Goal: Task Accomplishment & Management: Manage account settings

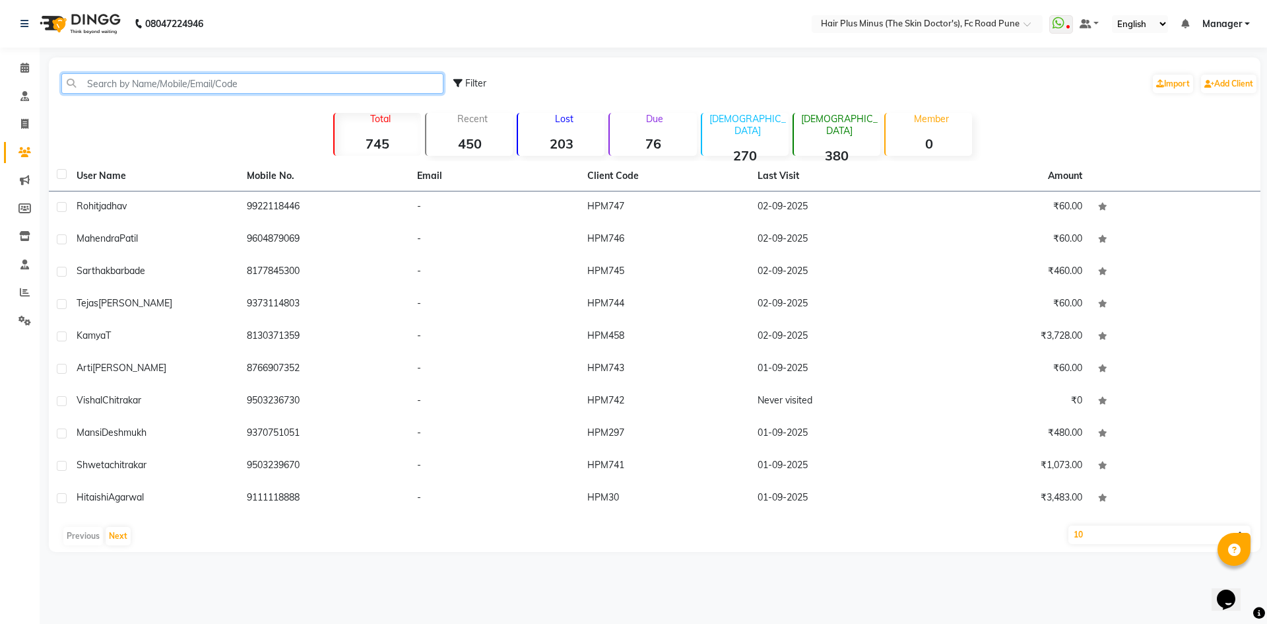
click at [169, 84] on input "text" at bounding box center [252, 83] width 382 height 20
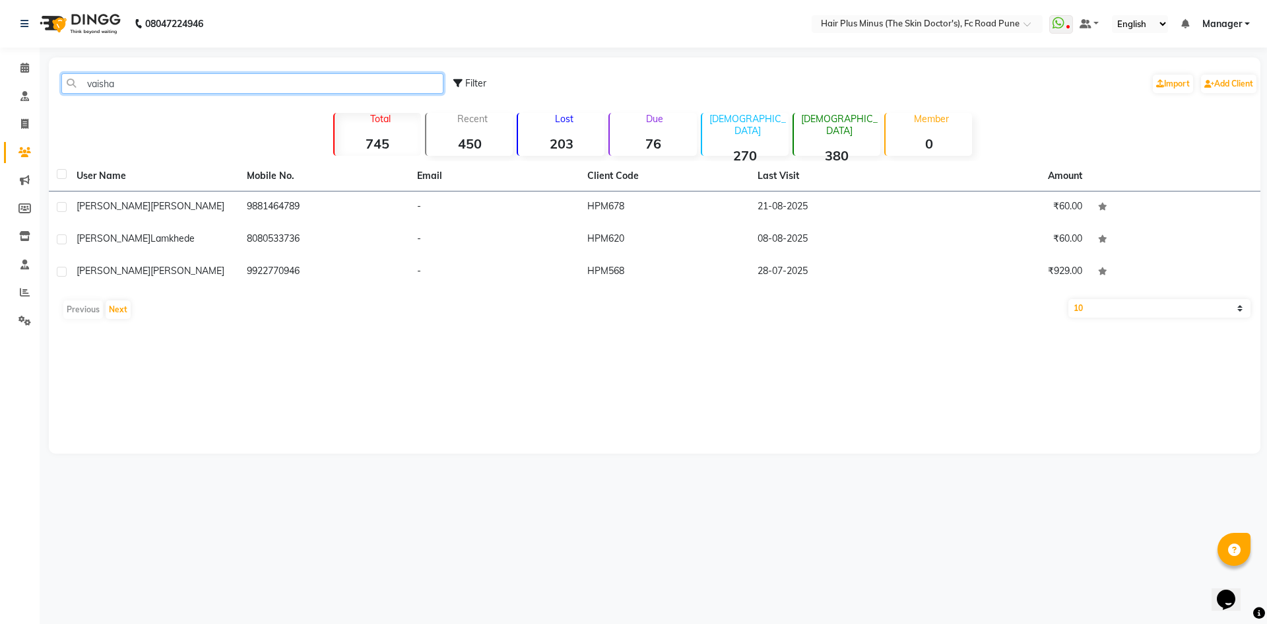
type input "vaisha"
click at [20, 68] on icon at bounding box center [24, 68] width 9 height 10
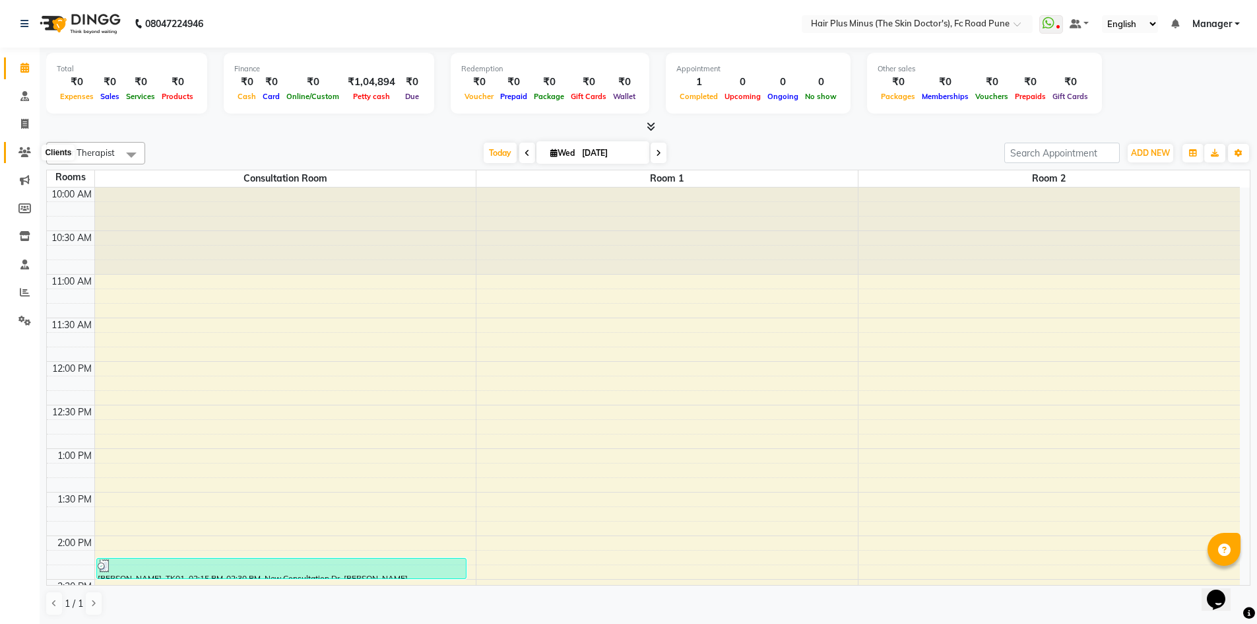
drag, startPoint x: 24, startPoint y: 151, endPoint x: 51, endPoint y: 147, distance: 28.0
click at [24, 151] on icon at bounding box center [24, 152] width 13 height 10
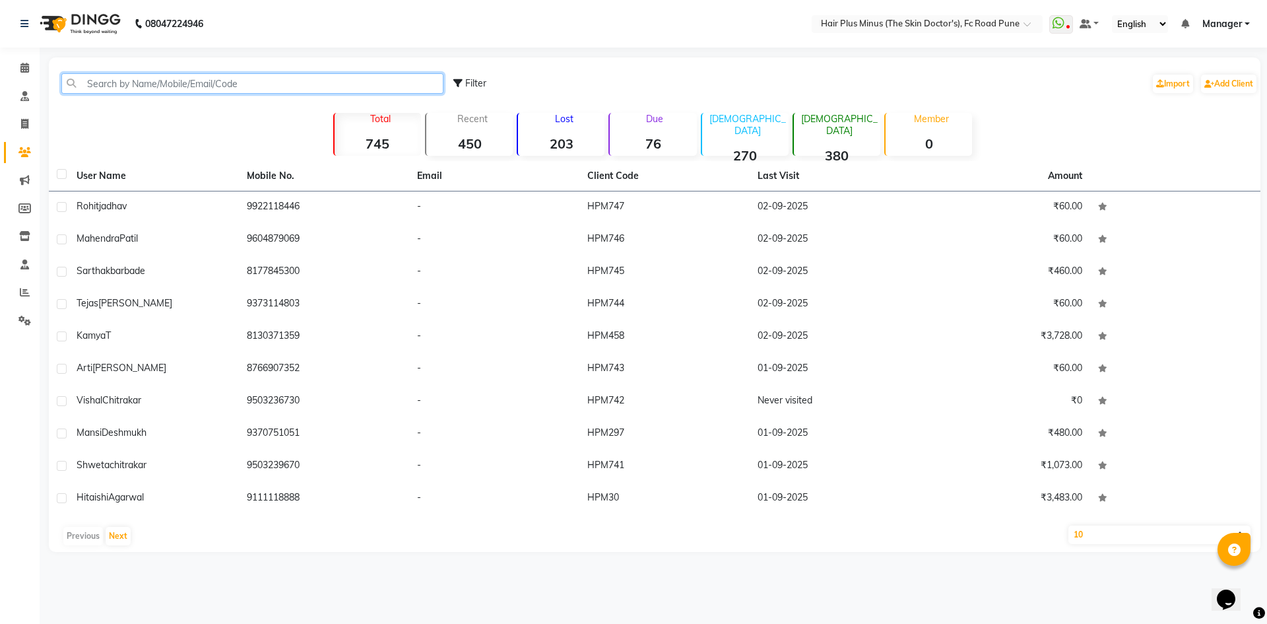
click at [234, 76] on input "text" at bounding box center [252, 83] width 382 height 20
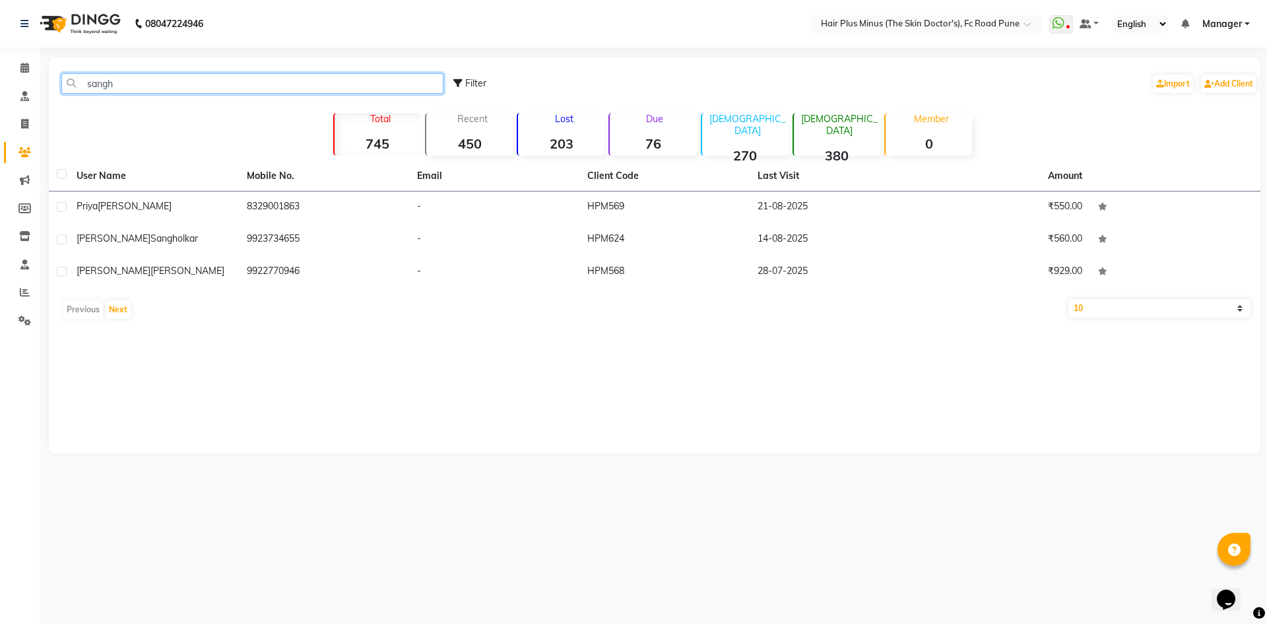
type input "sangh"
click at [22, 66] on icon at bounding box center [24, 68] width 9 height 10
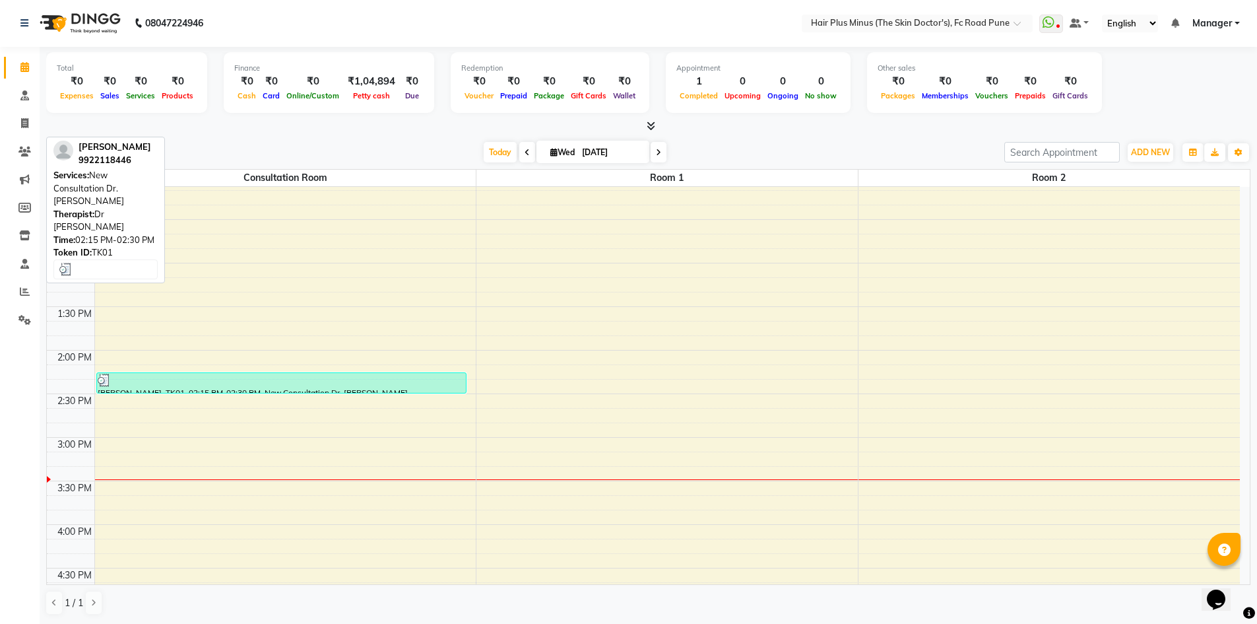
scroll to position [198, 0]
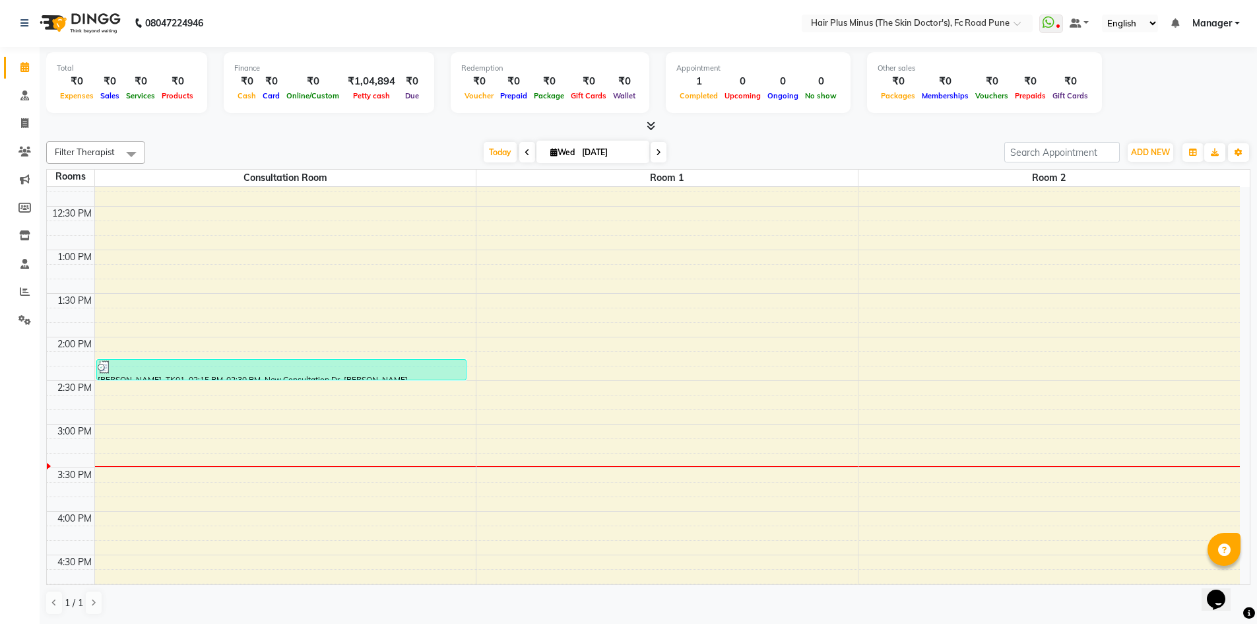
click at [273, 402] on div "10:00 AM 10:30 AM 11:00 AM 11:30 AM 12:00 PM 12:30 PM 1:00 PM 1:30 PM 2:00 PM 2…" at bounding box center [643, 468] width 1193 height 958
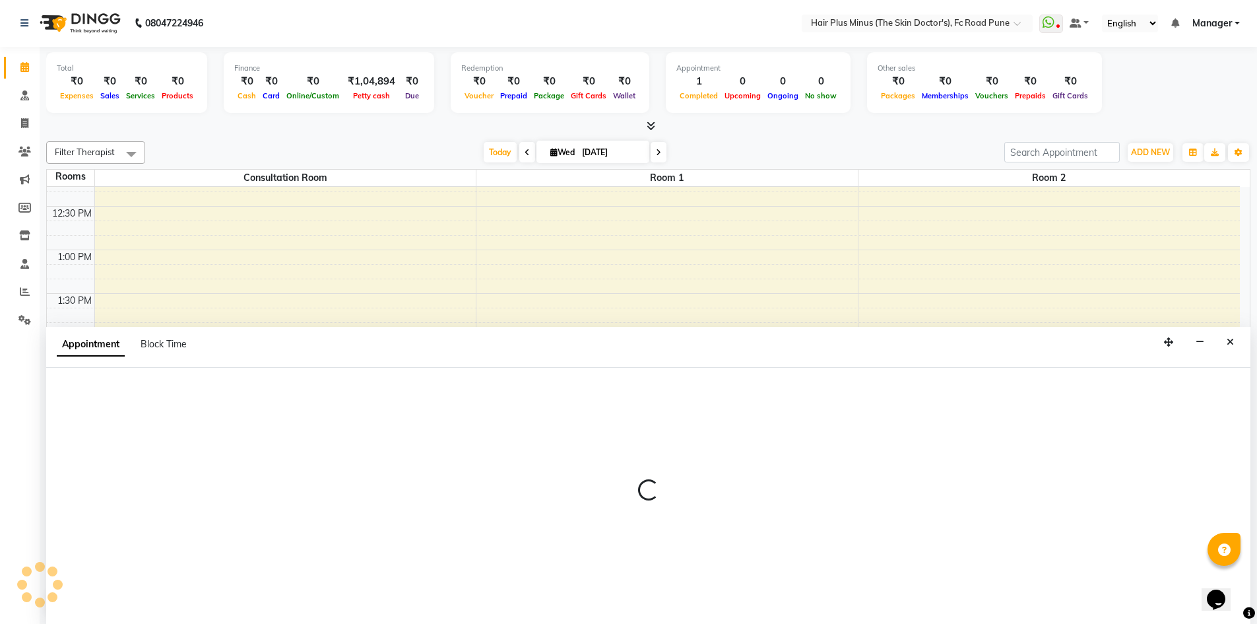
select select "885"
select select "tentative"
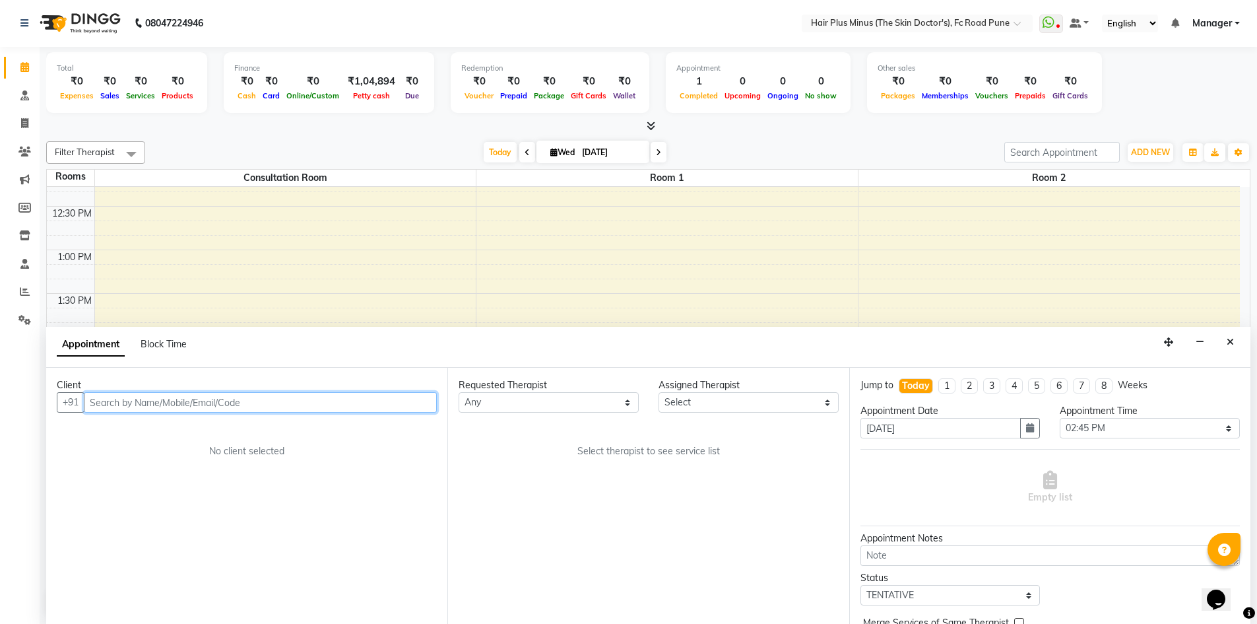
click at [176, 403] on input "text" at bounding box center [260, 402] width 353 height 20
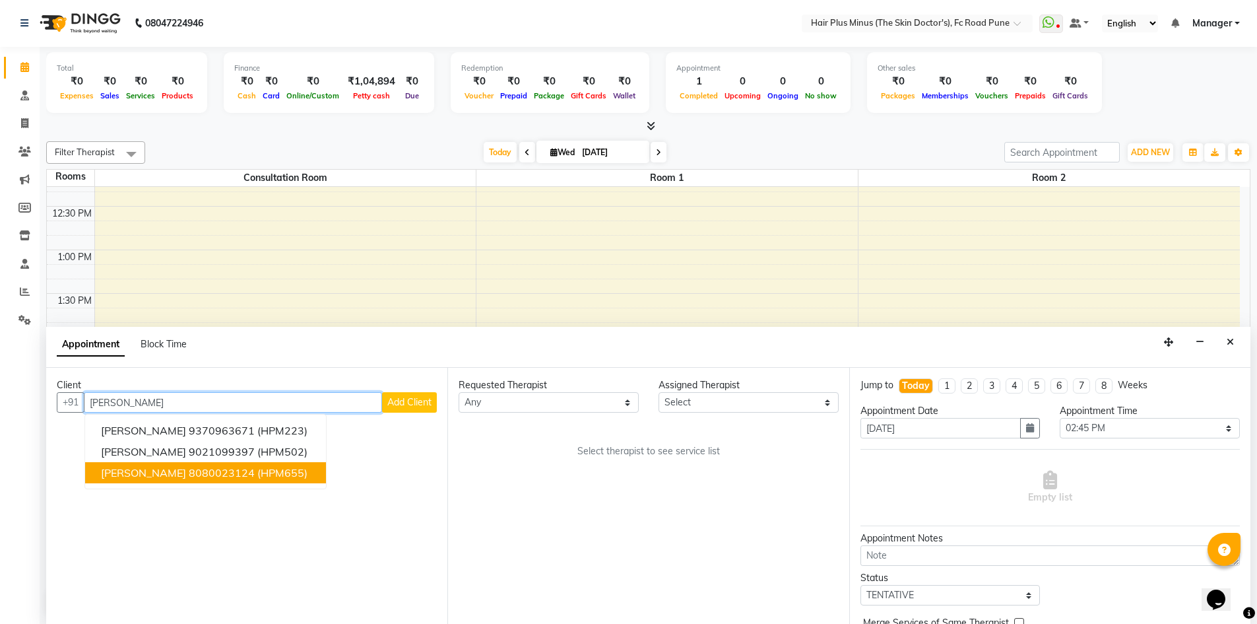
click at [174, 471] on span "[PERSON_NAME]" at bounding box center [143, 472] width 85 height 13
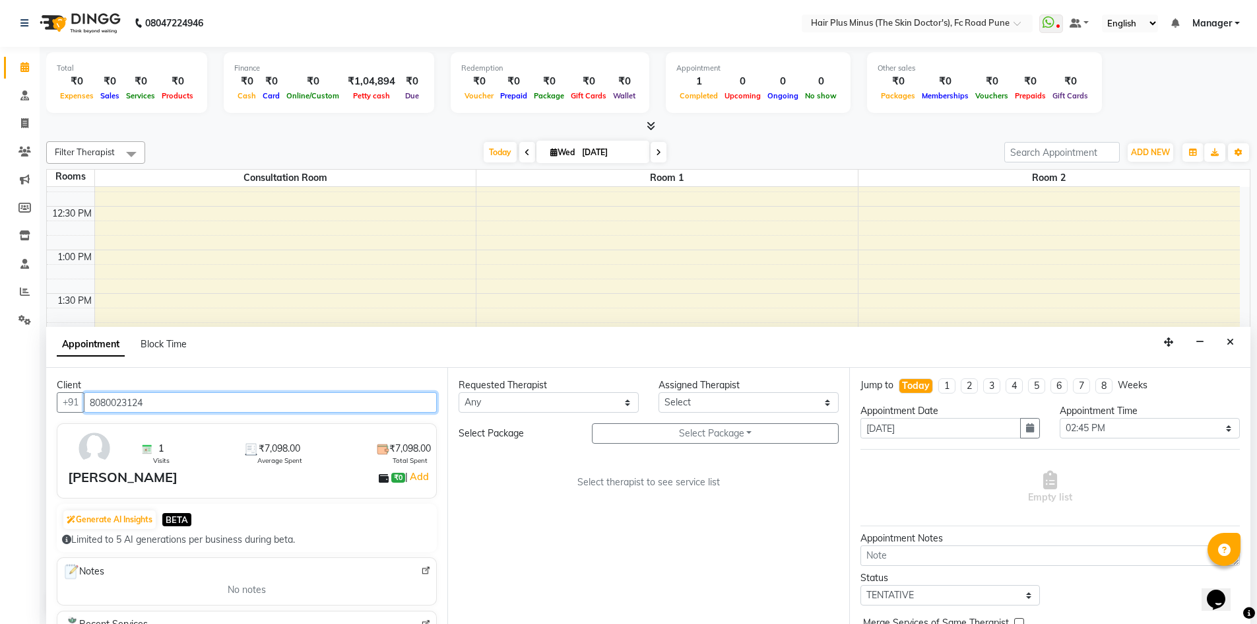
type input "8080023124"
click at [624, 407] on select "Any Dr Amit Pal Dr. Anupama Dr. Drashti Devani Dr. Shubhali Salunkhe Dr. Vijay …" at bounding box center [549, 402] width 180 height 20
select select "71424"
click at [459, 392] on select "Any Dr Amit Pal Dr. Anupama Dr. Drashti Devani Dr. Shubhali Salunkhe Dr. Vijay …" at bounding box center [549, 402] width 180 height 20
select select "71424"
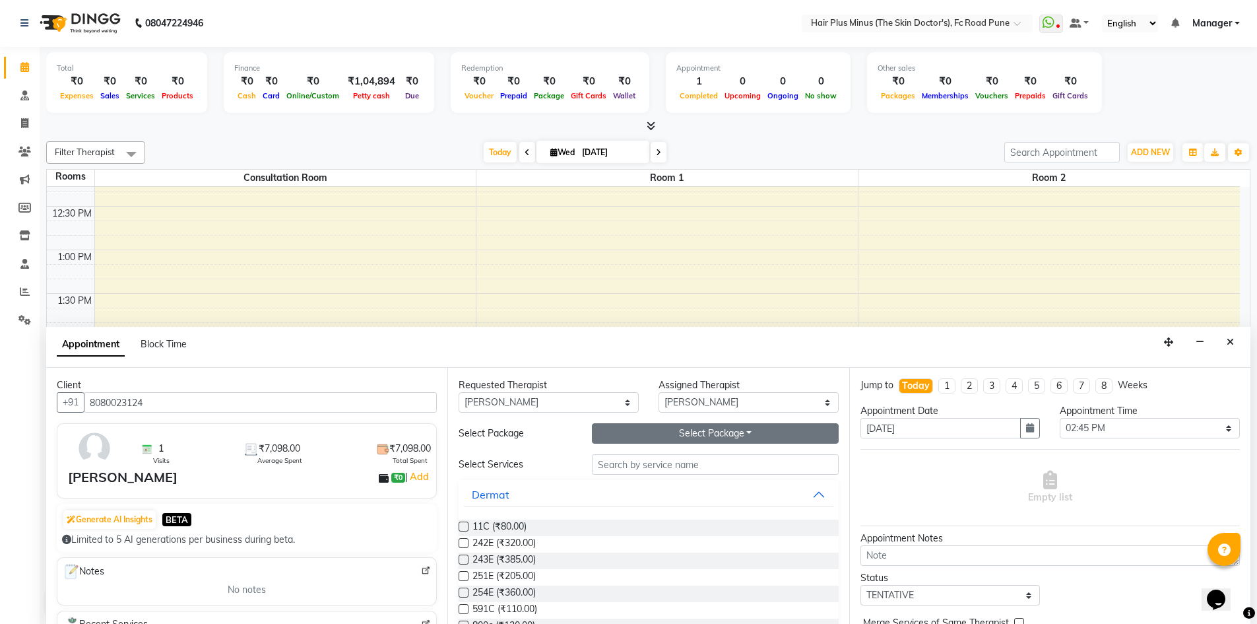
click at [706, 436] on button "Select Package Toggle Dropdown" at bounding box center [715, 433] width 247 height 20
click at [669, 469] on li "M under eye peel 5+1" at bounding box center [656, 460] width 127 height 19
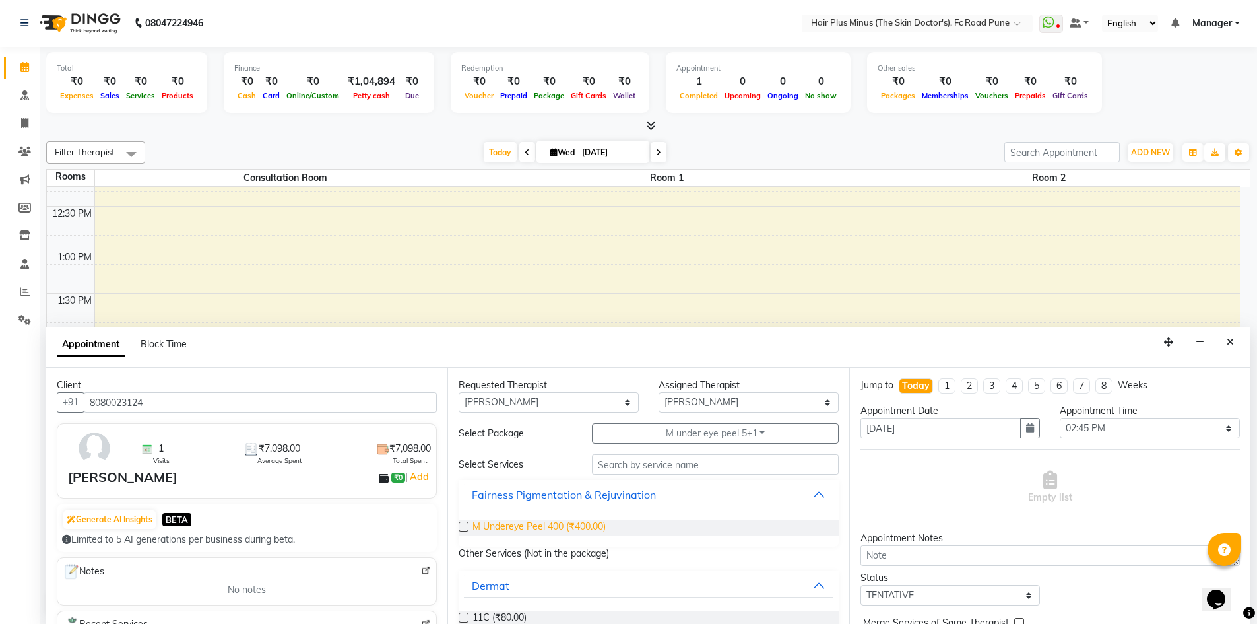
click at [479, 527] on span "M Undereye Peel 400 (₹400.00)" at bounding box center [539, 527] width 133 height 17
checkbox input "true"
select select "3991"
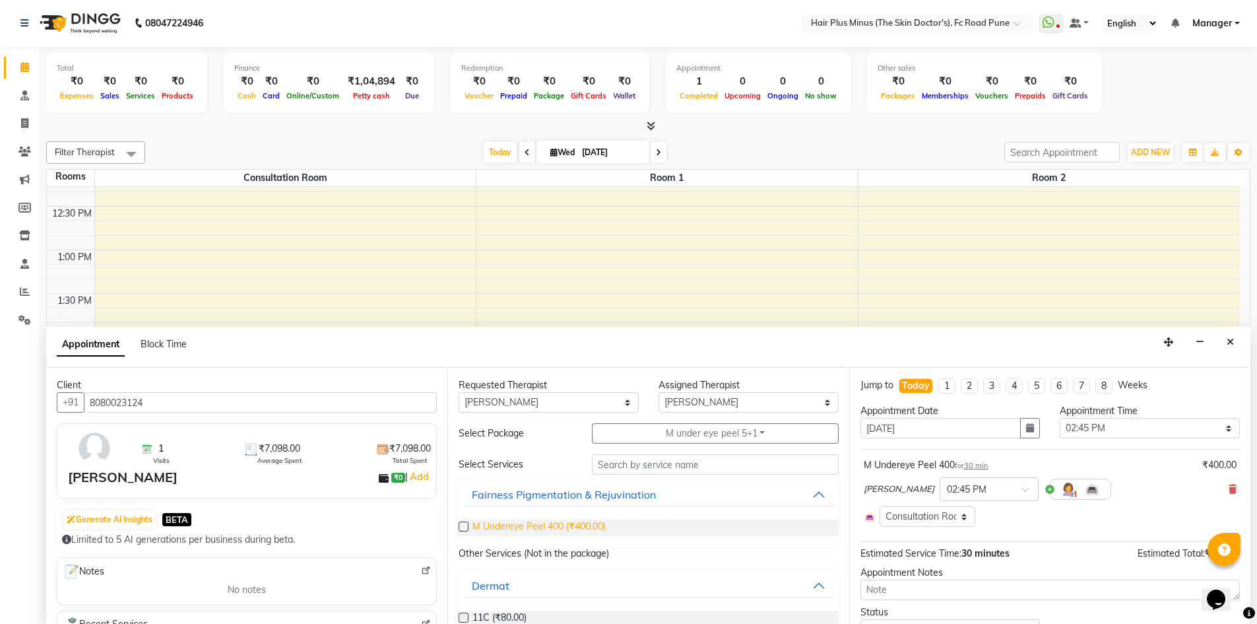
checkbox input "false"
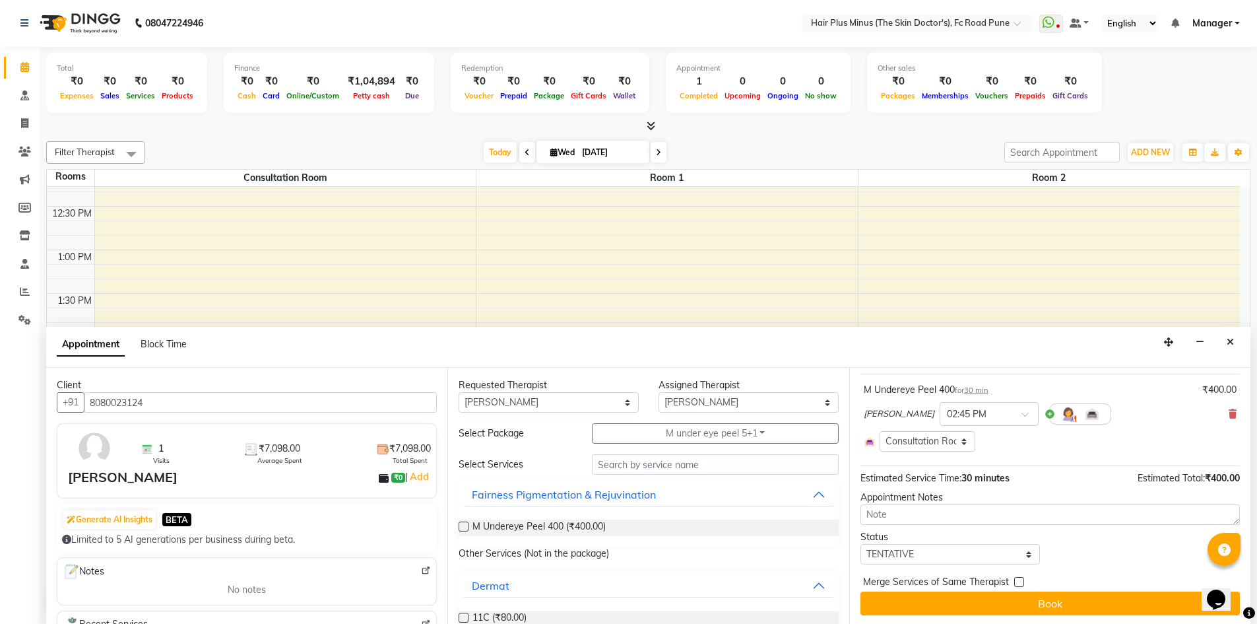
scroll to position [77, 0]
click at [929, 548] on select "Select TENTATIVE CONFIRM CHECK-IN UPCOMING" at bounding box center [951, 552] width 180 height 20
select select "confirm booking"
click at [861, 542] on select "Select TENTATIVE CONFIRM CHECK-IN UPCOMING" at bounding box center [951, 552] width 180 height 20
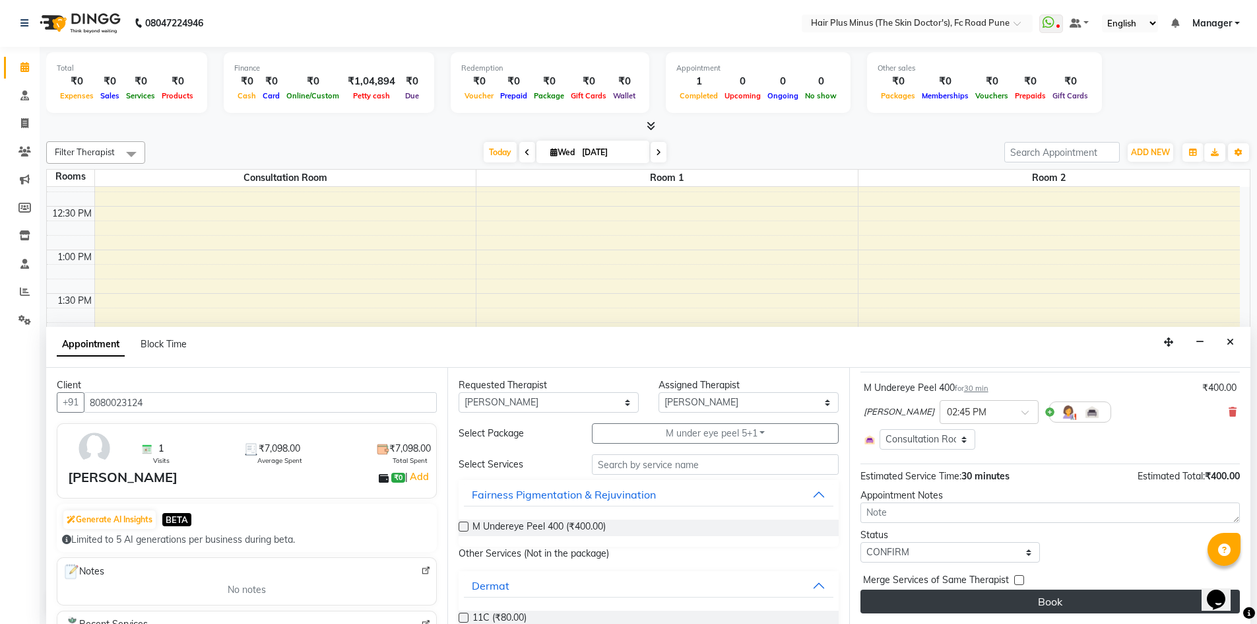
click at [952, 605] on button "Book" at bounding box center [1051, 601] width 380 height 24
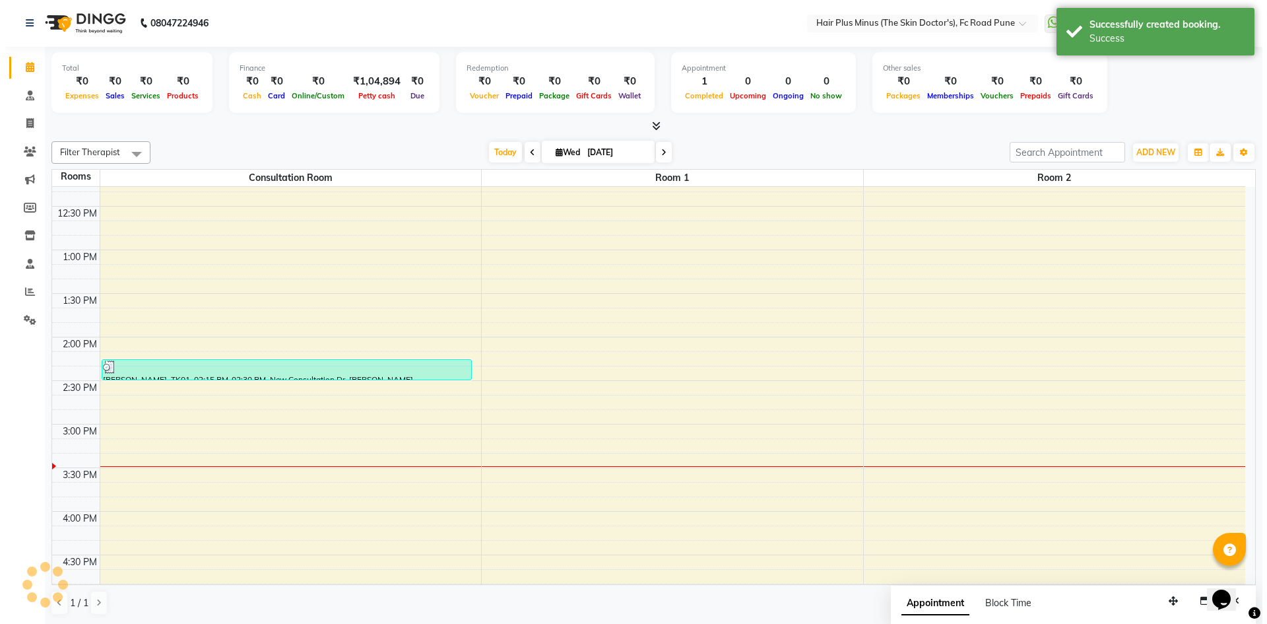
scroll to position [0, 0]
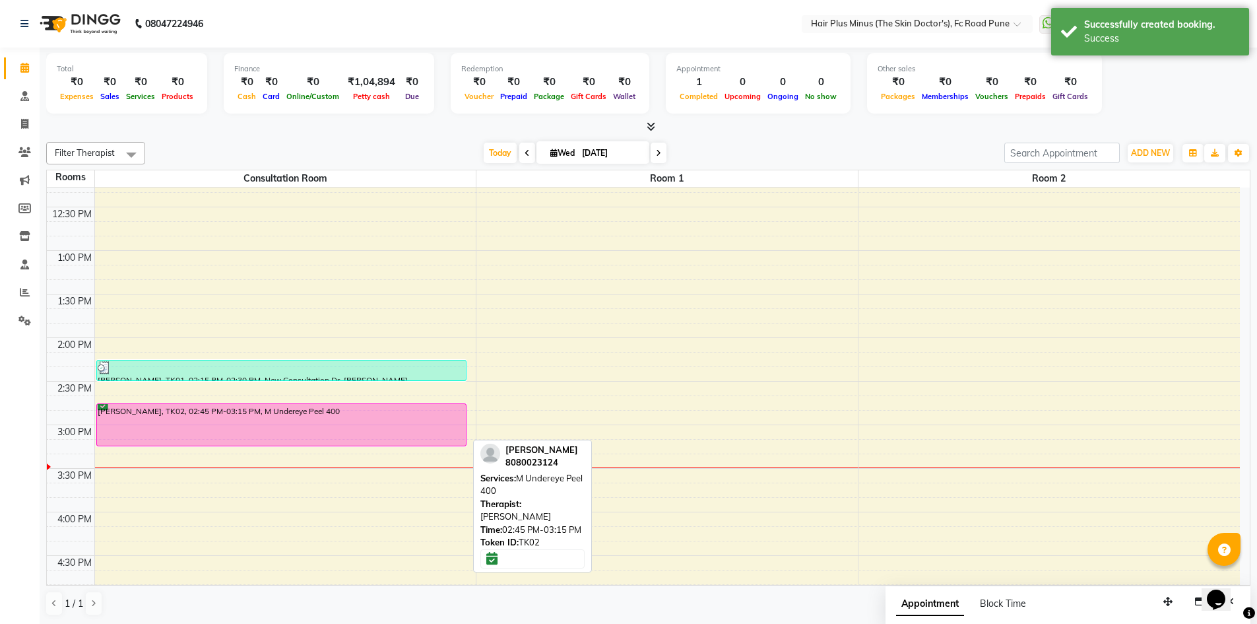
click at [303, 417] on div "rohit jadhav, TK01, 02:15 PM-02:30 PM, New Consultation Dr. Amit Pal rohini sur…" at bounding box center [286, 468] width 382 height 958
click at [346, 422] on div "[PERSON_NAME], TK02, 02:45 PM-03:15 PM, M Undereye Peel 400" at bounding box center [281, 425] width 369 height 42
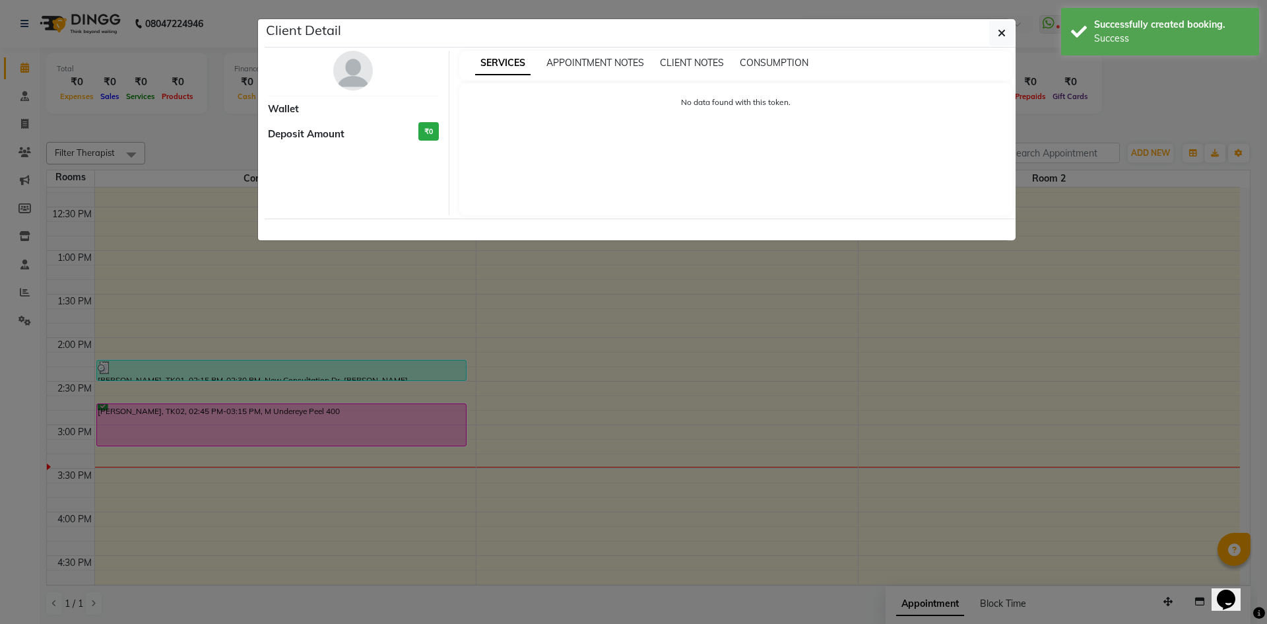
select select "6"
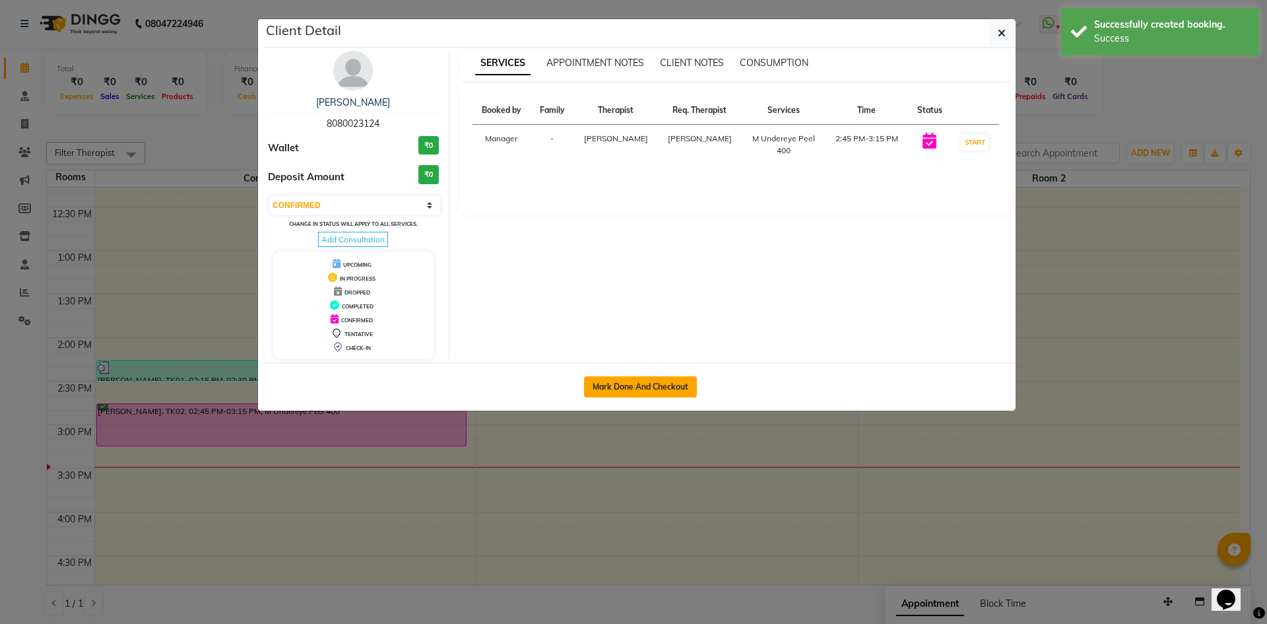
click at [659, 389] on button "Mark Done And Checkout" at bounding box center [640, 386] width 113 height 21
select select "service"
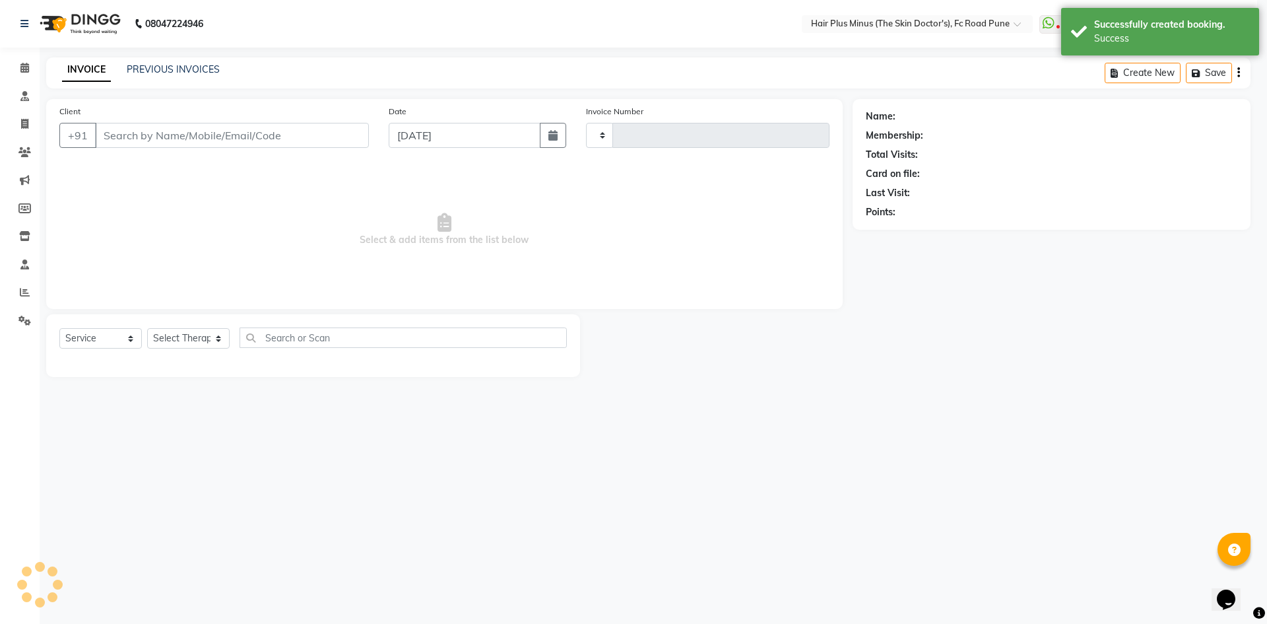
type input "1467"
select select "7911"
type input "8080023124"
select select "71424"
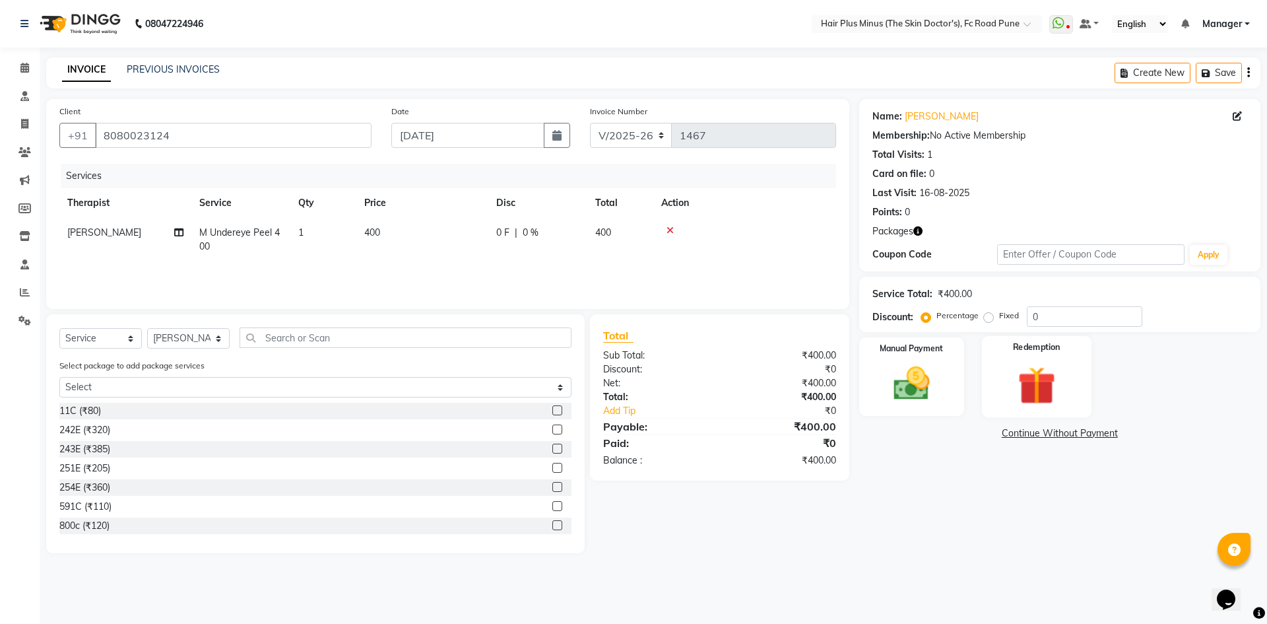
click at [1019, 353] on label "Redemption" at bounding box center [1037, 347] width 48 height 13
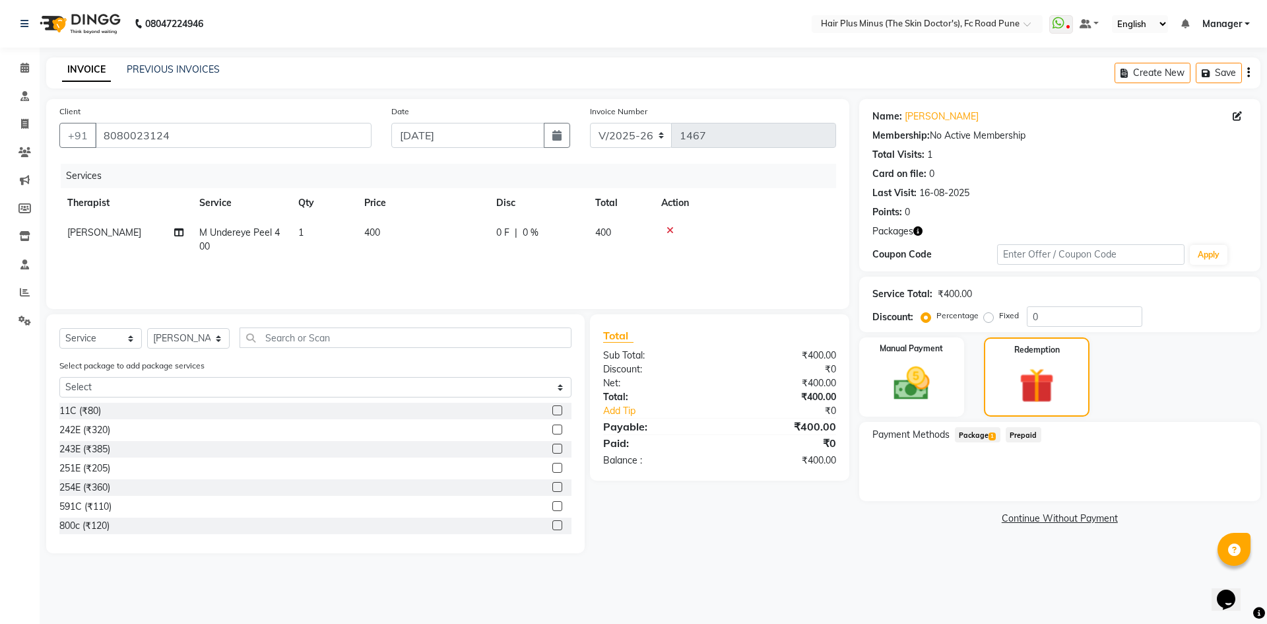
click at [972, 435] on span "Package 1" at bounding box center [978, 434] width 46 height 15
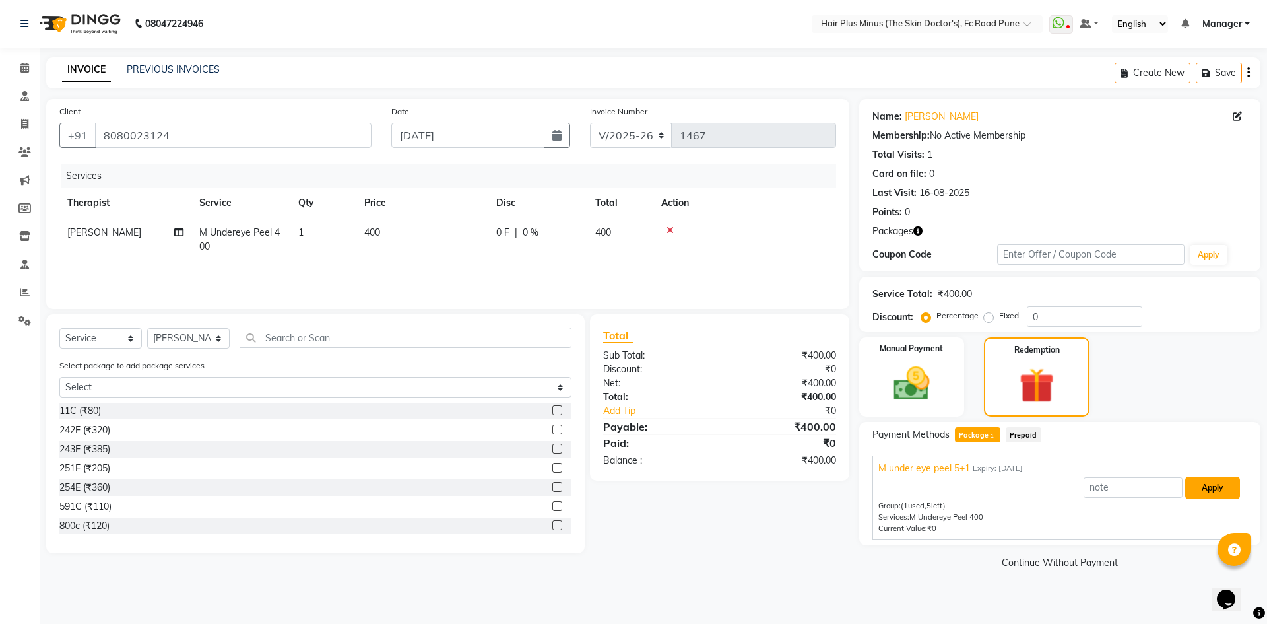
click at [1212, 485] on button "Apply" at bounding box center [1212, 488] width 55 height 22
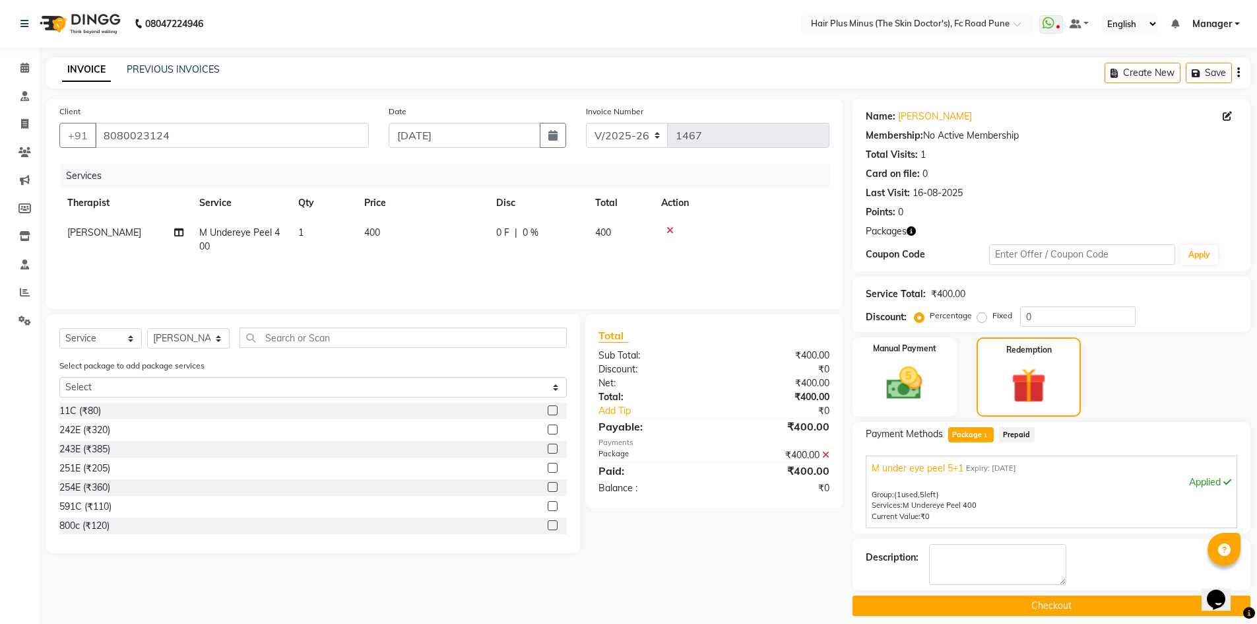
click at [1059, 603] on button "Checkout" at bounding box center [1052, 605] width 398 height 20
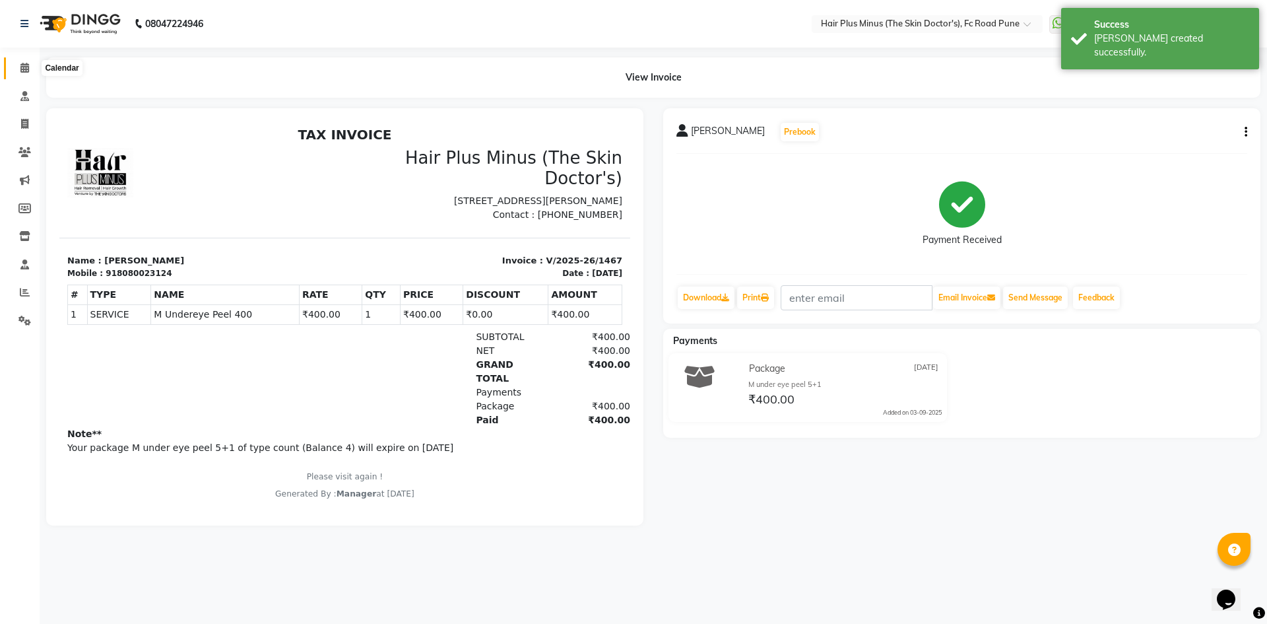
click at [19, 69] on span at bounding box center [24, 68] width 23 height 15
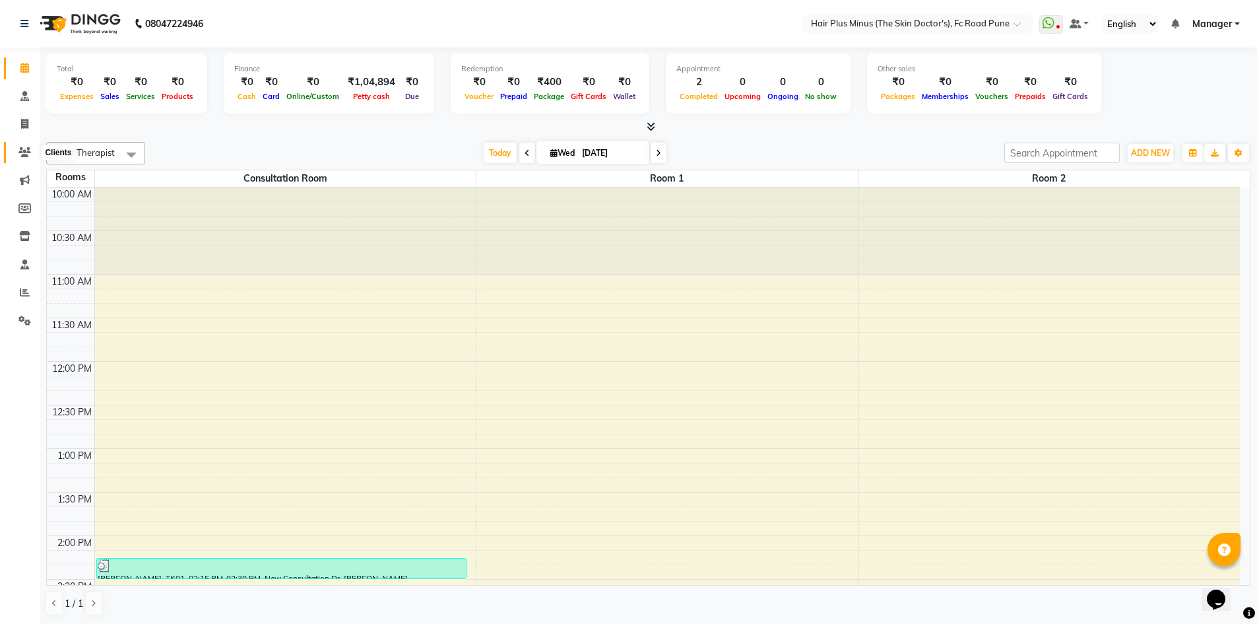
click at [27, 155] on icon at bounding box center [24, 152] width 13 height 10
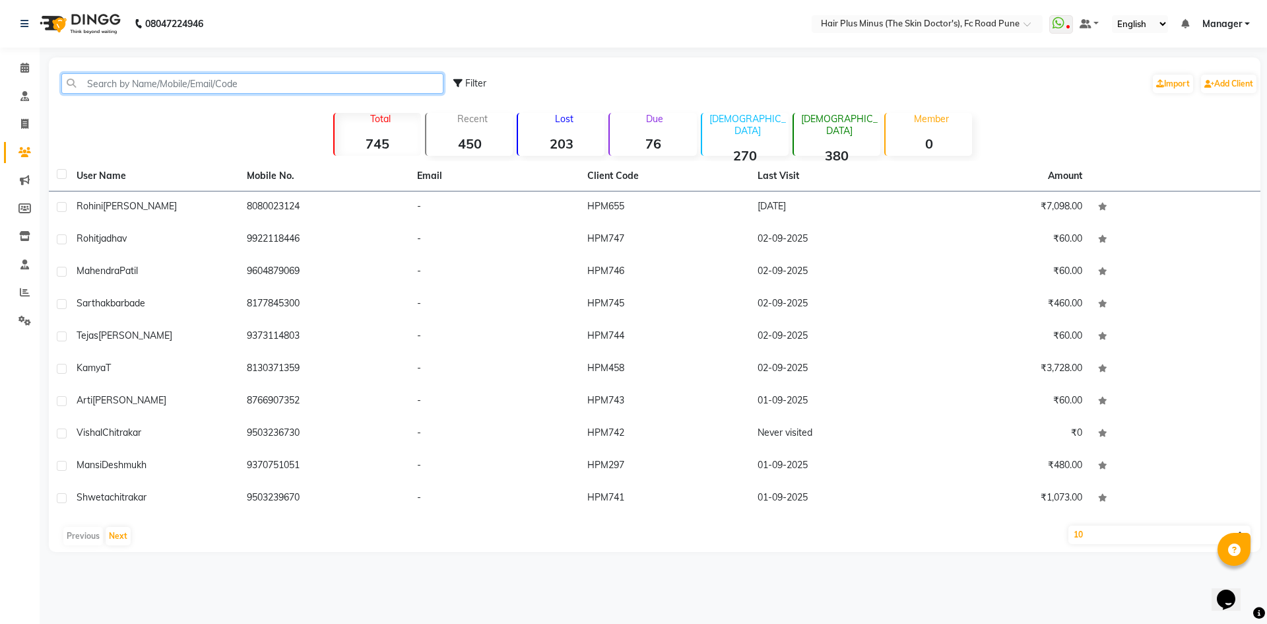
click at [139, 82] on input "text" at bounding box center [252, 83] width 382 height 20
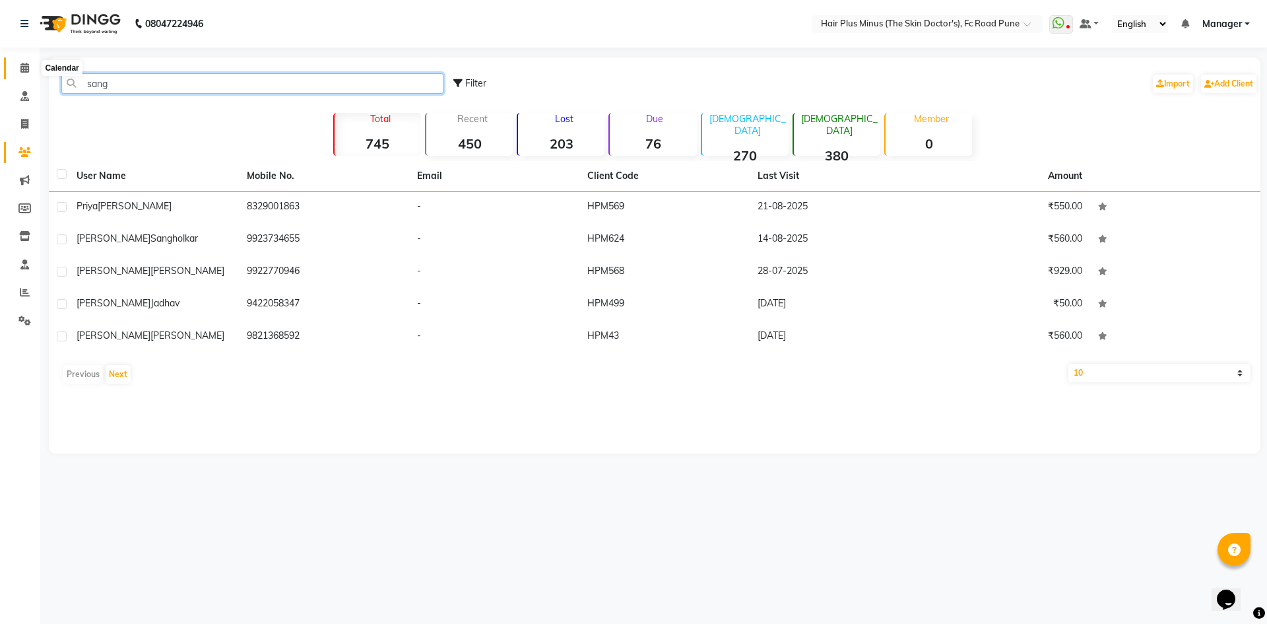
type input "sang"
click at [28, 67] on icon at bounding box center [24, 68] width 9 height 10
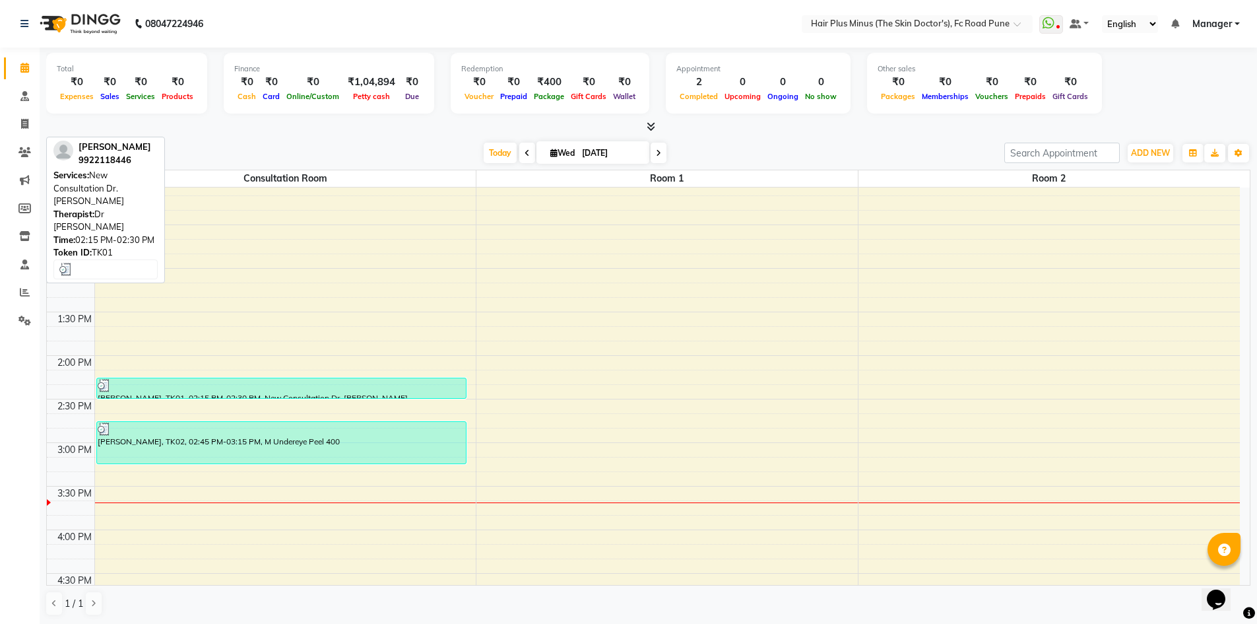
scroll to position [264, 0]
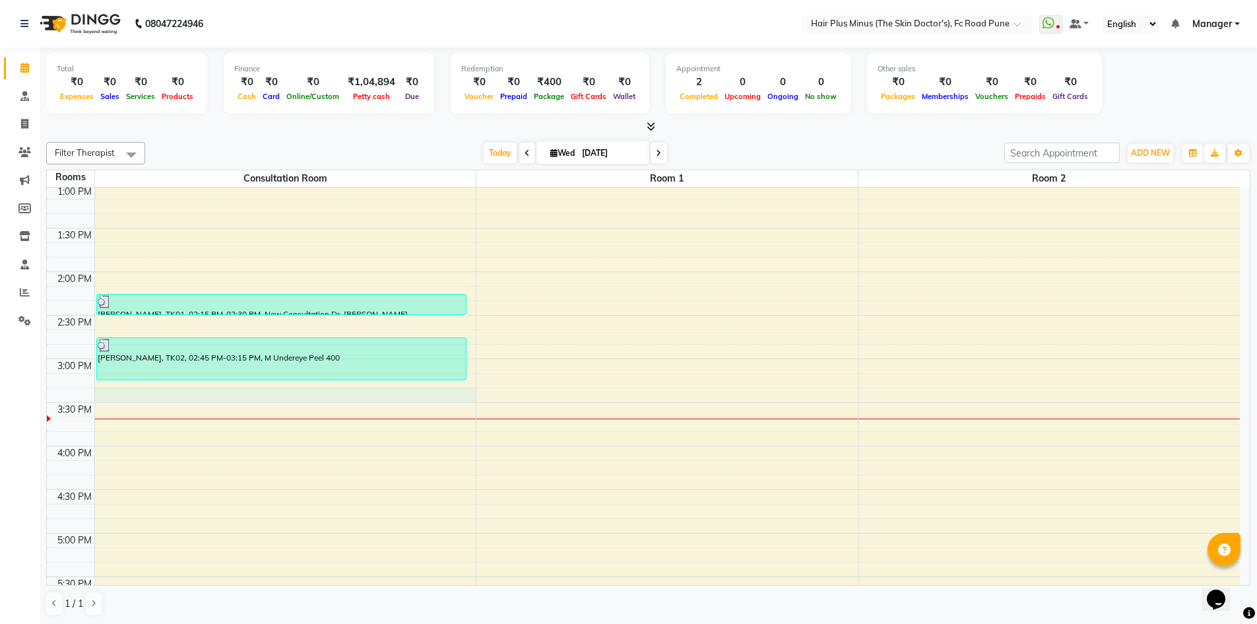
click at [204, 399] on div "10:00 AM 10:30 AM 11:00 AM 11:30 AM 12:00 PM 12:30 PM 1:00 PM 1:30 PM 2:00 PM 2…" at bounding box center [643, 402] width 1193 height 958
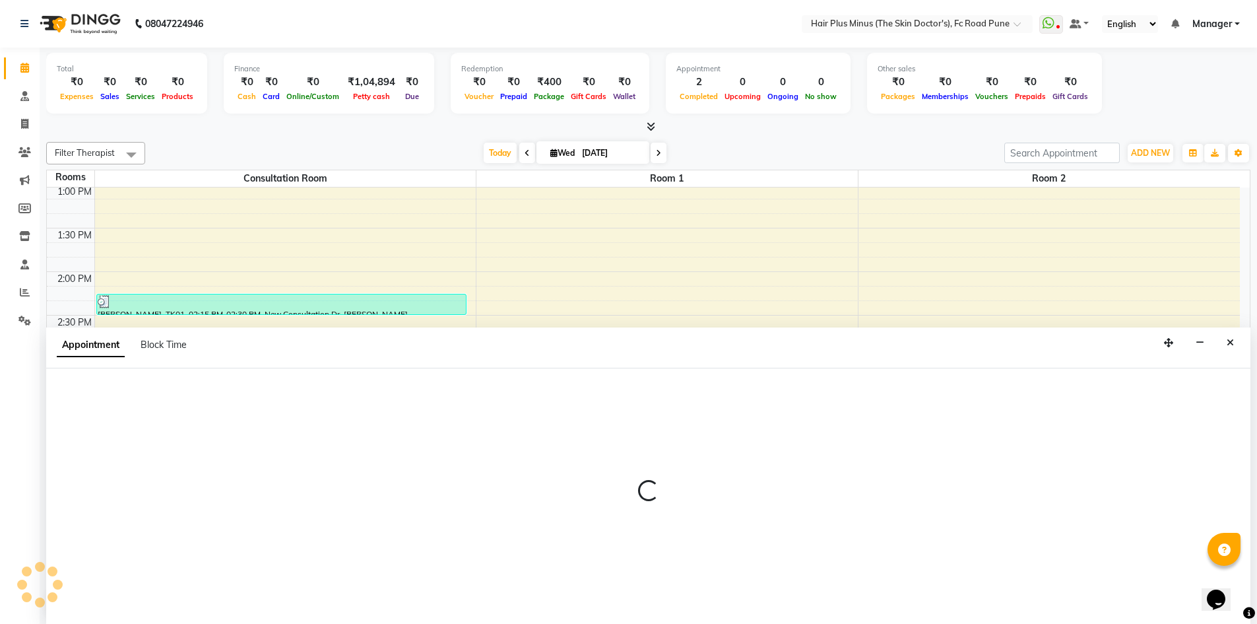
scroll to position [1, 0]
select select "915"
select select "tentative"
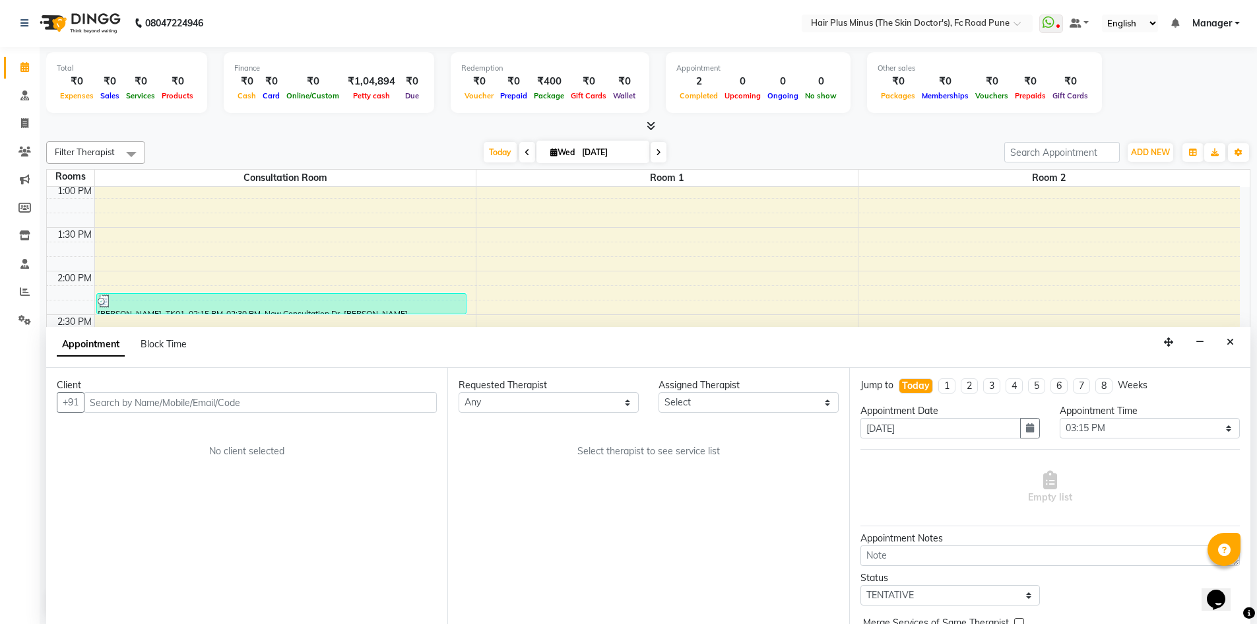
click at [180, 404] on input "text" at bounding box center [260, 402] width 353 height 20
type input "9172470487"
click at [404, 408] on button "Add Client" at bounding box center [409, 402] width 55 height 20
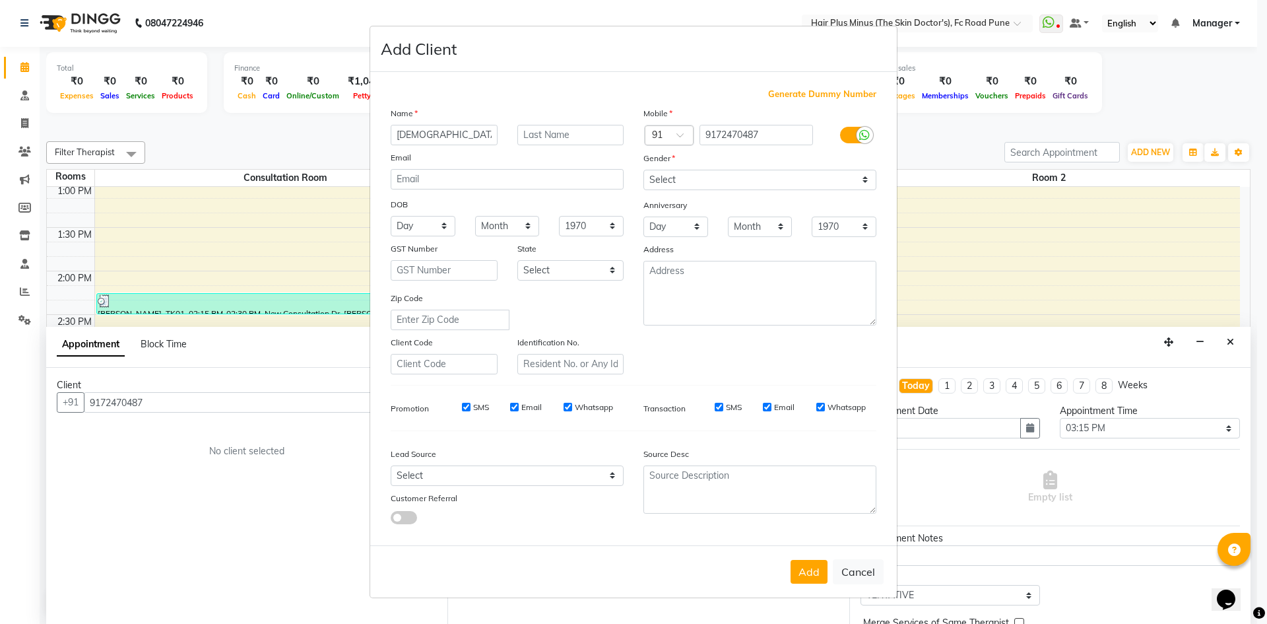
type input "[DEMOGRAPHIC_DATA]"
click at [535, 138] on input "text" at bounding box center [570, 135] width 107 height 20
type input "[PERSON_NAME]"
click at [684, 174] on select "Select Male Female Other Prefer Not To Say" at bounding box center [760, 180] width 233 height 20
select select "female"
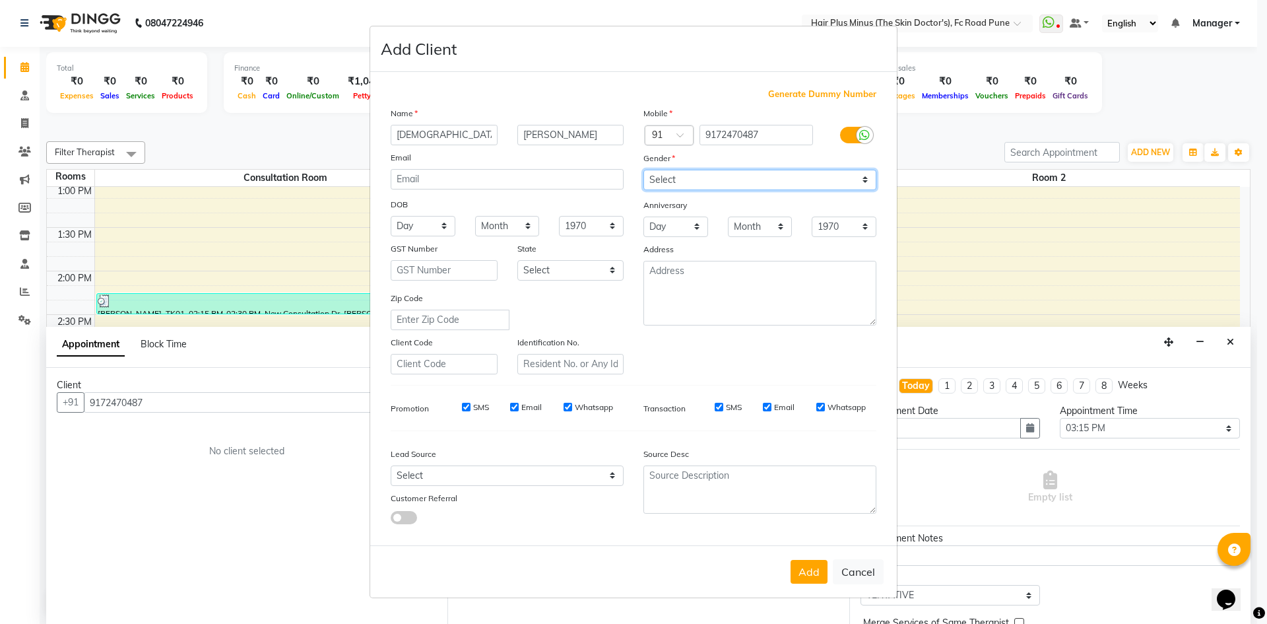
click at [644, 170] on select "Select Male Female Other Prefer Not To Say" at bounding box center [760, 180] width 233 height 20
click at [804, 570] on button "Add" at bounding box center [809, 572] width 37 height 24
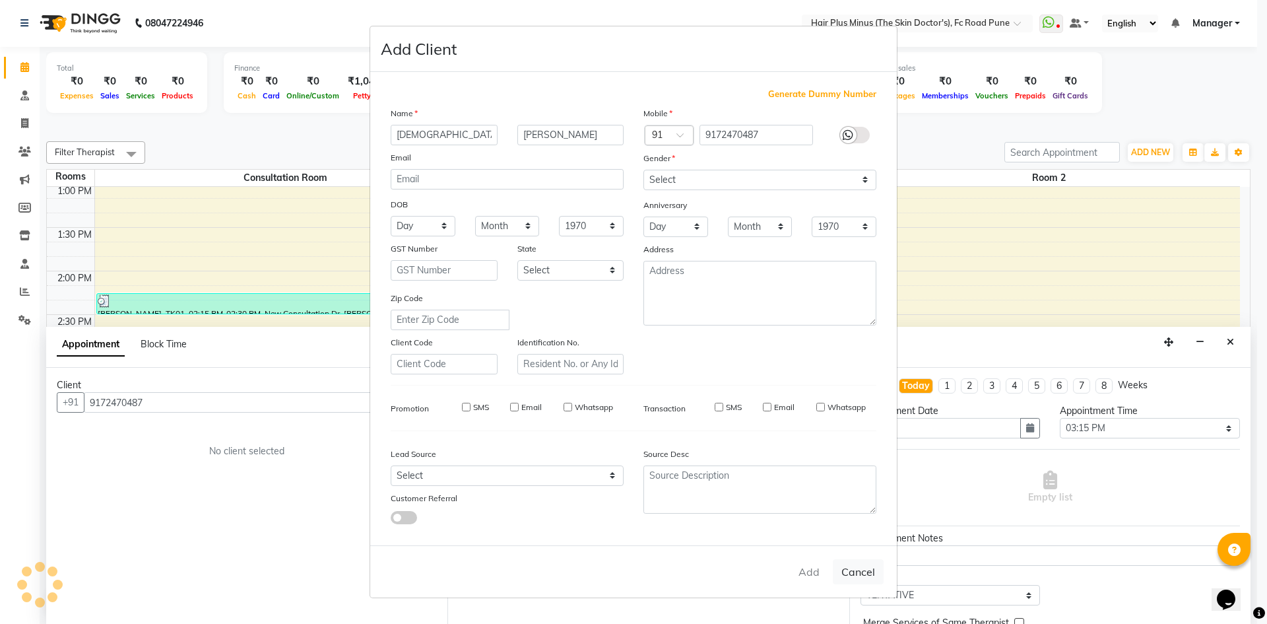
select select
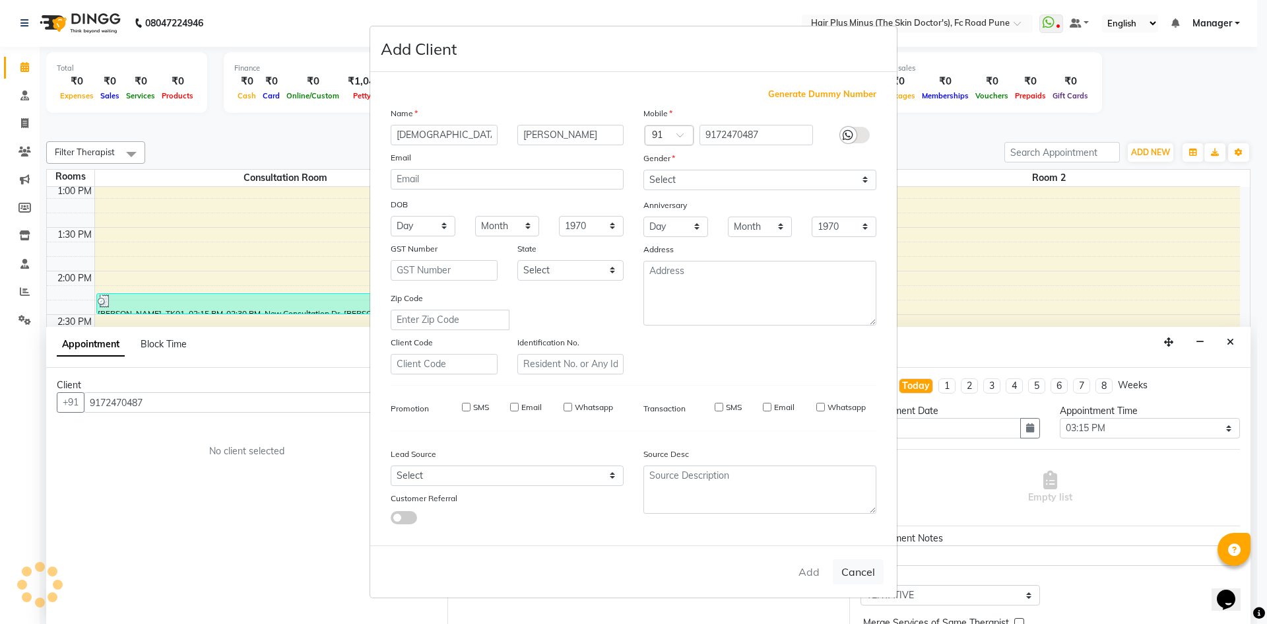
select select
checkbox input "false"
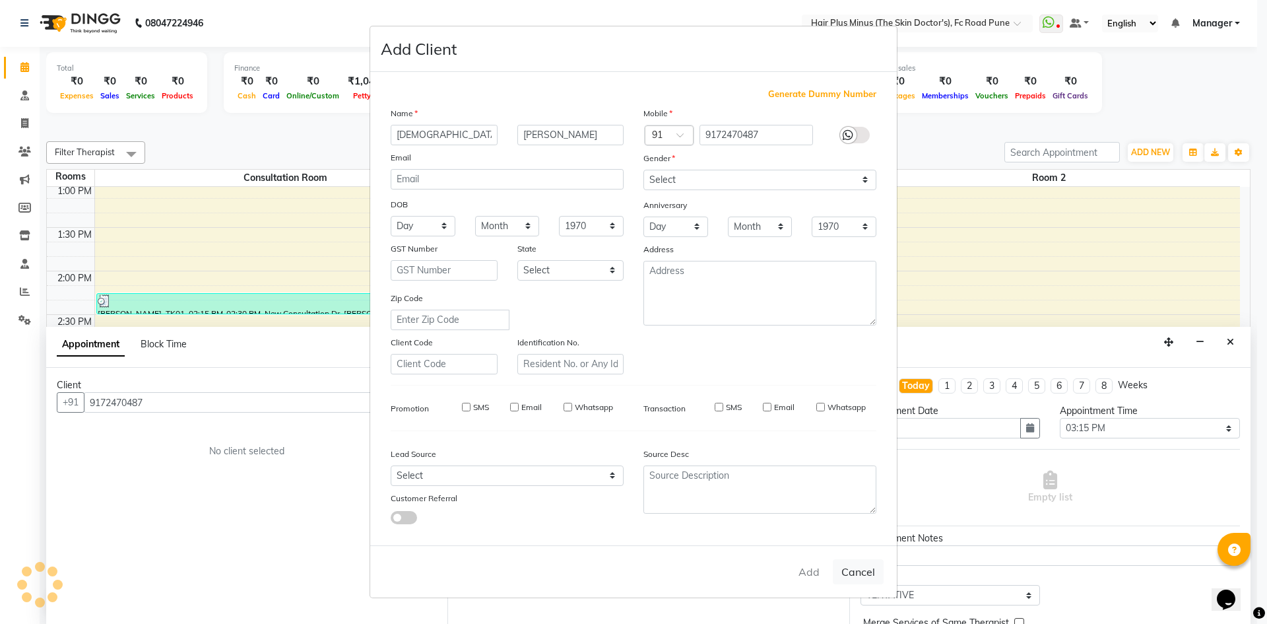
checkbox input "false"
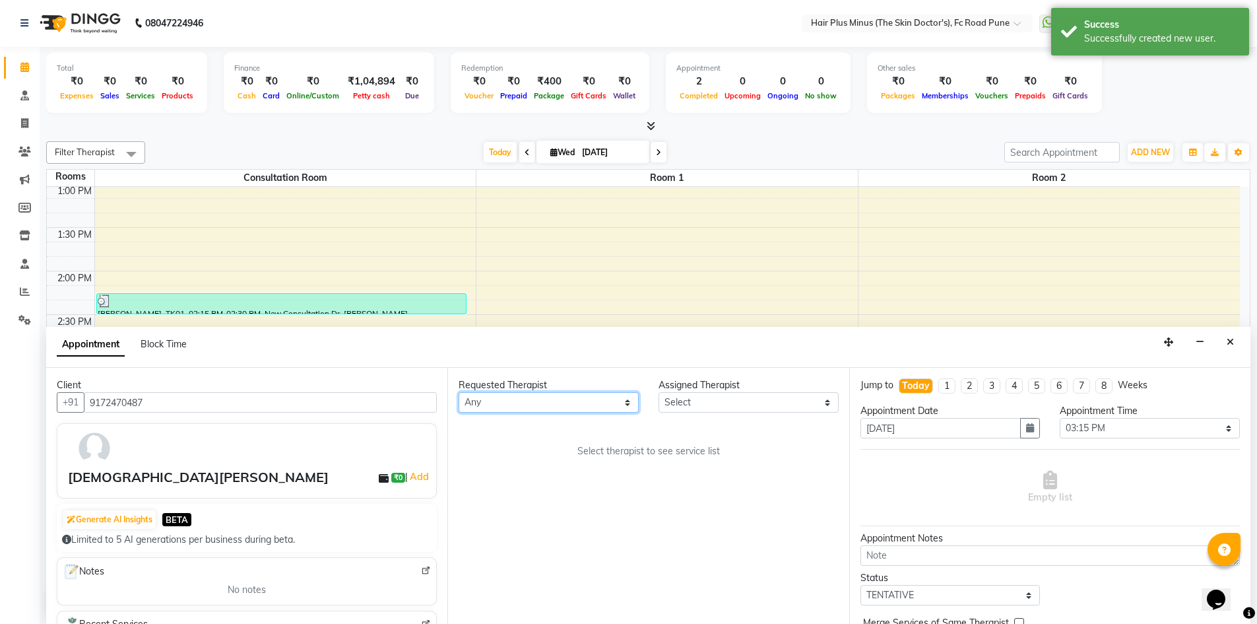
click at [623, 407] on select "Any Dr Amit Pal Dr. Anupama Dr. Drashti Devani Dr. Shubhali Salunkhe Dr. Vijay …" at bounding box center [549, 402] width 180 height 20
click at [790, 531] on div "Requested Therapist Any Dr Amit Pal Dr. Anupama Dr. Drashti Devani Dr. Shubhali…" at bounding box center [648, 496] width 401 height 256
click at [1228, 342] on icon "Close" at bounding box center [1230, 341] width 7 height 9
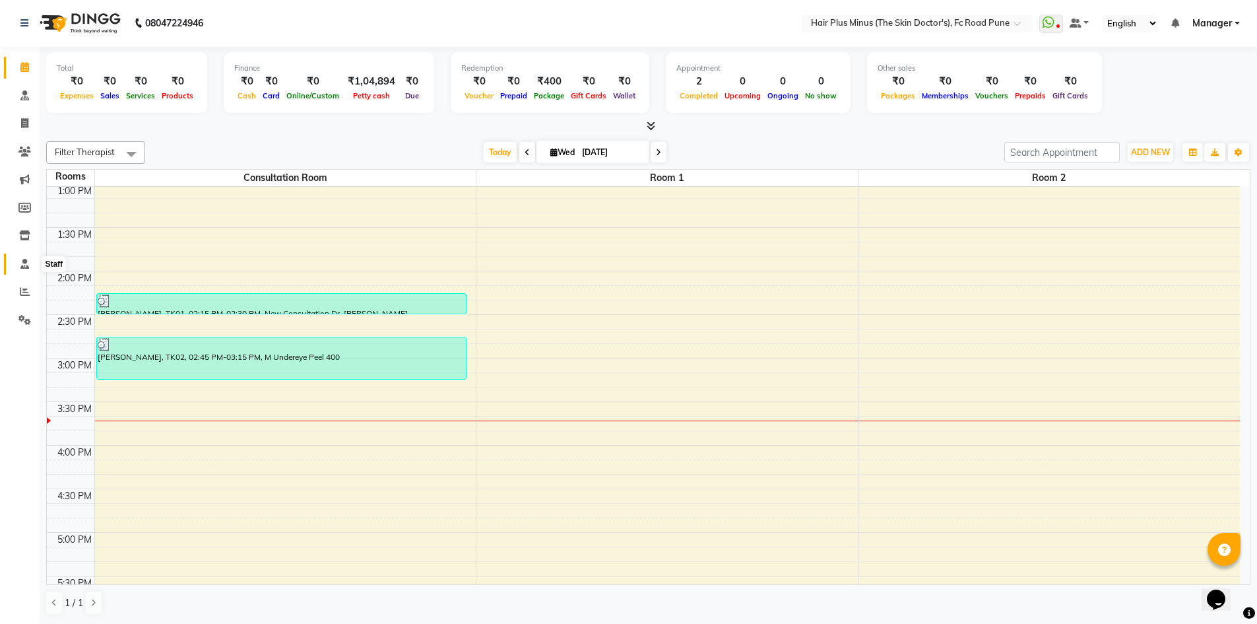
click at [25, 263] on icon at bounding box center [24, 264] width 9 height 10
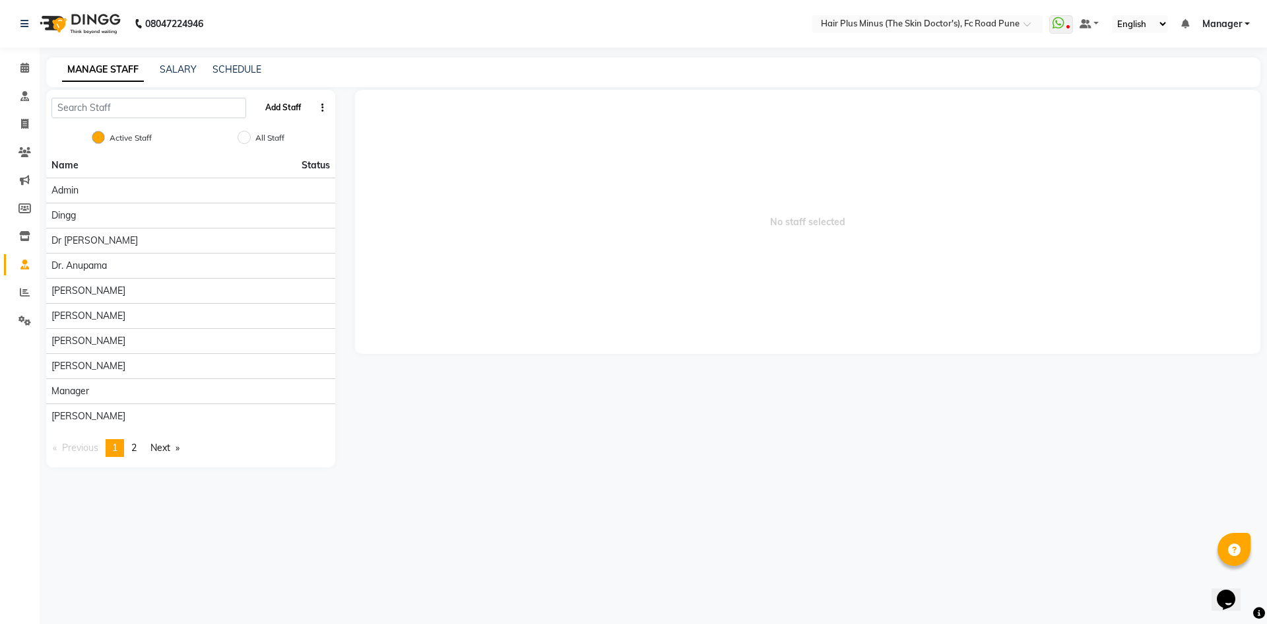
click at [287, 107] on button "Add Staff" at bounding box center [283, 107] width 46 height 22
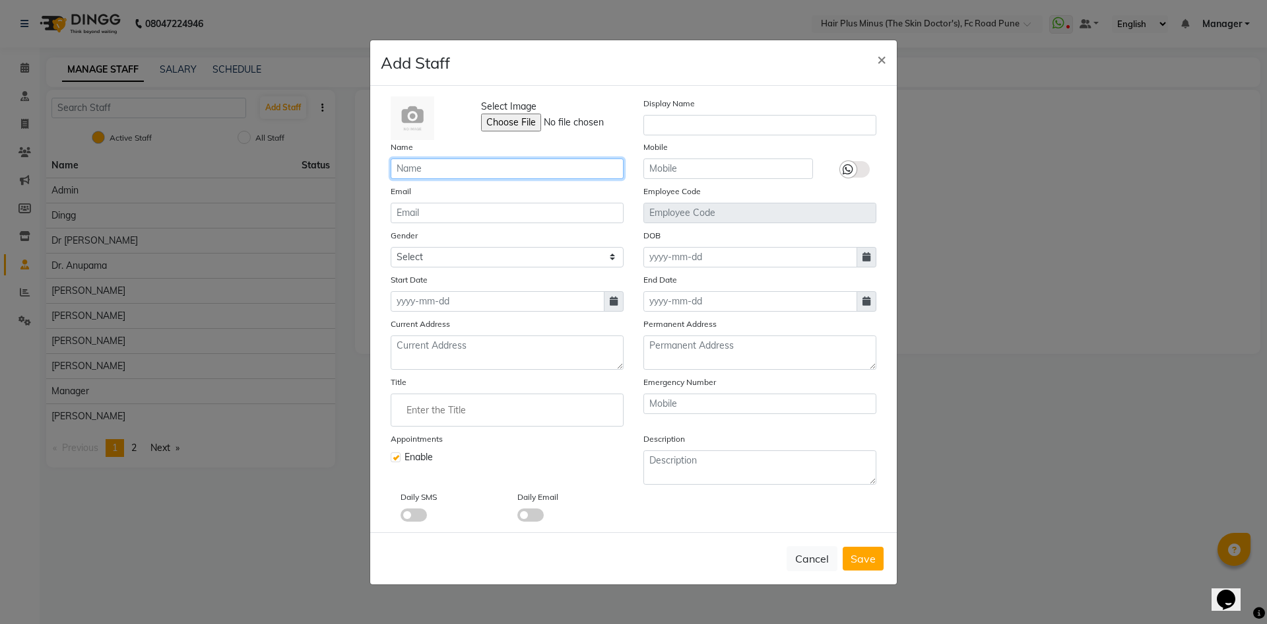
click at [465, 172] on input "text" at bounding box center [507, 168] width 233 height 20
type input "[PERSON_NAME]"
click at [693, 163] on input "text" at bounding box center [729, 168] width 170 height 20
click at [866, 552] on span "Save" at bounding box center [863, 558] width 25 height 13
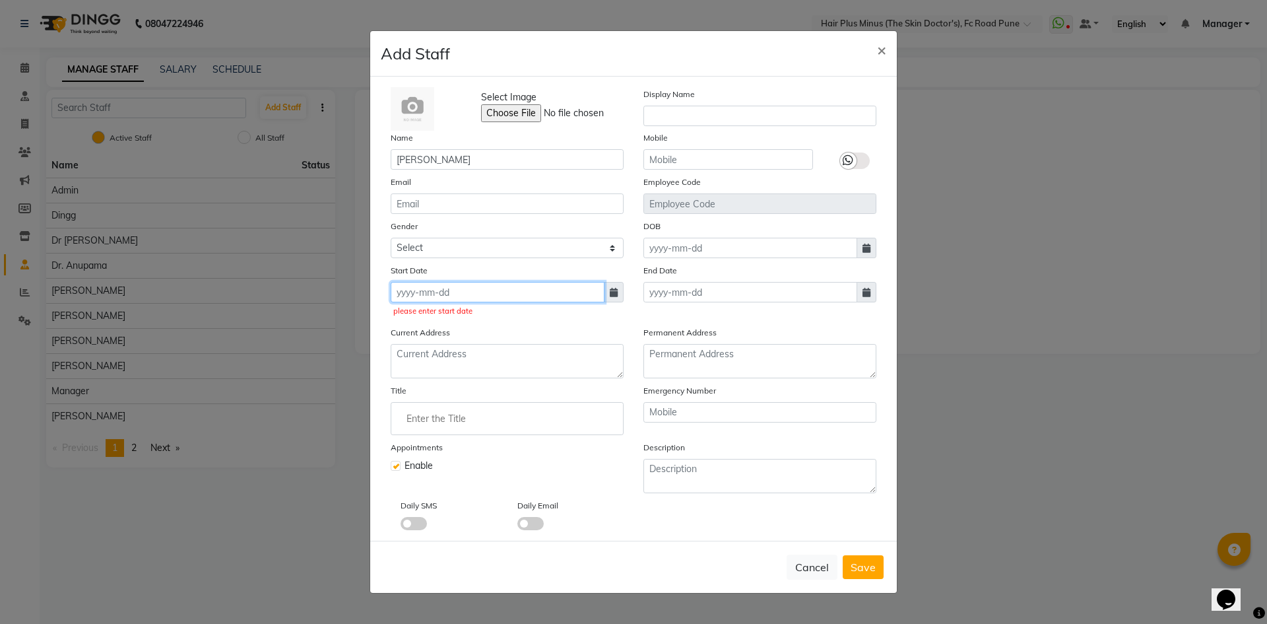
click at [553, 288] on input at bounding box center [498, 292] width 214 height 20
select select "9"
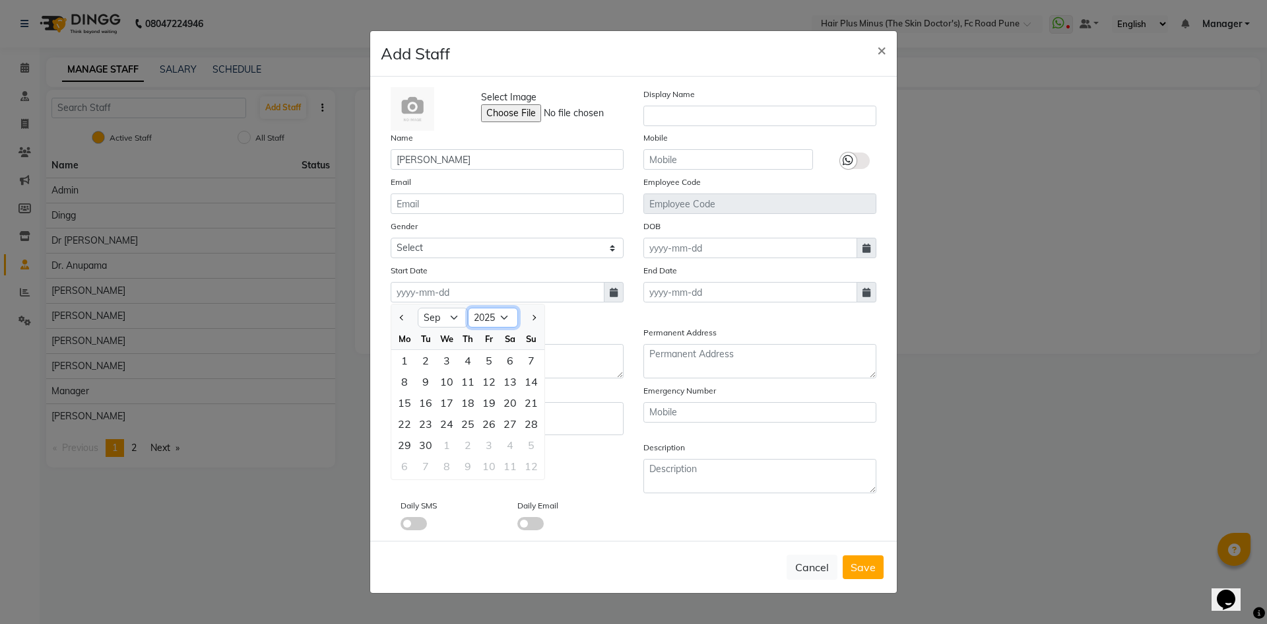
click at [498, 315] on select "2015 2016 2017 2018 2019 2020 2021 2022 2023 2024 2025 2026 2027 2028 2029 2030…" at bounding box center [493, 318] width 50 height 20
select select "2020"
click at [468, 308] on select "2015 2016 2017 2018 2019 2020 2021 2022 2023 2024 2025 2026 2027 2028 2029 2030…" at bounding box center [493, 318] width 50 height 20
click at [442, 358] on div "2" at bounding box center [446, 360] width 21 height 21
type input "02-09-2020"
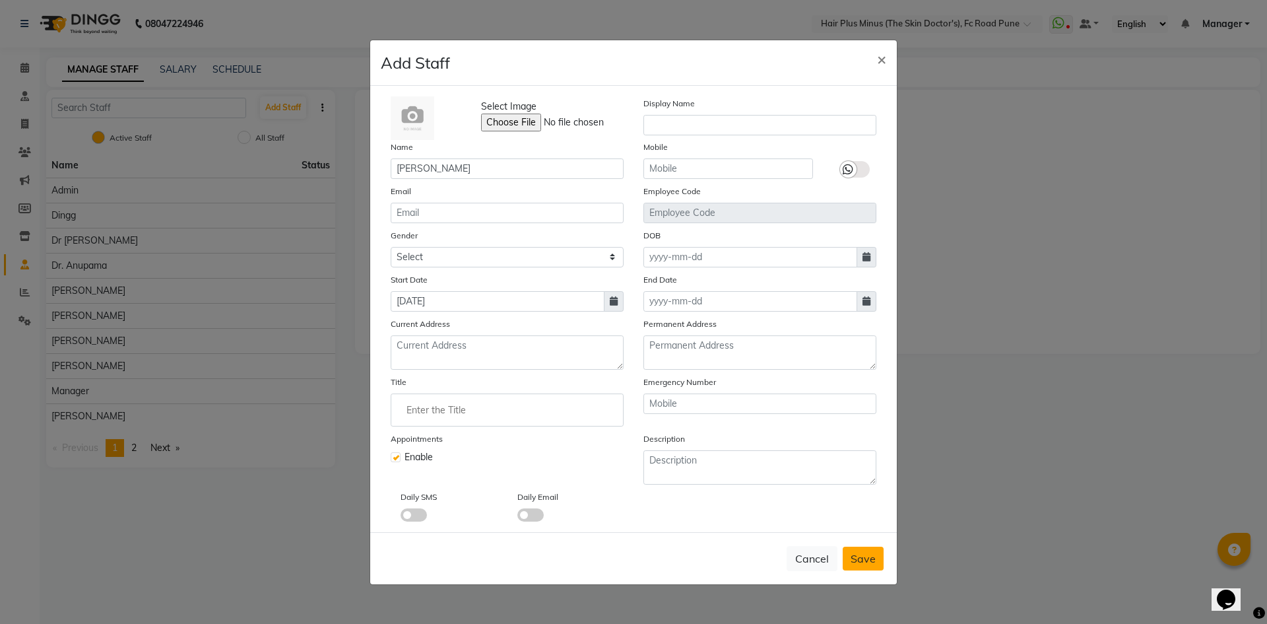
click at [864, 555] on span "Save" at bounding box center [863, 558] width 25 height 13
checkbox input "false"
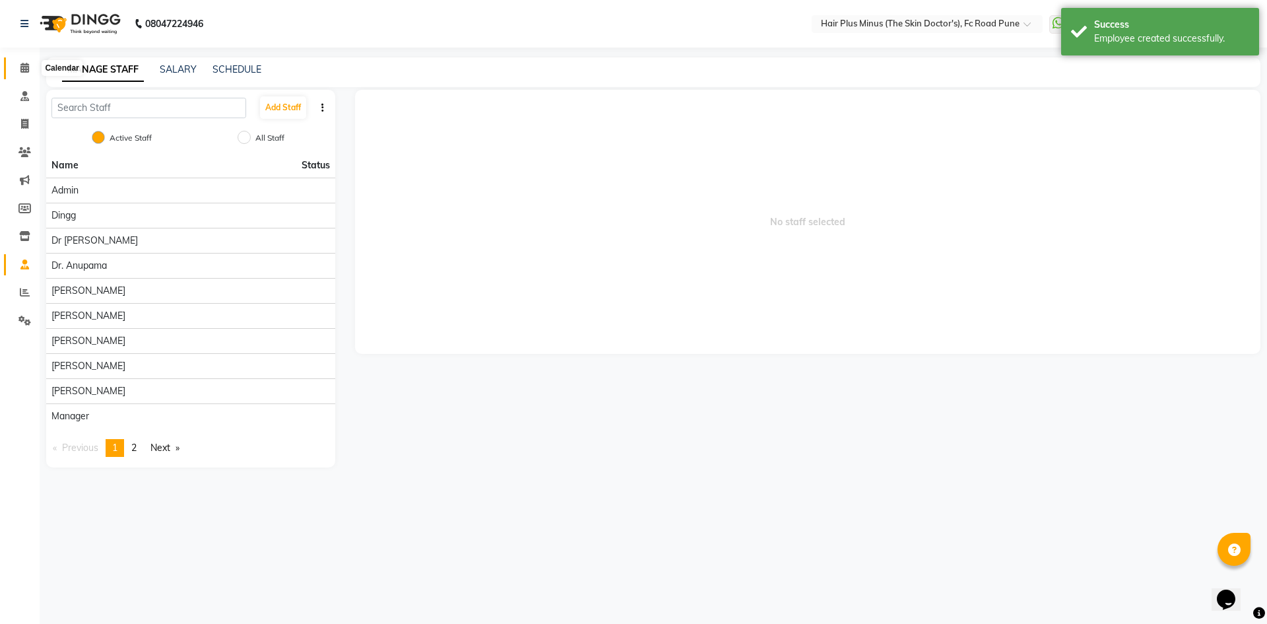
click at [22, 67] on icon at bounding box center [24, 68] width 9 height 10
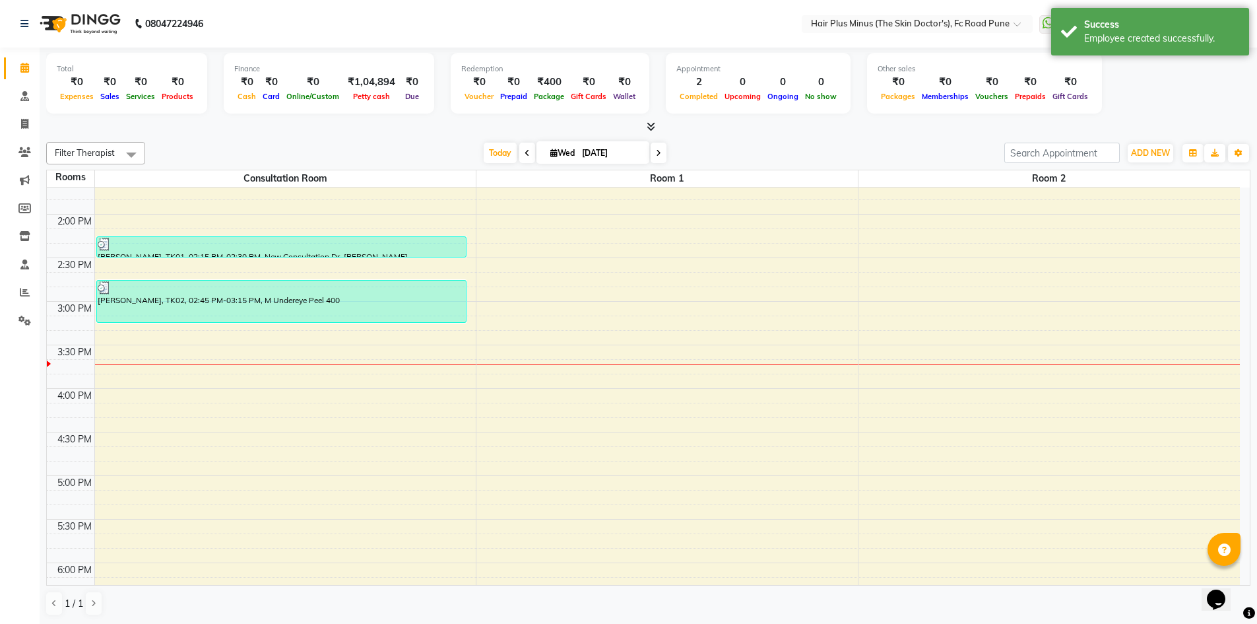
scroll to position [304, 0]
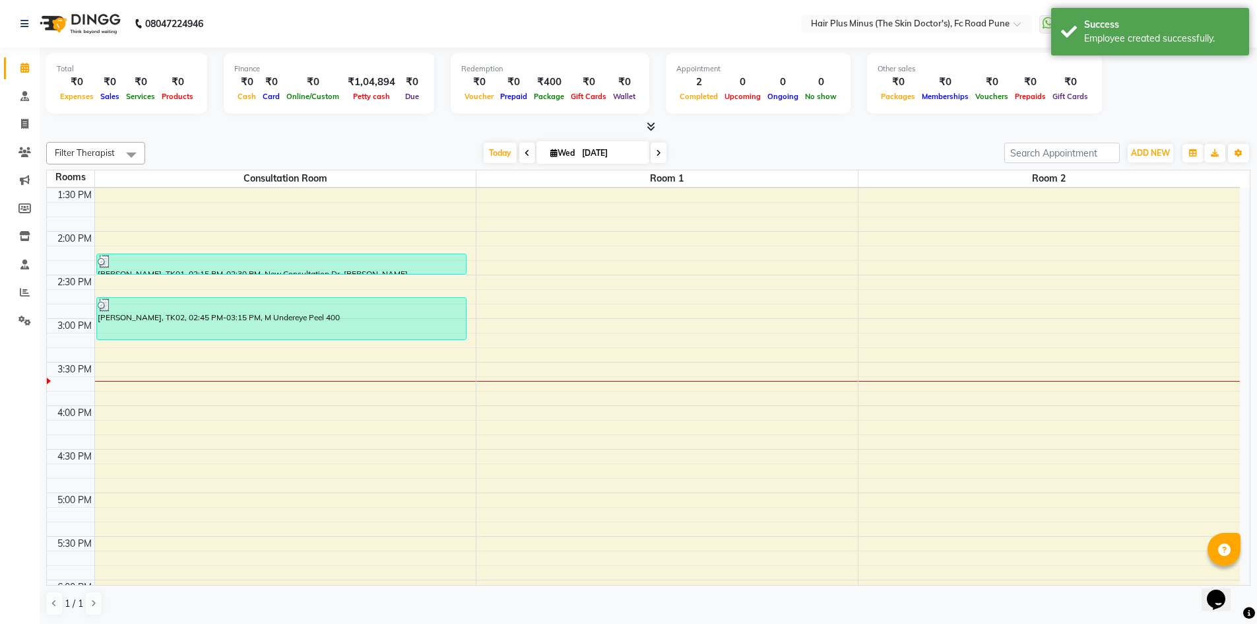
click at [342, 346] on div "10:00 AM 10:30 AM 11:00 AM 11:30 AM 12:00 PM 12:30 PM 1:00 PM 1:30 PM 2:00 PM 2…" at bounding box center [643, 362] width 1193 height 958
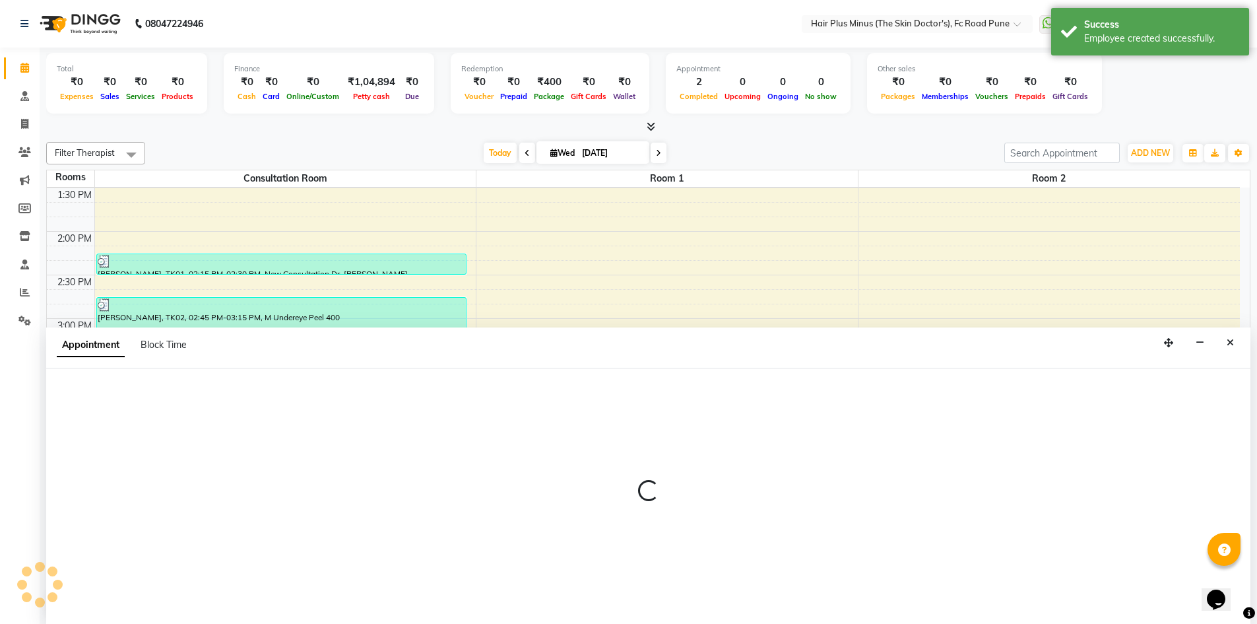
scroll to position [1, 0]
select select "915"
select select "tentative"
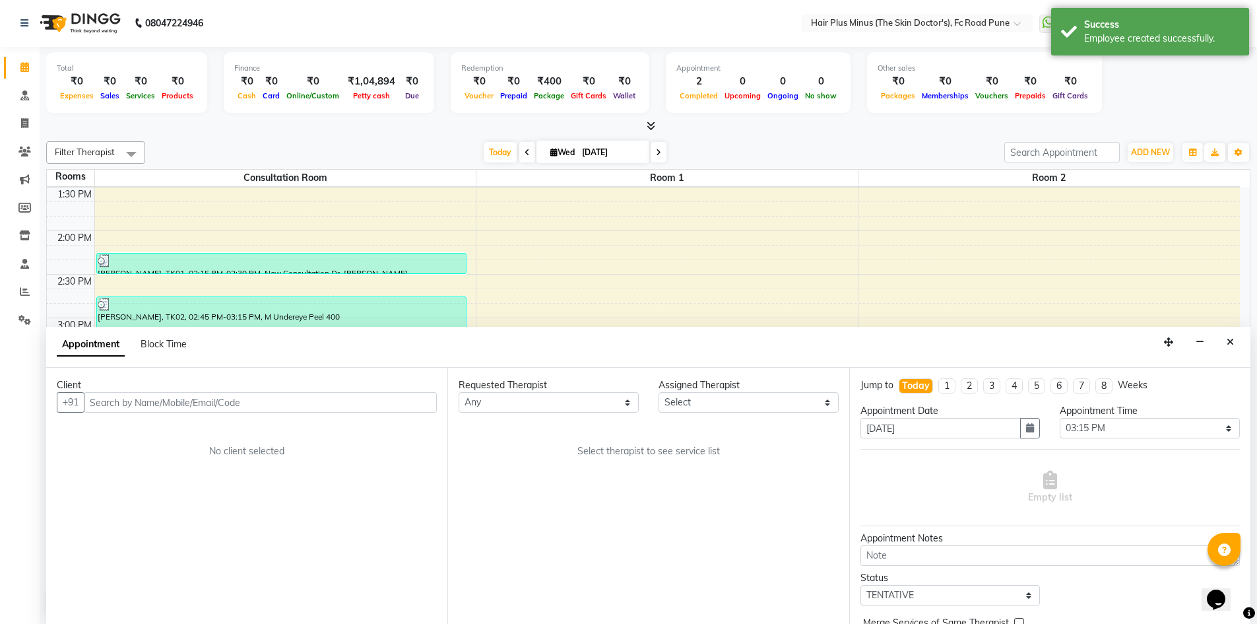
click at [339, 398] on input "text" at bounding box center [260, 402] width 353 height 20
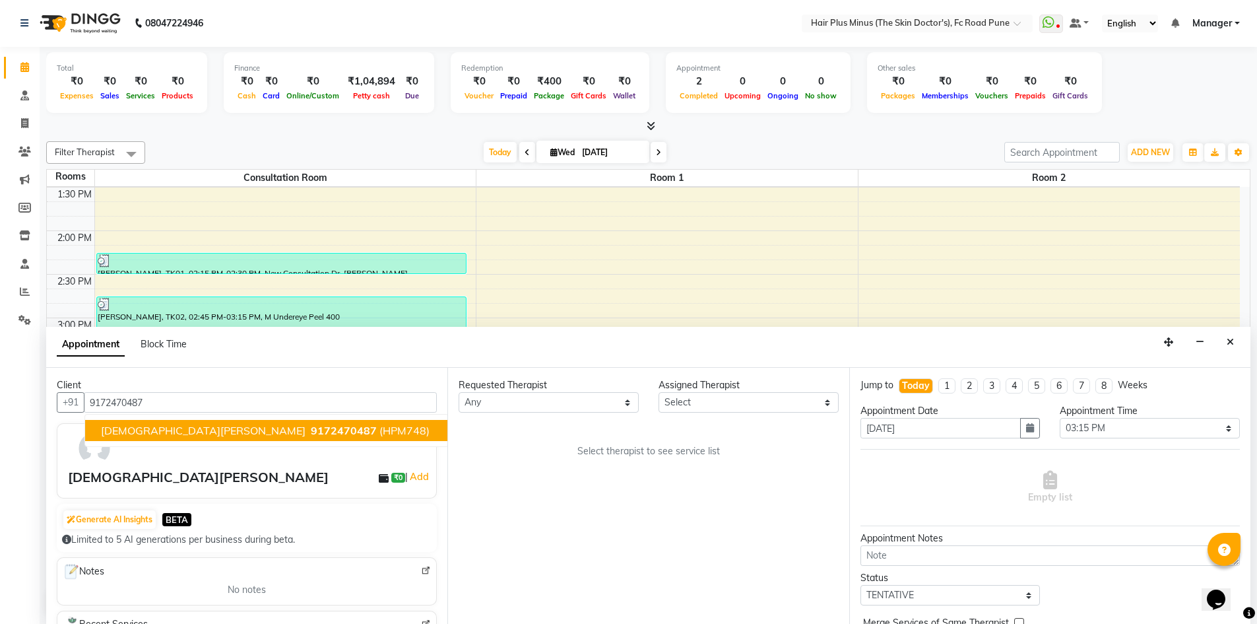
click at [380, 426] on span "(HPM748)" at bounding box center [405, 430] width 50 height 13
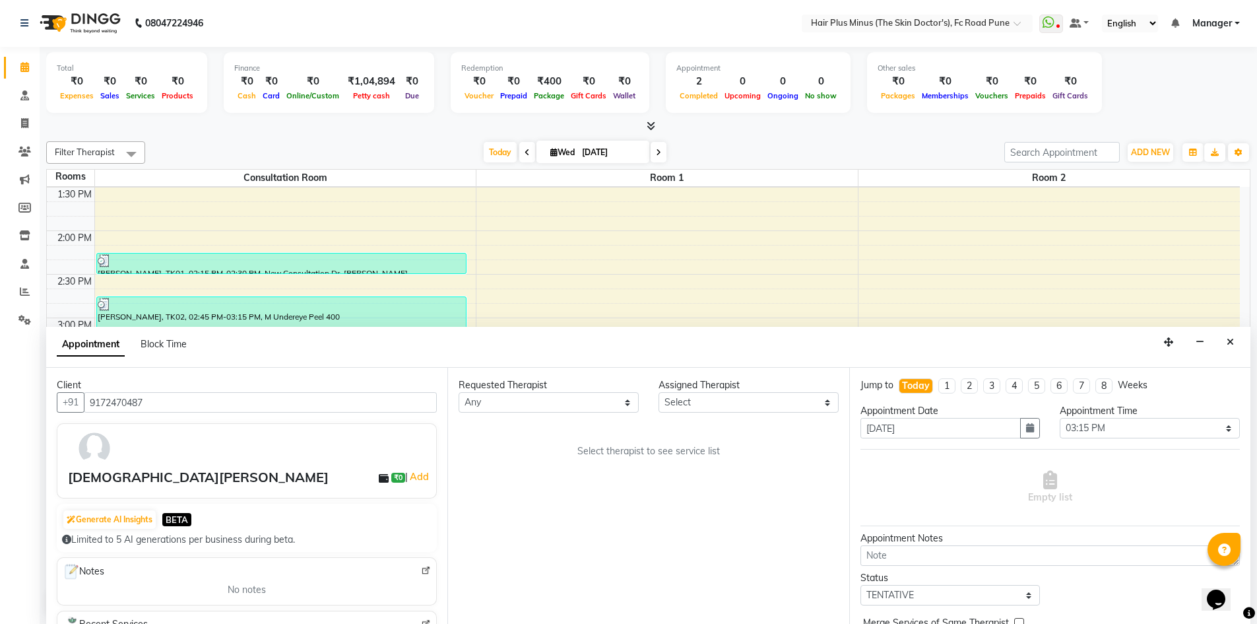
type input "9172470487"
click at [624, 399] on select "Any Dr Amit Pal Dr. Anupama Dr. Drashti Devani Dr. Shubhali Salunkhe Dr. Vijay …" at bounding box center [549, 402] width 180 height 20
click at [758, 485] on div "Requested Therapist Any Dr Amit Pal Dr. Anupama Dr. Drashti Devani Dr. Shubhali…" at bounding box center [648, 496] width 401 height 256
click at [1231, 341] on icon "Close" at bounding box center [1230, 341] width 7 height 9
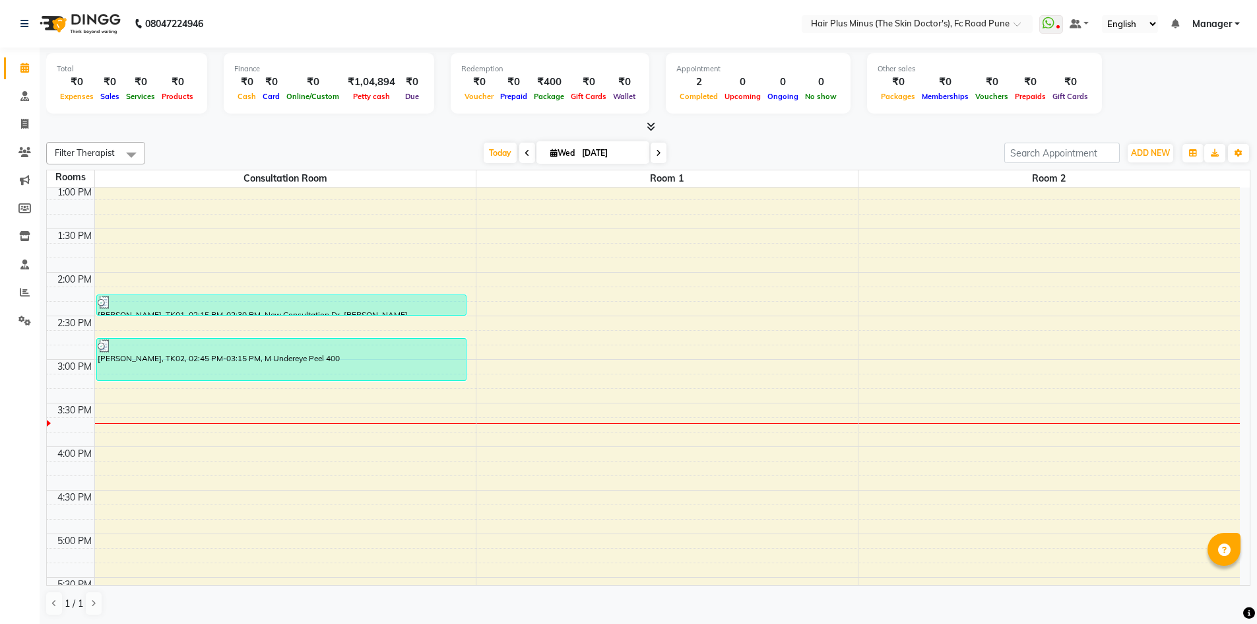
scroll to position [264, 0]
click at [272, 397] on div "10:00 AM 10:30 AM 11:00 AM 11:30 AM 12:00 PM 12:30 PM 1:00 PM 1:30 PM 2:00 PM 2…" at bounding box center [643, 402] width 1193 height 958
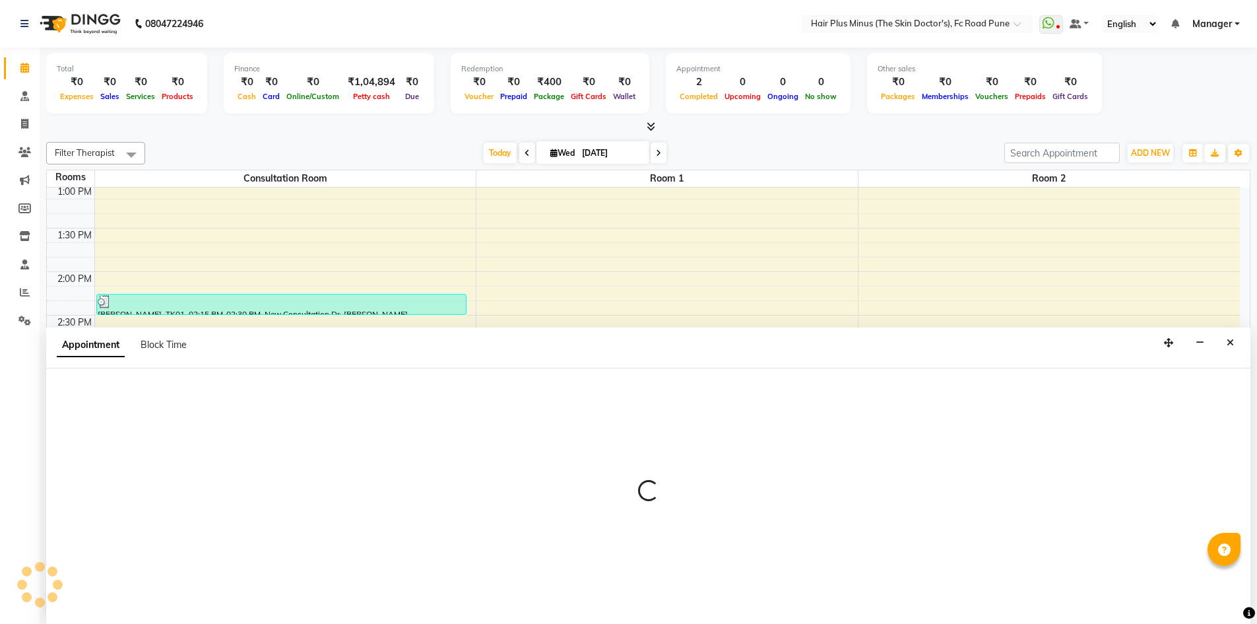
scroll to position [1, 0]
select select "915"
select select "tentative"
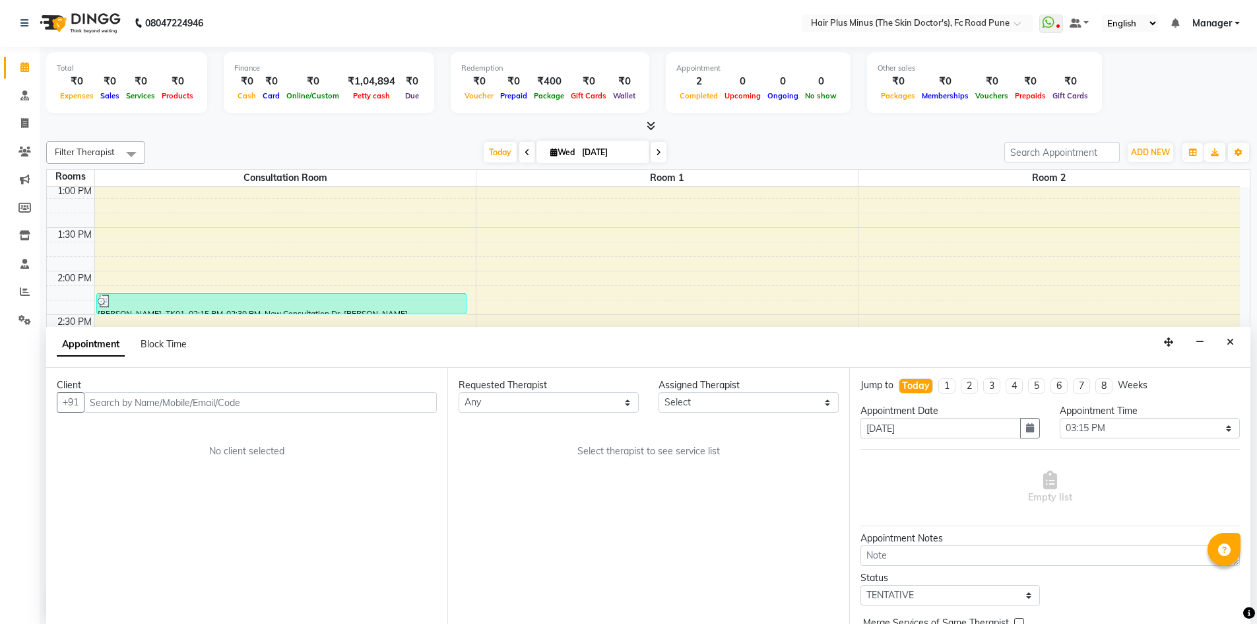
click at [266, 401] on input "text" at bounding box center [260, 402] width 353 height 20
click at [1229, 335] on button "Close" at bounding box center [1230, 342] width 19 height 20
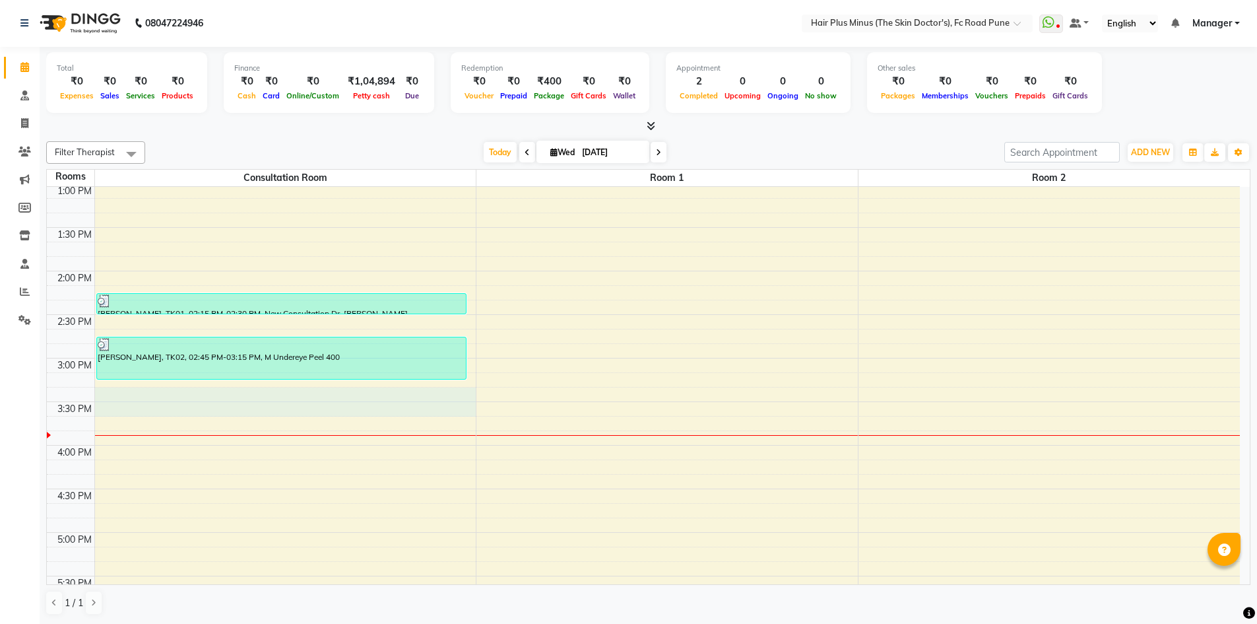
click at [182, 403] on div "10:00 AM 10:30 AM 11:00 AM 11:30 AM 12:00 PM 12:30 PM 1:00 PM 1:30 PM 2:00 PM 2…" at bounding box center [643, 402] width 1193 height 958
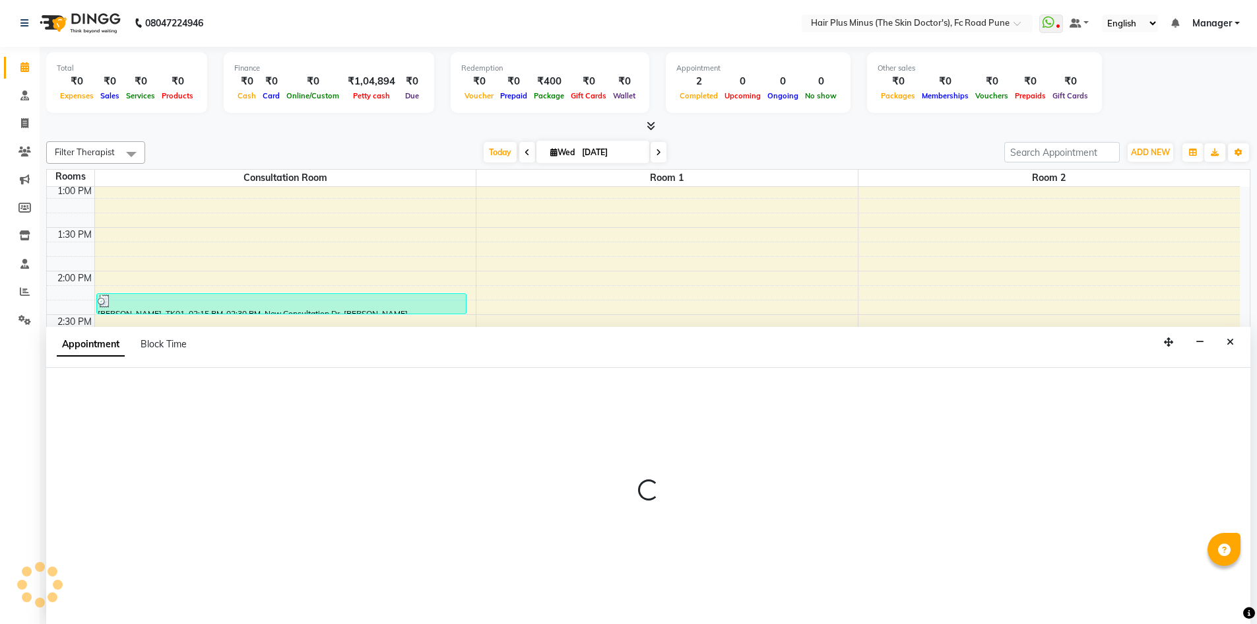
select select "tentative"
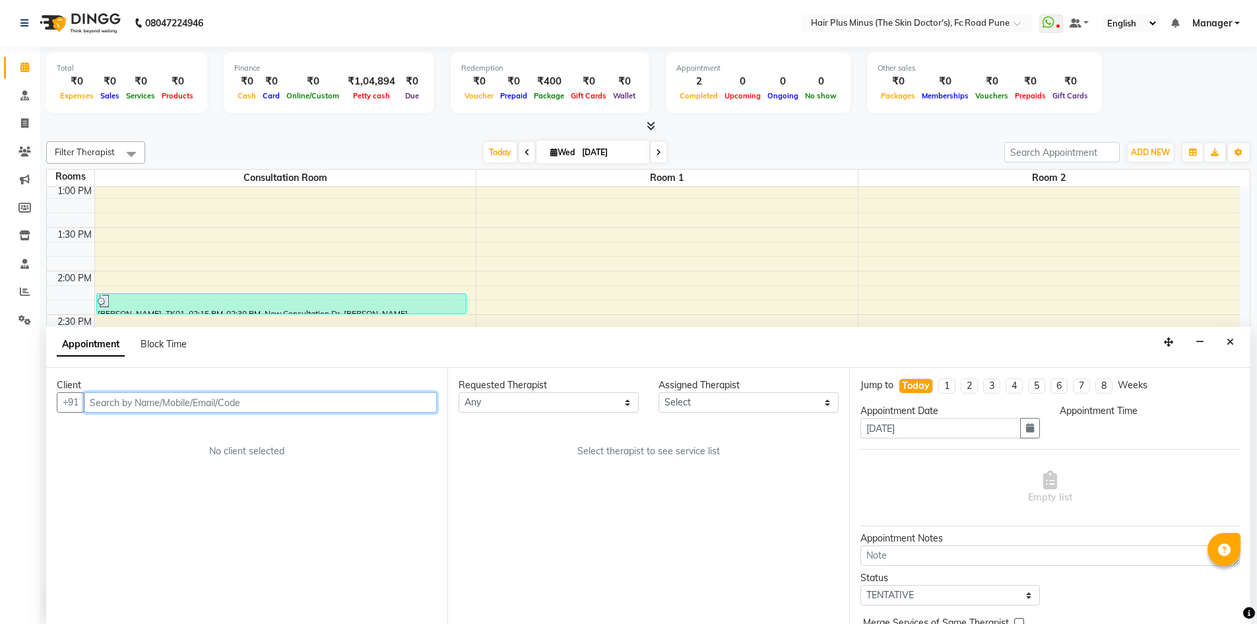
select select "915"
click at [150, 400] on input "text" at bounding box center [260, 402] width 353 height 20
click at [631, 402] on select "Any Dr [PERSON_NAME] Dr. [PERSON_NAME] [PERSON_NAME] [PERSON_NAME] [PERSON_NAME…" at bounding box center [549, 402] width 180 height 20
click at [284, 400] on input "text" at bounding box center [260, 402] width 353 height 20
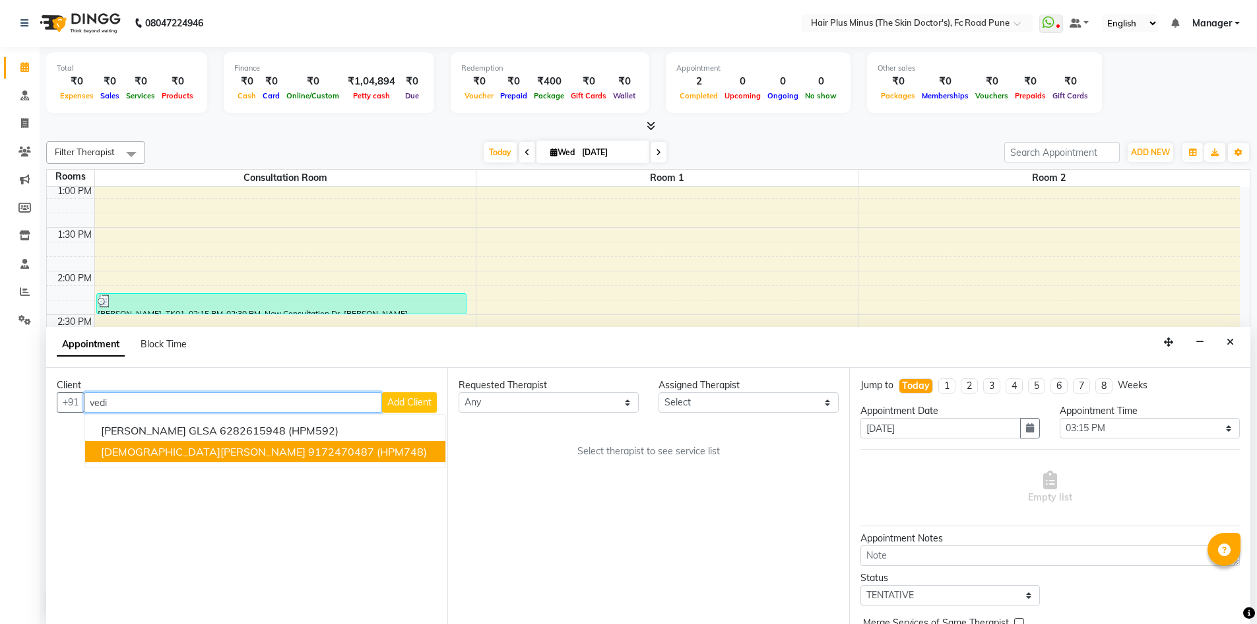
click at [239, 459] on button "[PERSON_NAME] 9172470487 (HPM748)" at bounding box center [265, 451] width 360 height 21
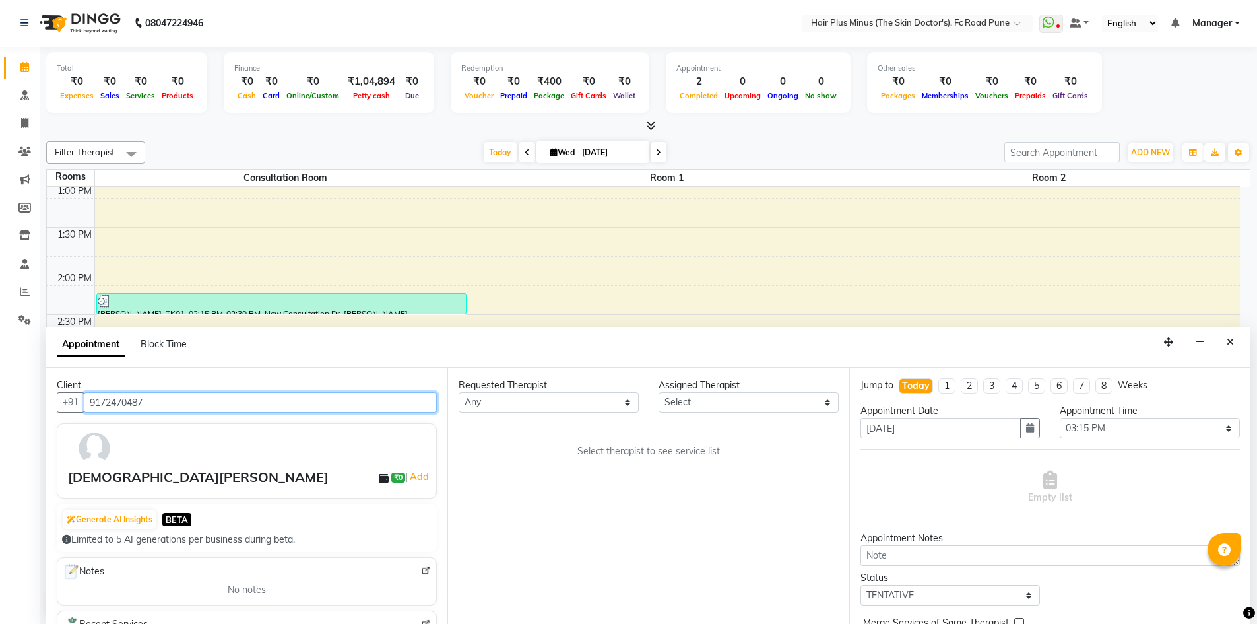
type input "9172470487"
click at [612, 403] on select "Any Dr [PERSON_NAME] Dr. [PERSON_NAME] [PERSON_NAME] [PERSON_NAME] [PERSON_NAME…" at bounding box center [549, 402] width 180 height 20
select select "90758"
click at [459, 392] on select "Any Dr [PERSON_NAME] Dr. [PERSON_NAME] [PERSON_NAME] [PERSON_NAME] [PERSON_NAME…" at bounding box center [549, 402] width 180 height 20
select select "90758"
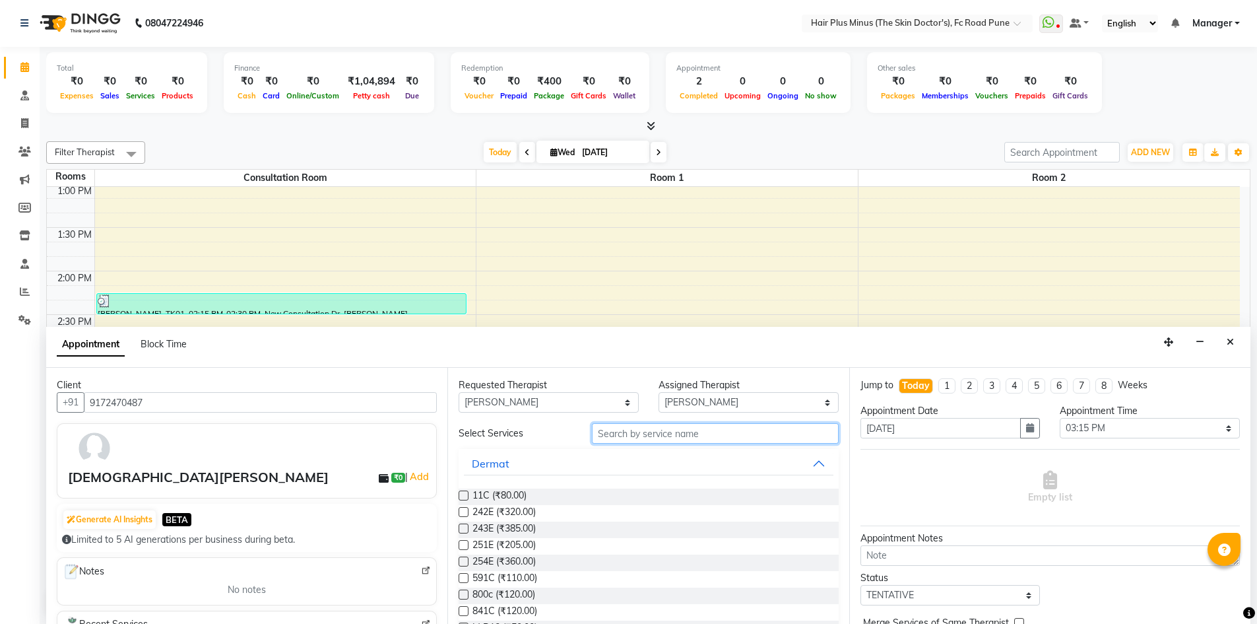
click at [676, 436] on input "text" at bounding box center [715, 433] width 247 height 20
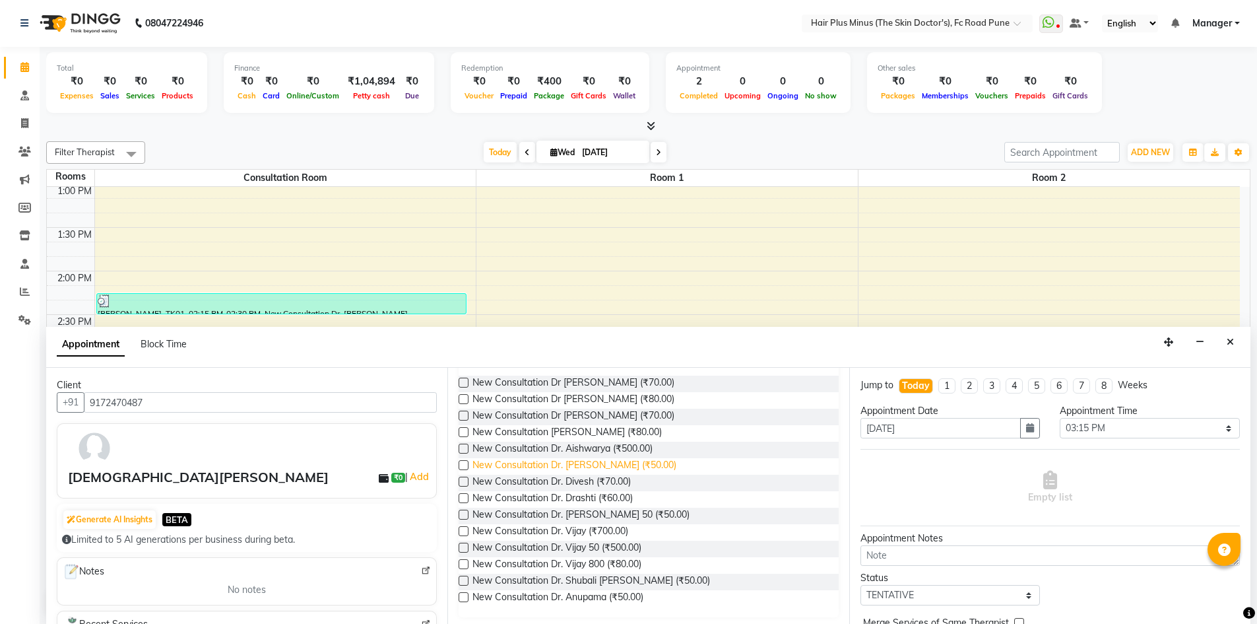
scroll to position [117, 0]
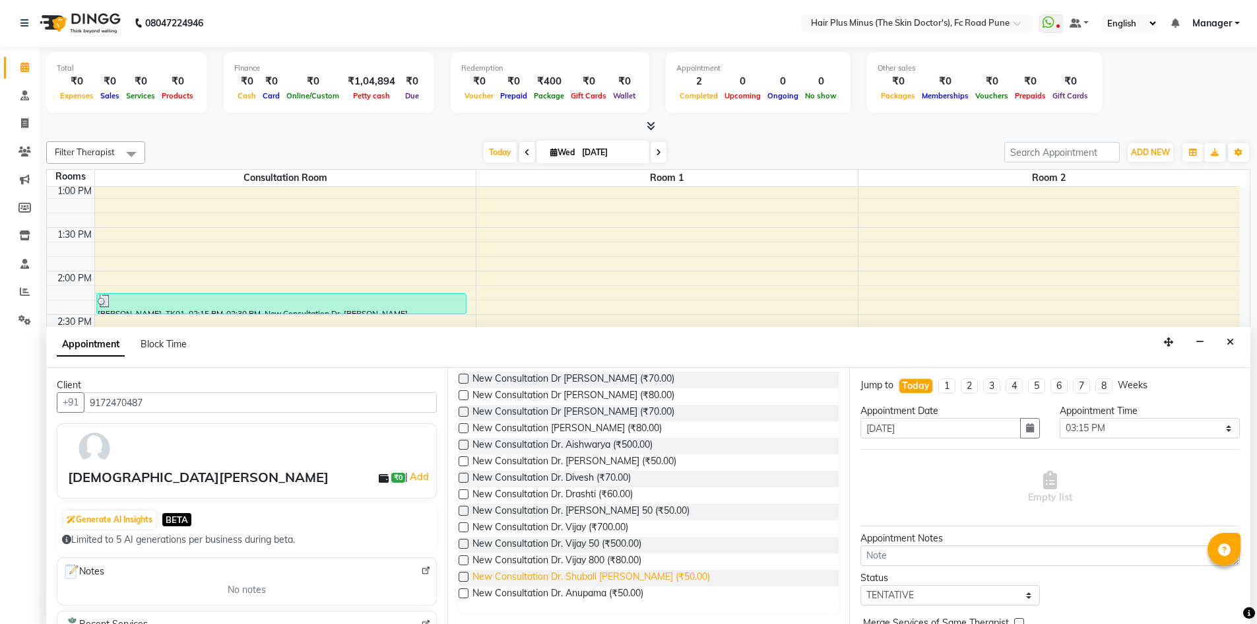
type input "new"
click at [588, 572] on span "New Consultation Dr. Shubali [PERSON_NAME] (₹50.00)" at bounding box center [592, 578] width 238 height 17
checkbox input "false"
select select "3991"
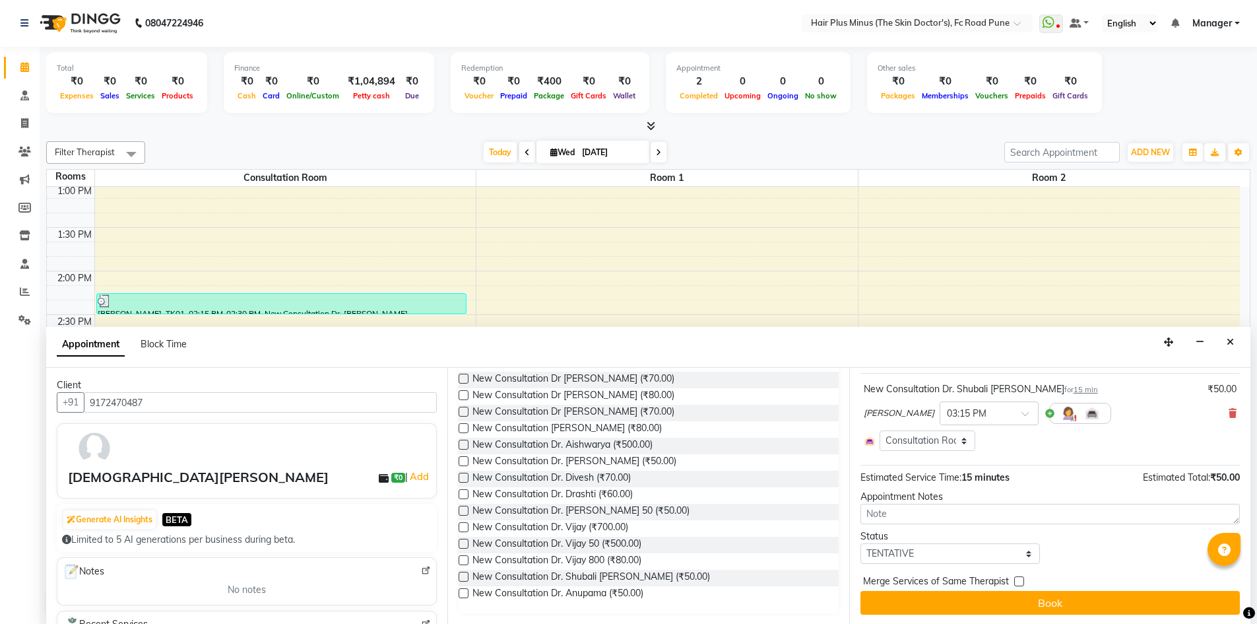
scroll to position [77, 0]
click at [917, 547] on select "Select TENTATIVE CONFIRM CHECK-IN UPCOMING" at bounding box center [951, 552] width 180 height 20
select select "confirm booking"
click at [861, 542] on select "Select TENTATIVE CONFIRM CHECK-IN UPCOMING" at bounding box center [951, 552] width 180 height 20
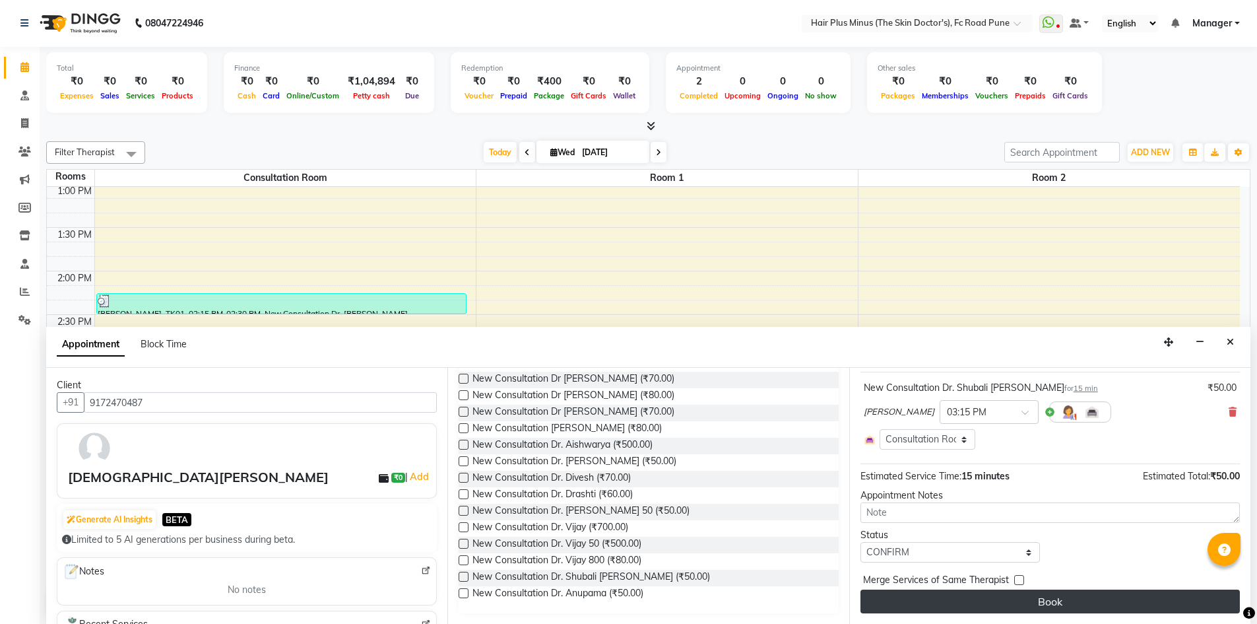
click at [983, 595] on button "Book" at bounding box center [1051, 601] width 380 height 24
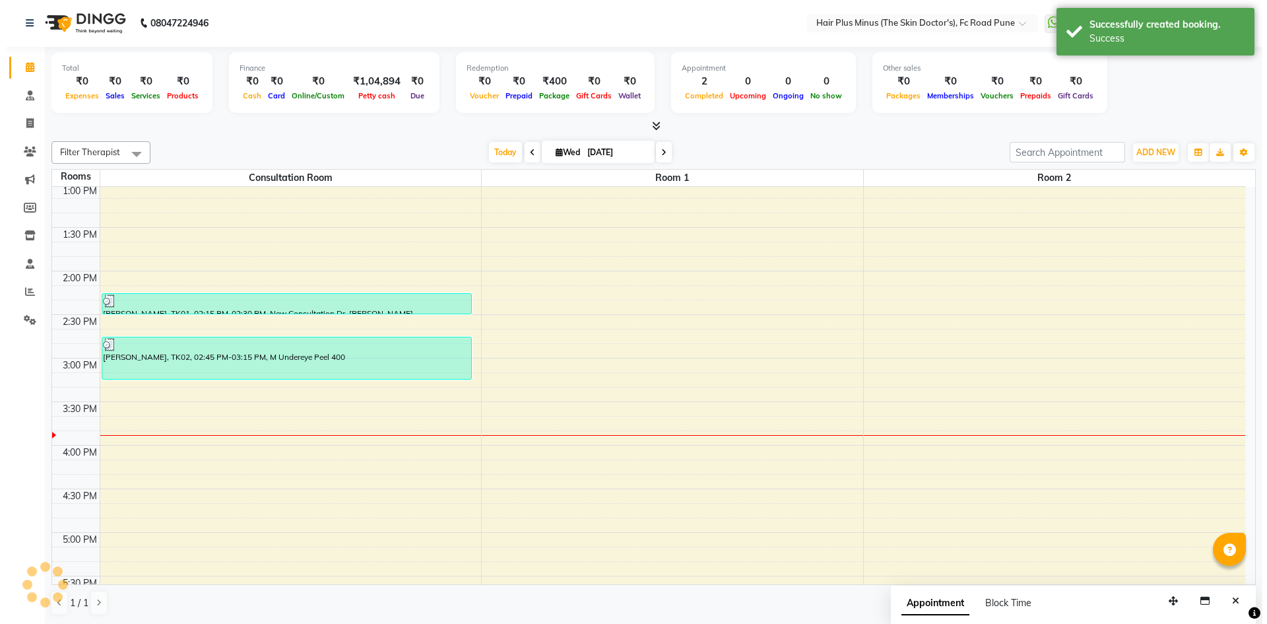
scroll to position [0, 0]
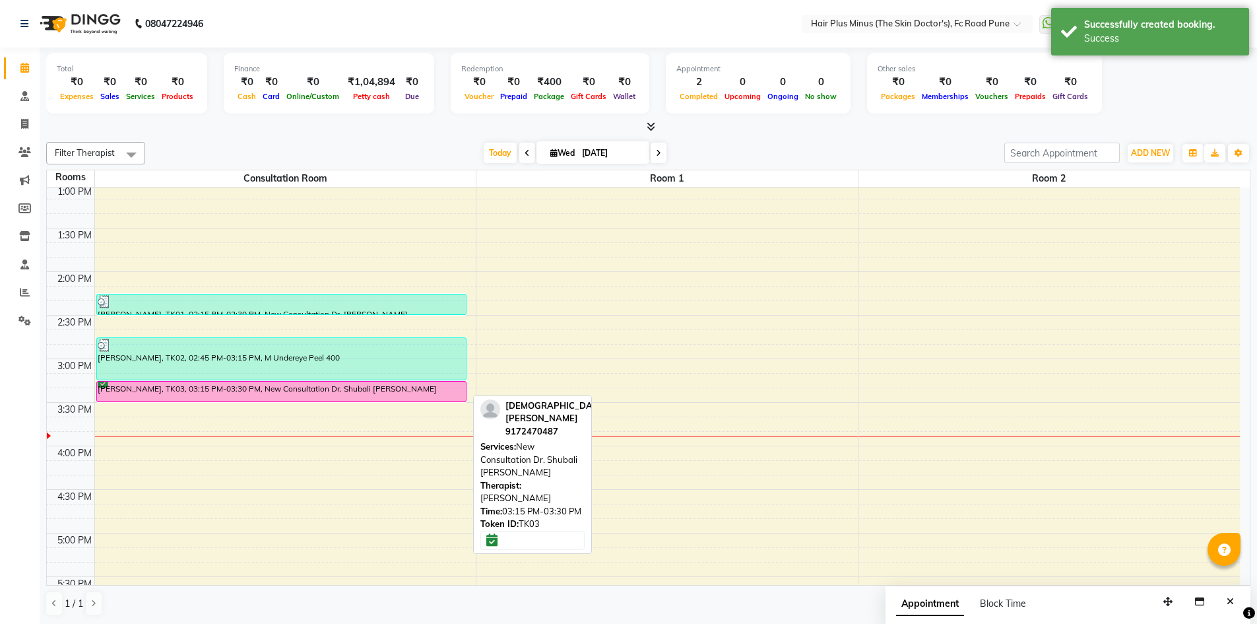
click at [239, 389] on div "[PERSON_NAME], TK03, 03:15 PM-03:30 PM, New Consultation Dr. Shubali [PERSON_NA…" at bounding box center [281, 392] width 369 height 20
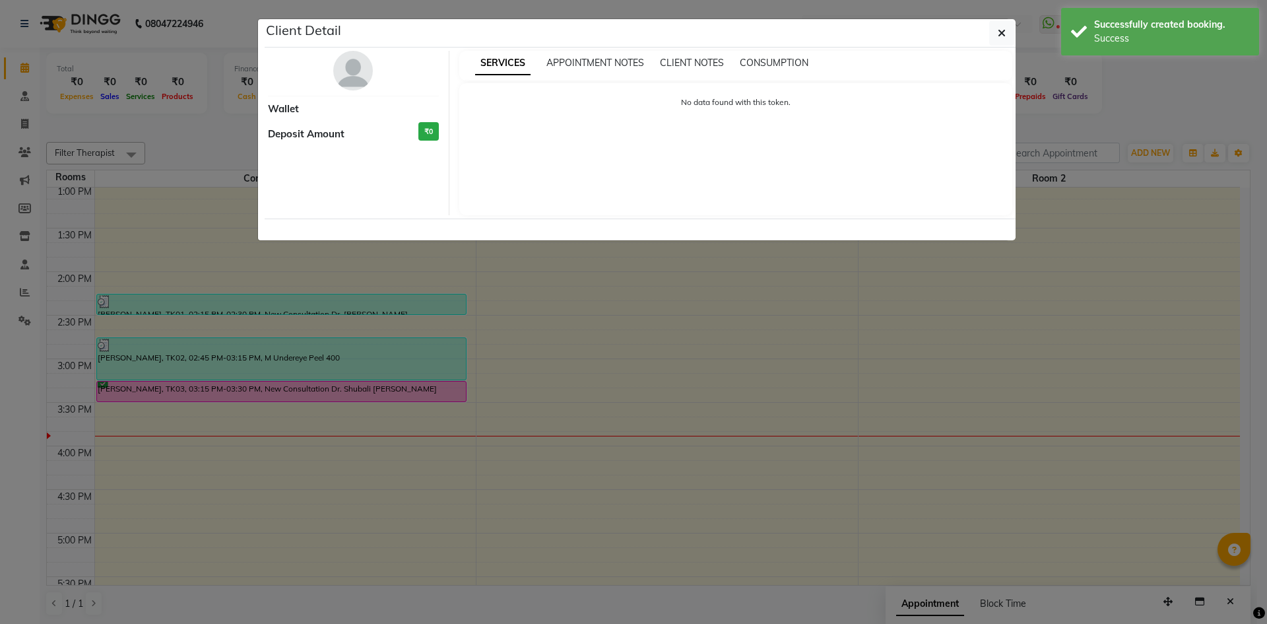
select select "6"
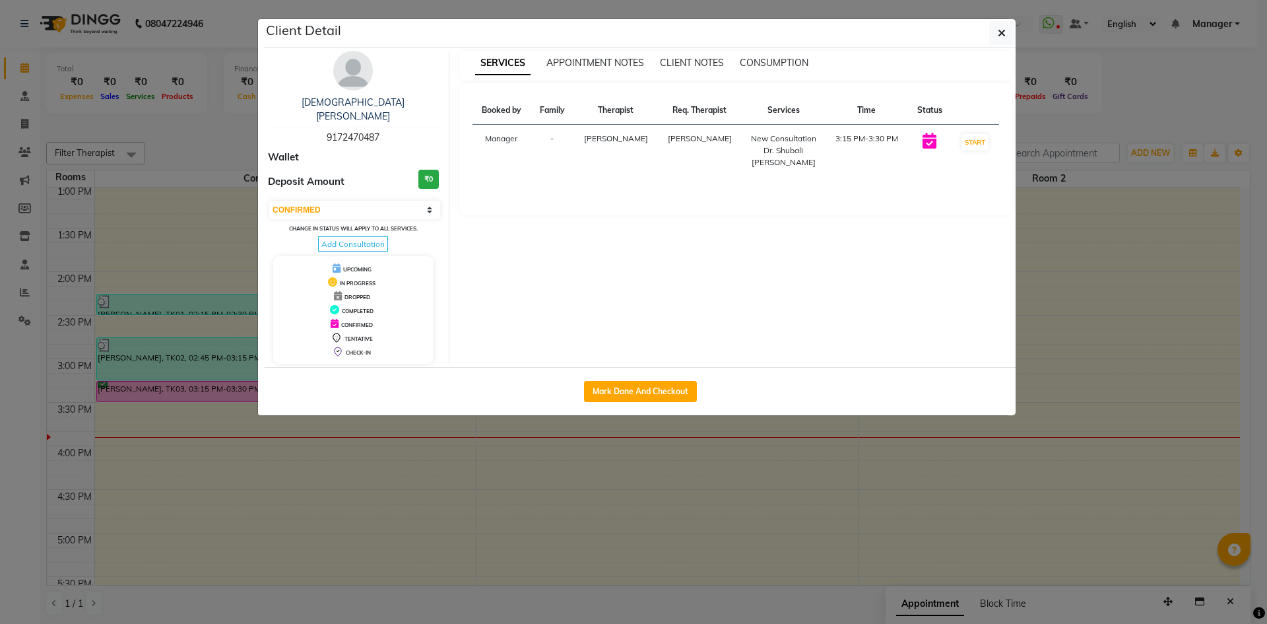
click at [647, 389] on div "Mark Done And Checkout" at bounding box center [640, 391] width 751 height 48
click at [647, 383] on button "Mark Done And Checkout" at bounding box center [640, 391] width 113 height 21
select select "service"
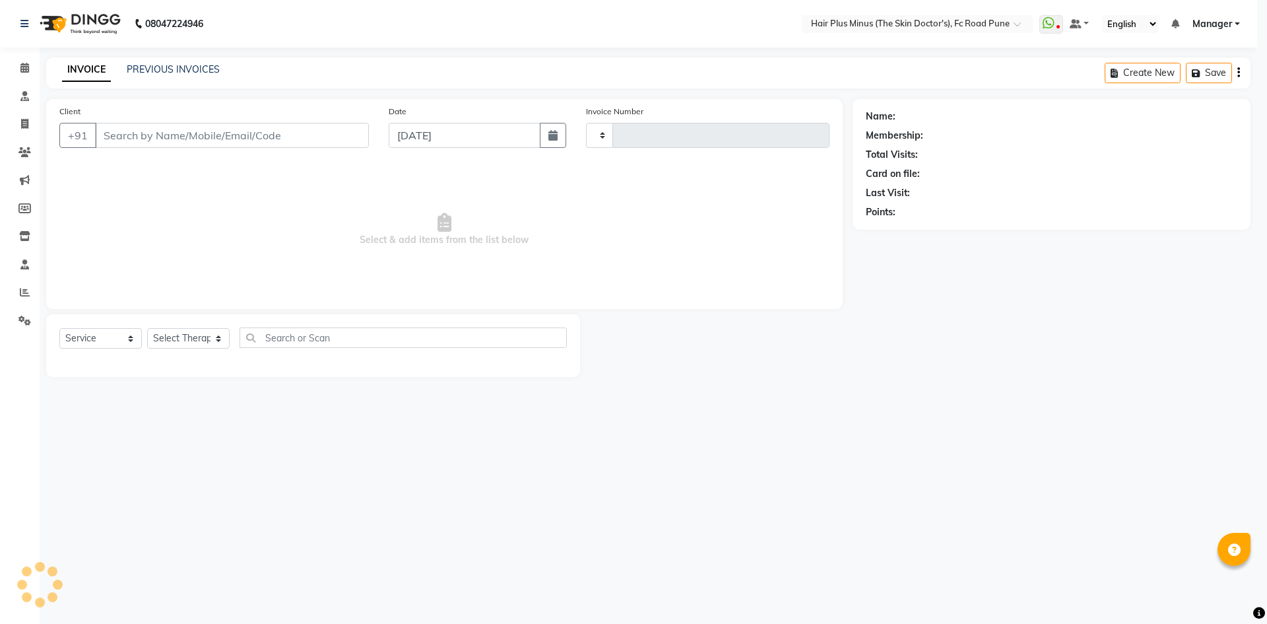
type input "1468"
select select "7911"
type input "9172470487"
select select "90758"
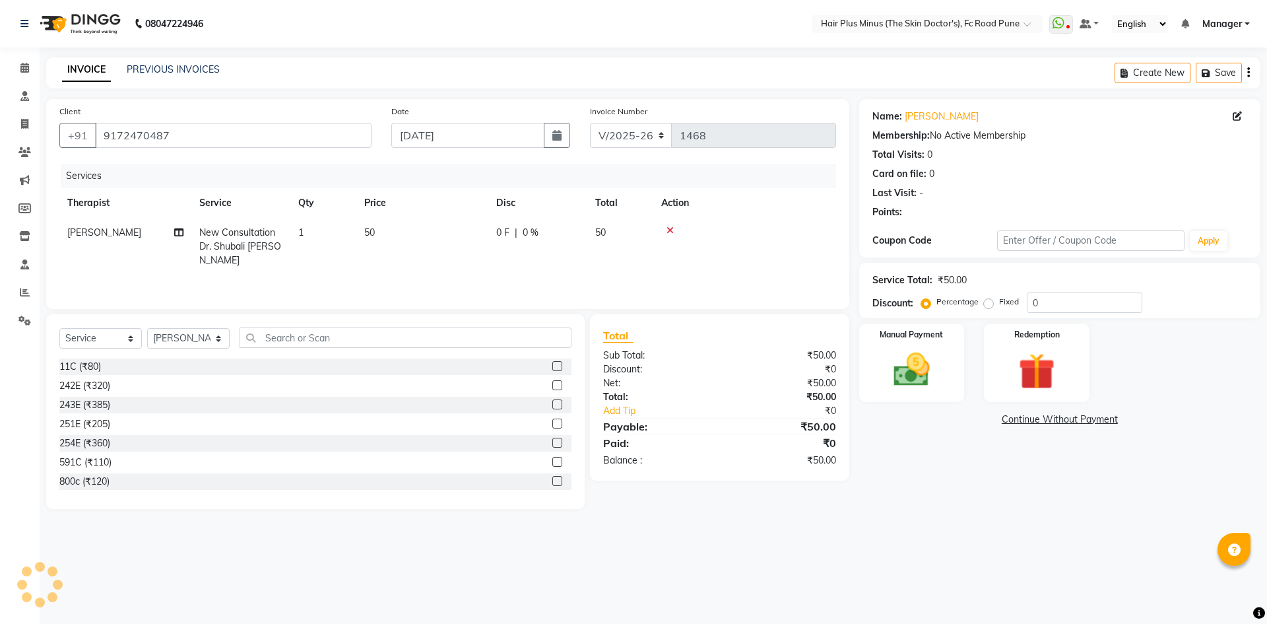
click at [299, 226] on span "1" at bounding box center [300, 232] width 5 height 12
select select "90758"
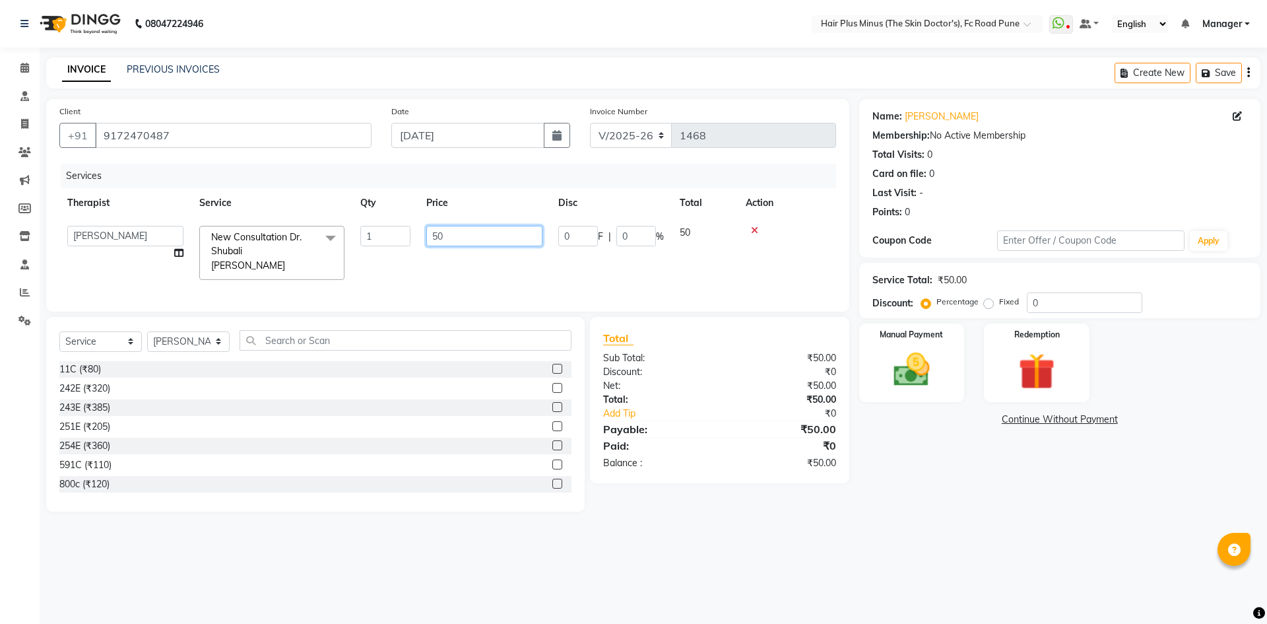
click at [436, 238] on input "50" at bounding box center [484, 236] width 116 height 20
type input "60"
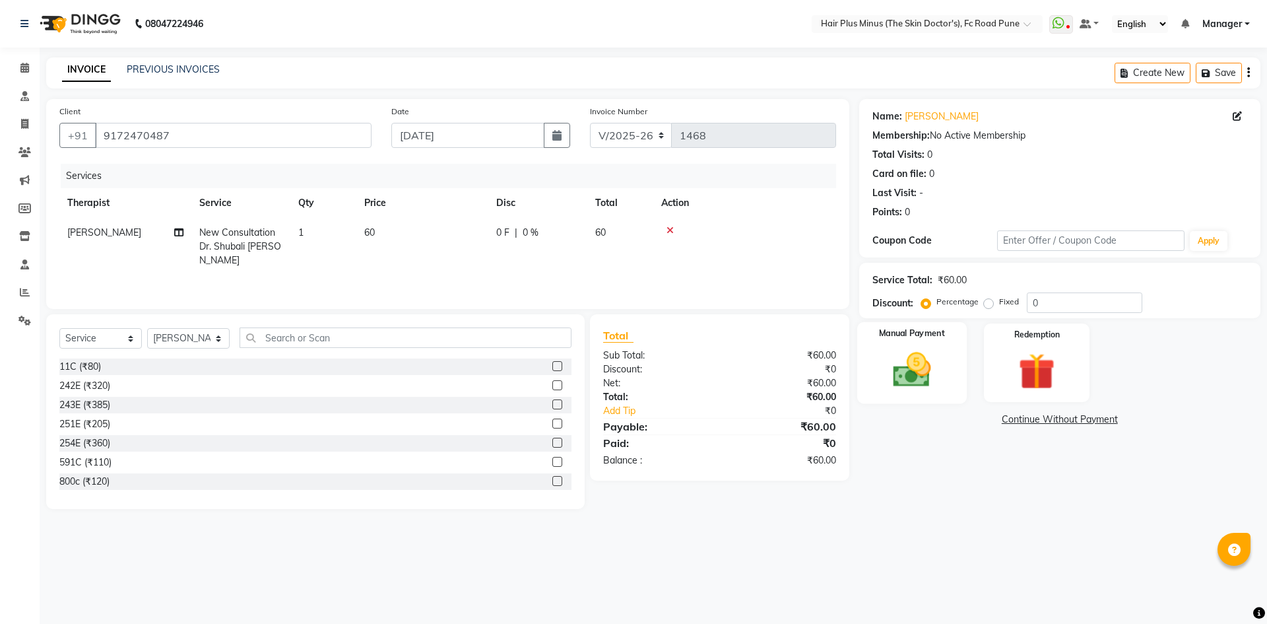
click at [937, 380] on img at bounding box center [911, 370] width 61 height 44
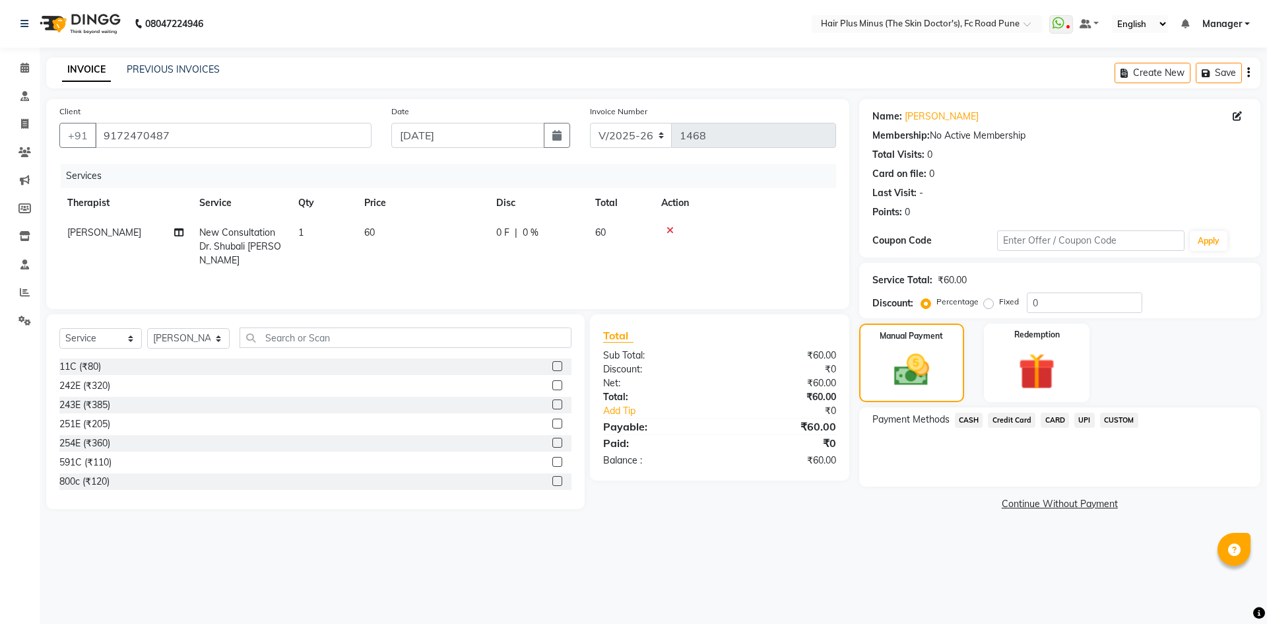
click at [967, 420] on span "CASH" at bounding box center [969, 420] width 28 height 15
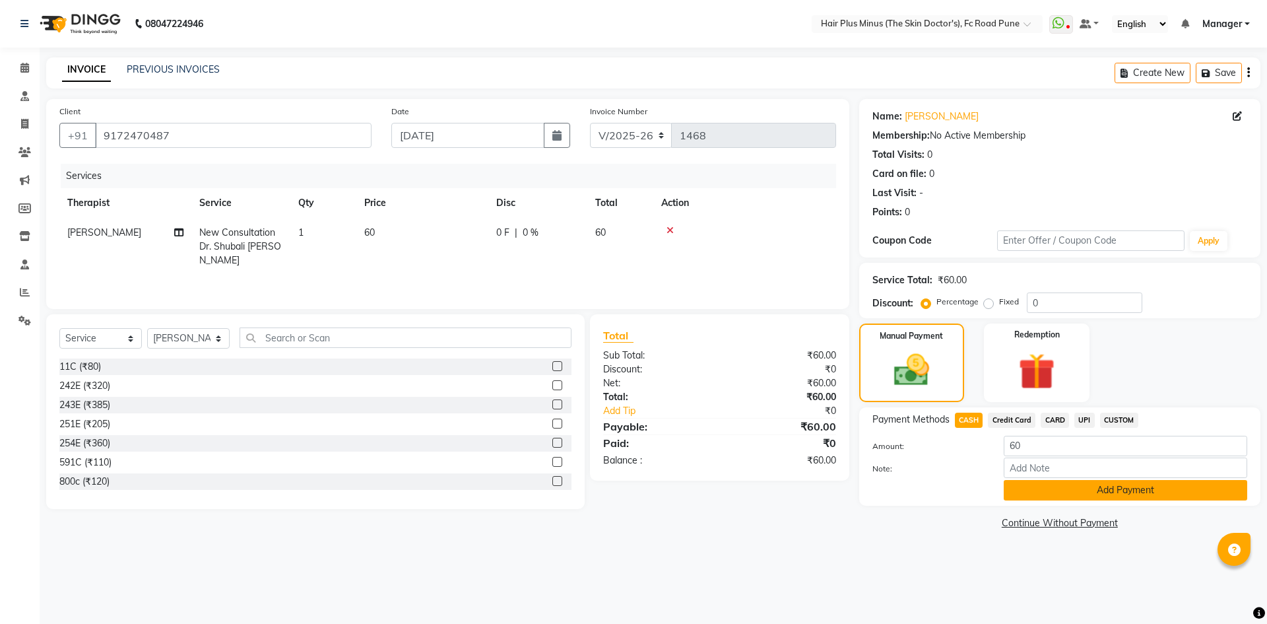
click at [1060, 489] on button "Add Payment" at bounding box center [1126, 490] width 244 height 20
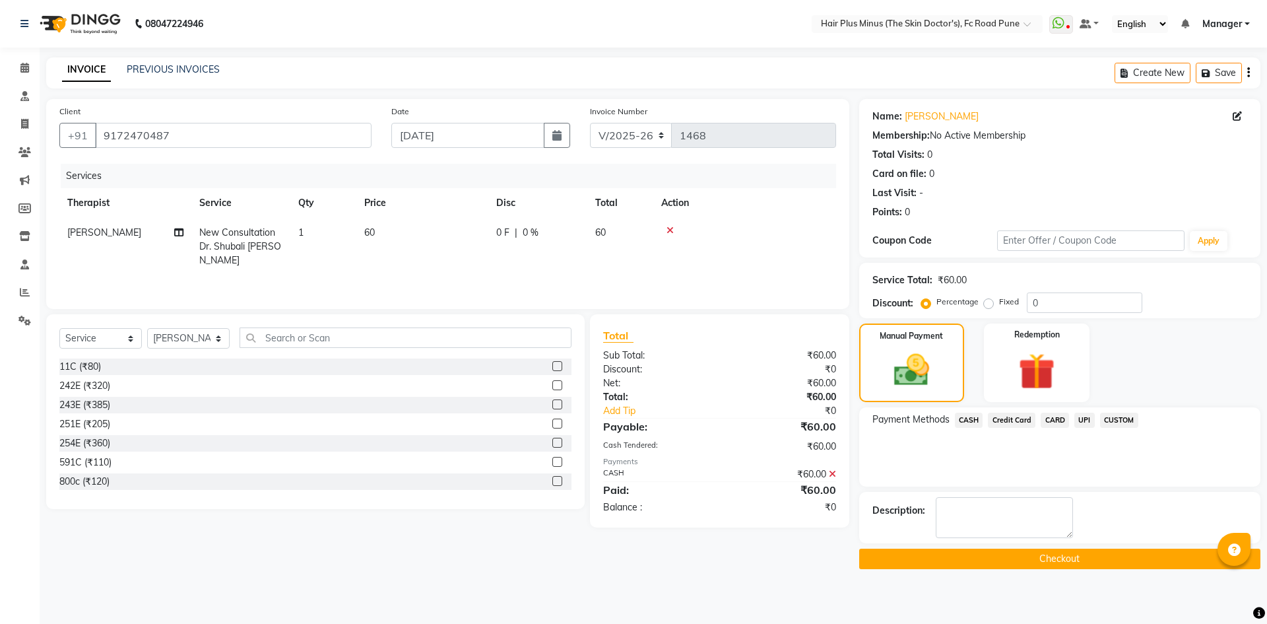
click at [1041, 562] on button "Checkout" at bounding box center [1059, 559] width 401 height 20
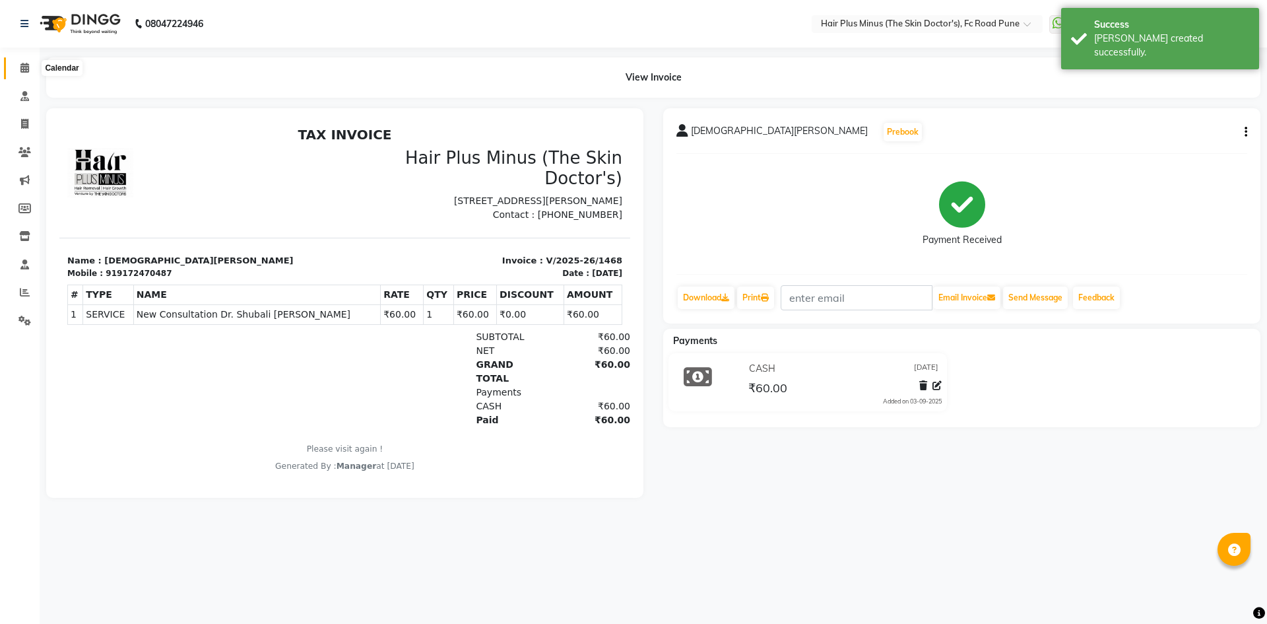
click at [18, 67] on span at bounding box center [24, 68] width 23 height 15
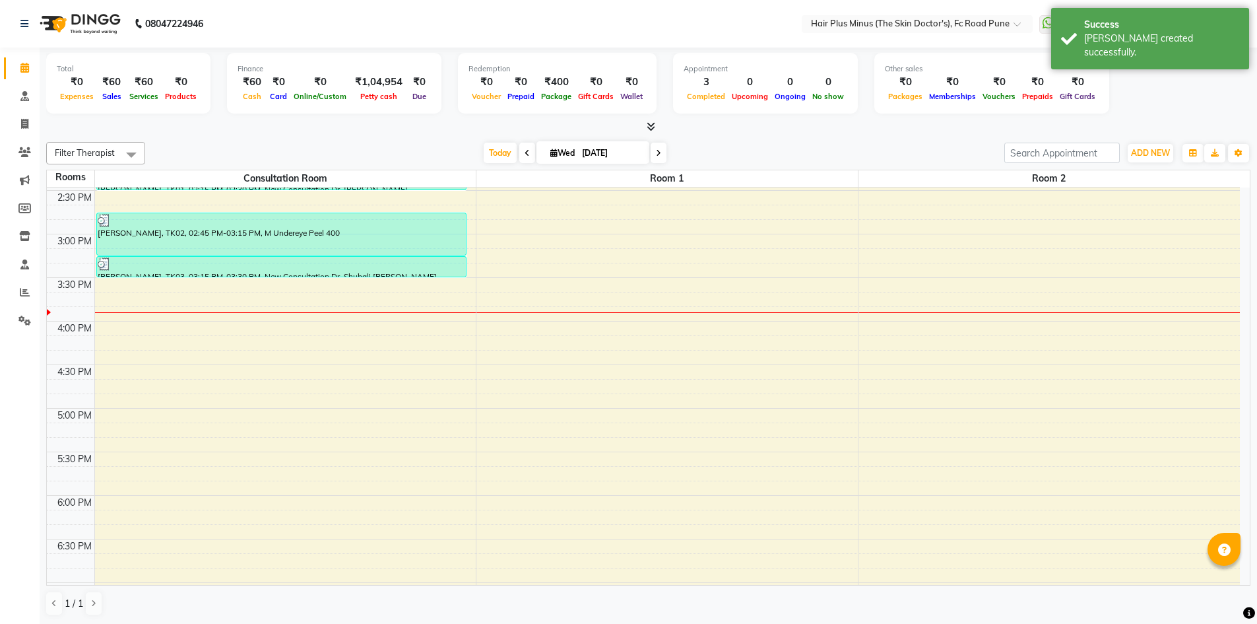
scroll to position [304, 0]
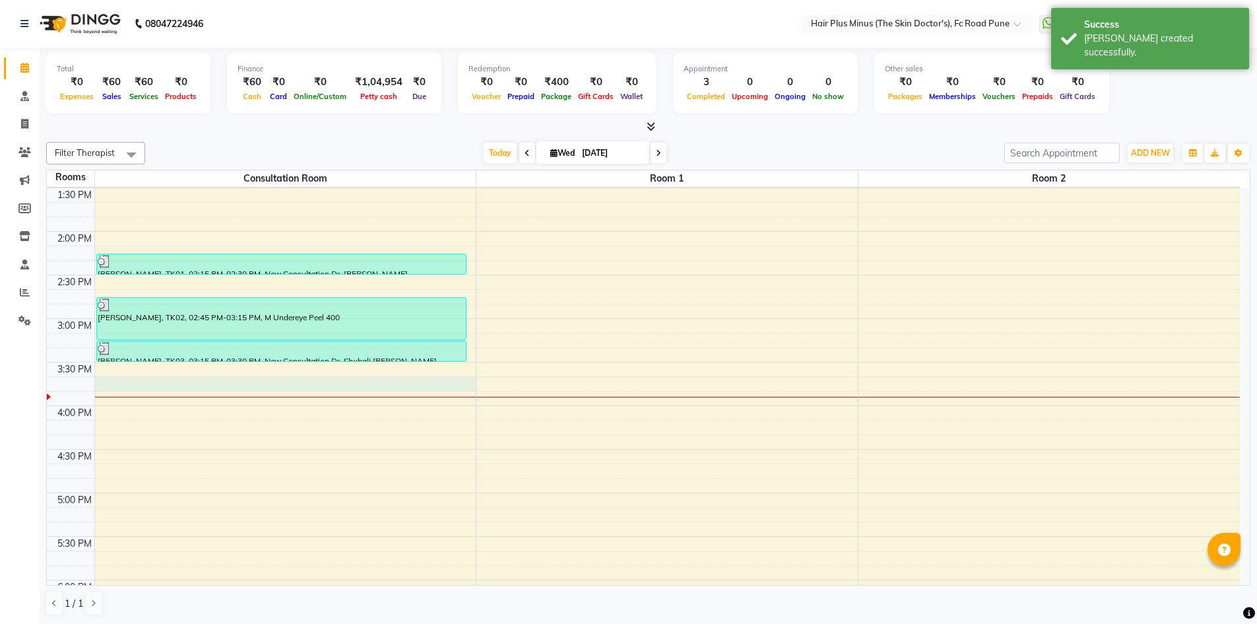
click at [209, 378] on div "10:00 AM 10:30 AM 11:00 AM 11:30 AM 12:00 PM 12:30 PM 1:00 PM 1:30 PM 2:00 PM 2…" at bounding box center [643, 362] width 1193 height 958
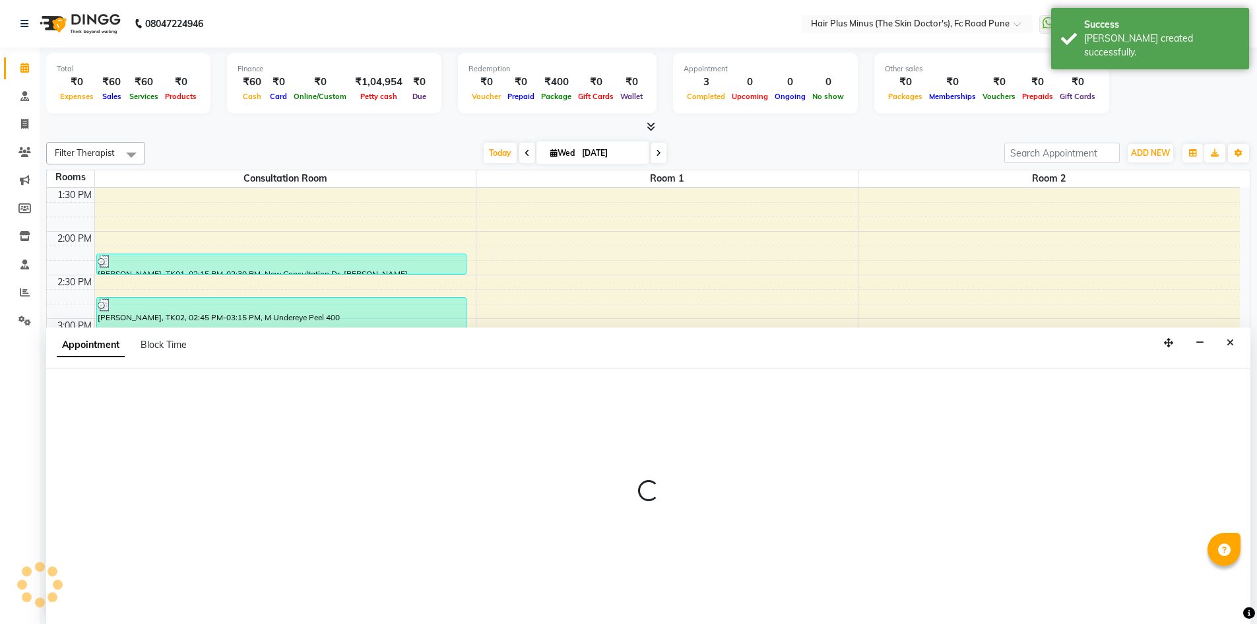
scroll to position [1, 0]
select select "945"
select select "tentative"
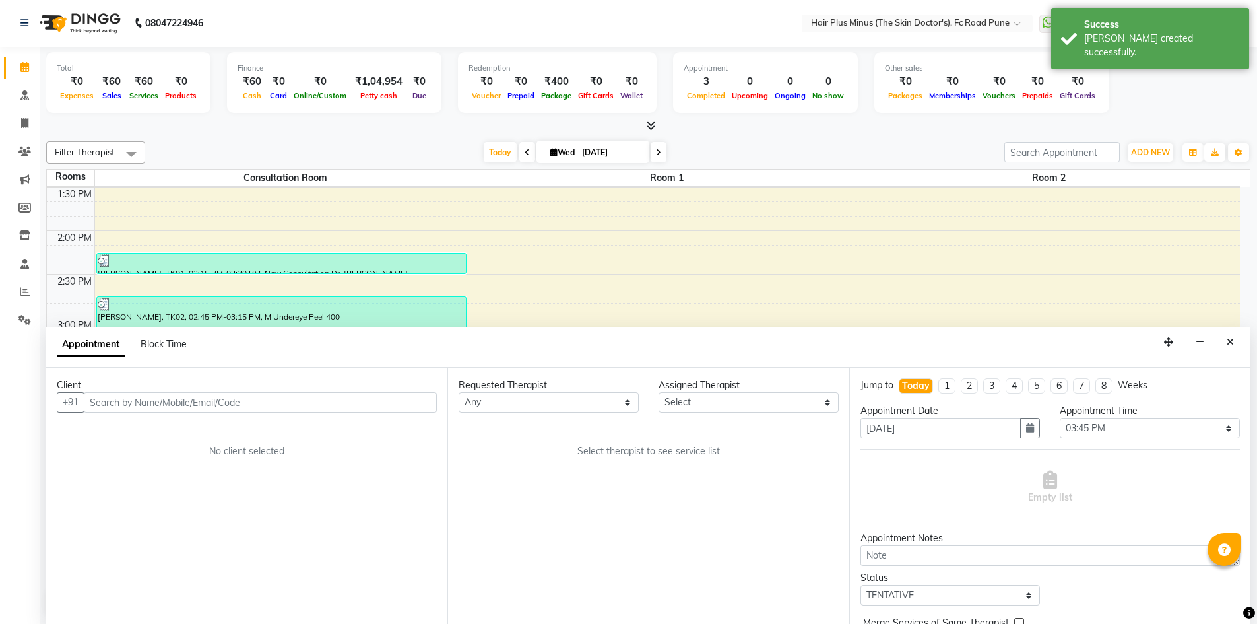
click at [209, 400] on input "text" at bounding box center [260, 402] width 353 height 20
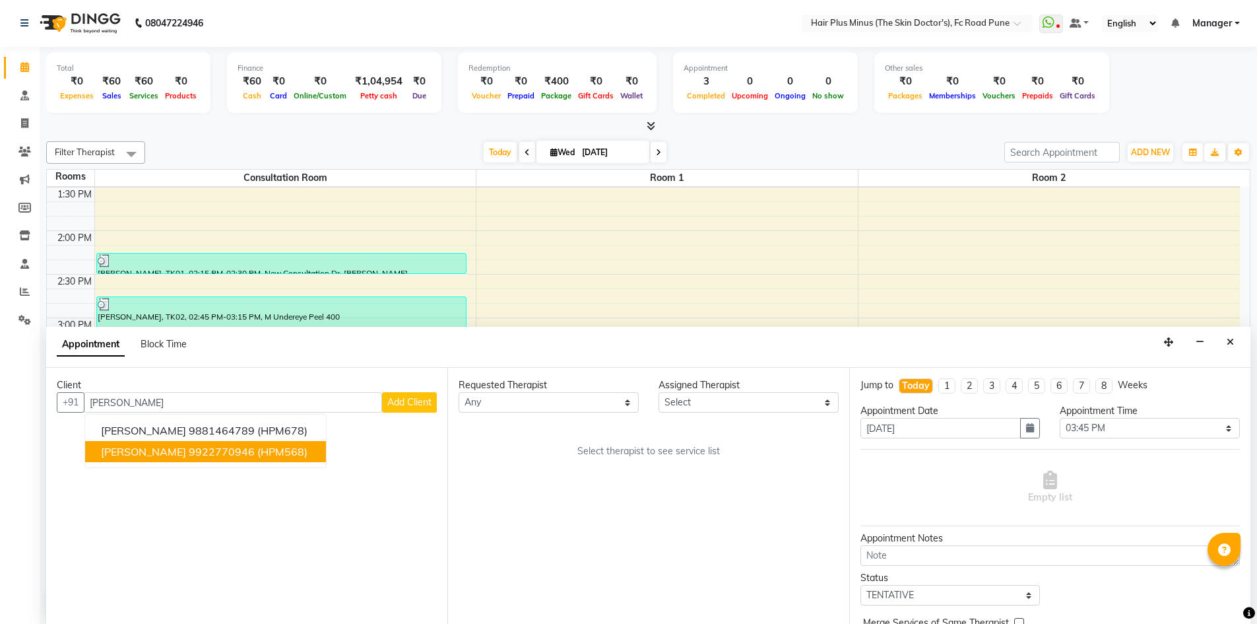
click at [207, 460] on button "[PERSON_NAME] 9922770946 (HPM568)" at bounding box center [205, 451] width 241 height 21
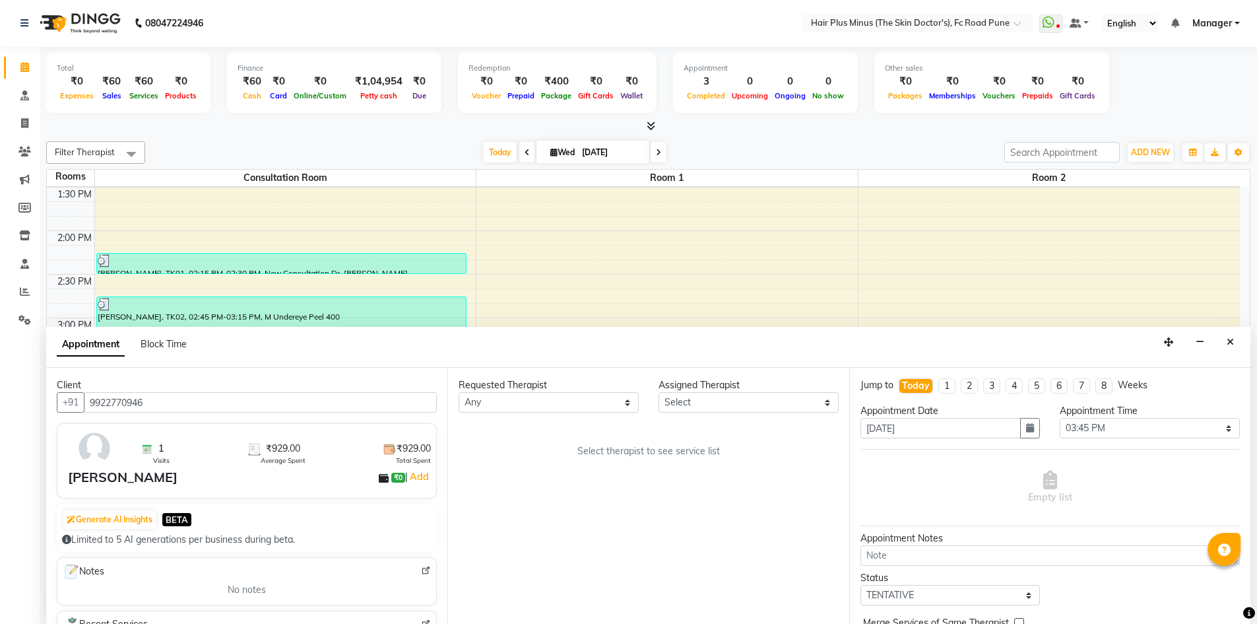
type input "9922770946"
click at [630, 402] on select "Any Dr [PERSON_NAME] Dr. [PERSON_NAME] [PERSON_NAME] [PERSON_NAME] [PERSON_NAME…" at bounding box center [549, 402] width 180 height 20
select select "84390"
click at [459, 392] on select "Any Dr [PERSON_NAME] Dr. [PERSON_NAME] [PERSON_NAME] [PERSON_NAME] [PERSON_NAME…" at bounding box center [549, 402] width 180 height 20
select select "84390"
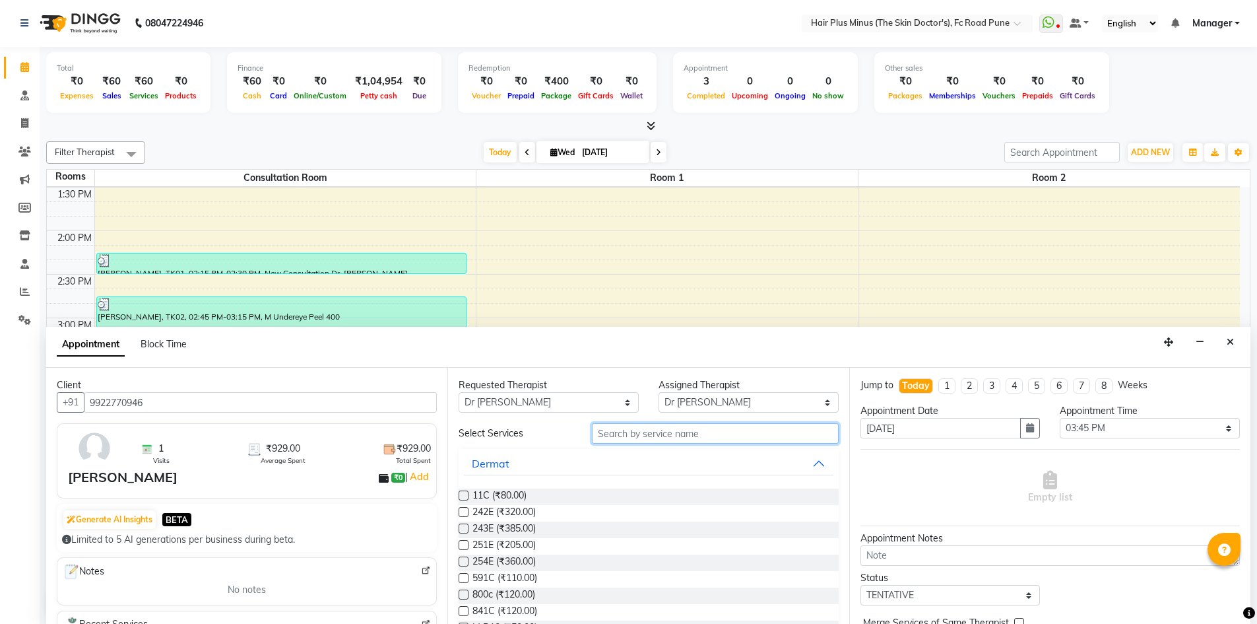
click at [673, 435] on input "text" at bounding box center [715, 433] width 247 height 20
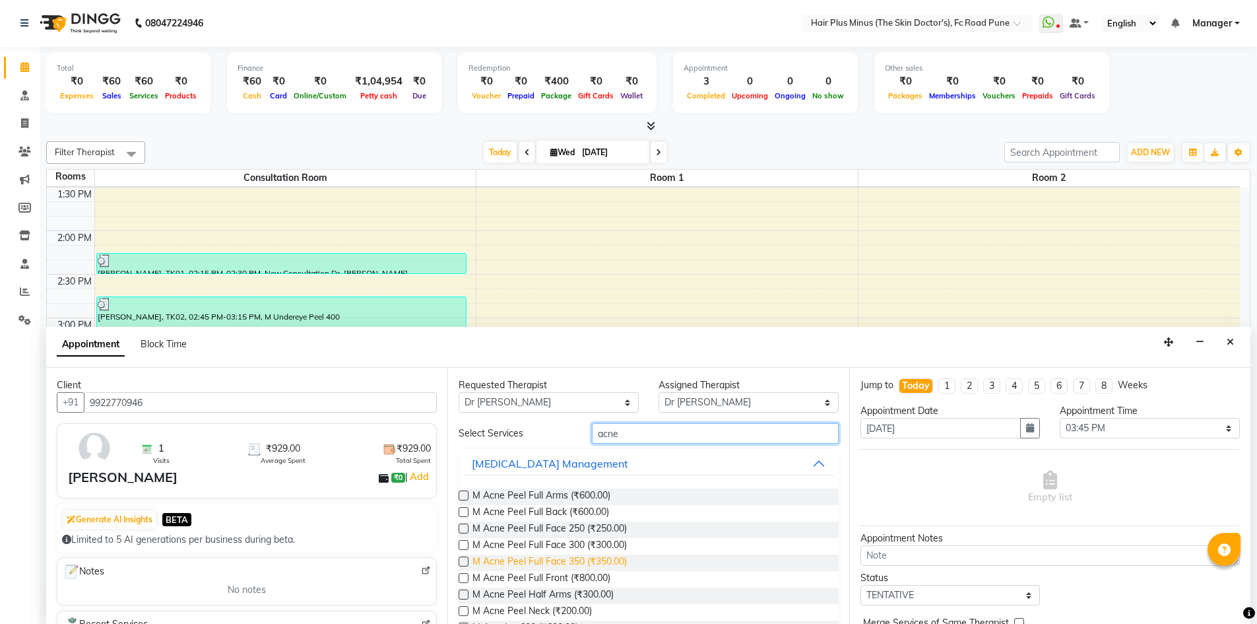
type input "acne"
click at [601, 564] on span "M Acne Peel Full Face 350 (₹350.00)" at bounding box center [550, 562] width 154 height 17
checkbox input "true"
select select "3991"
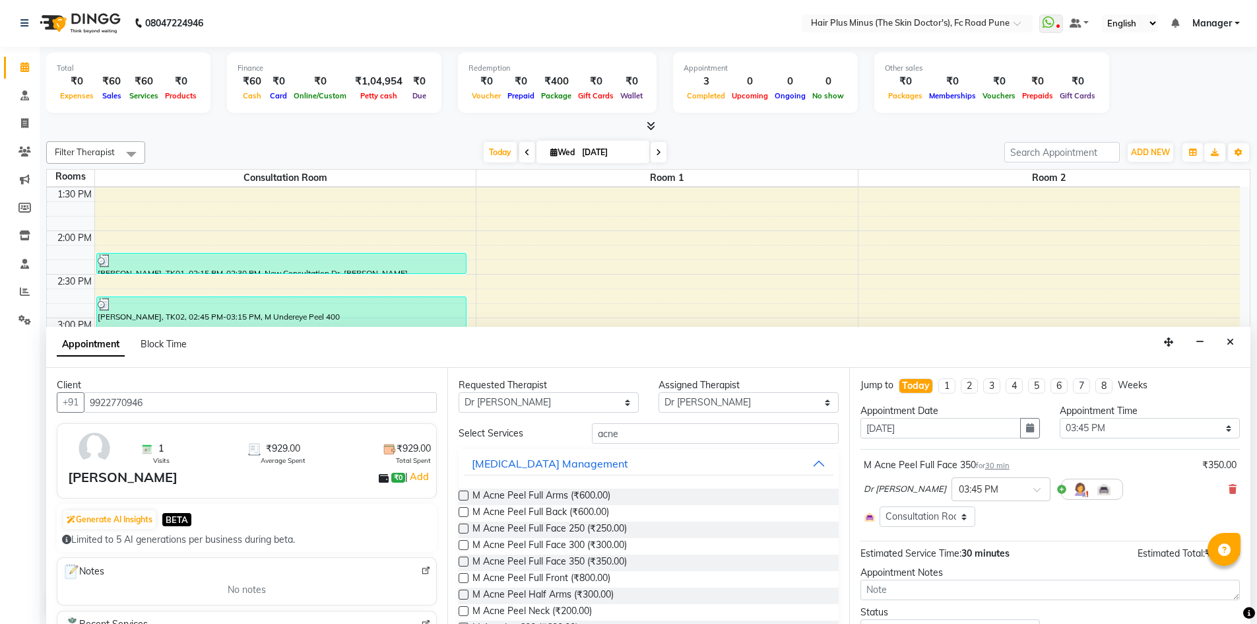
checkbox input "false"
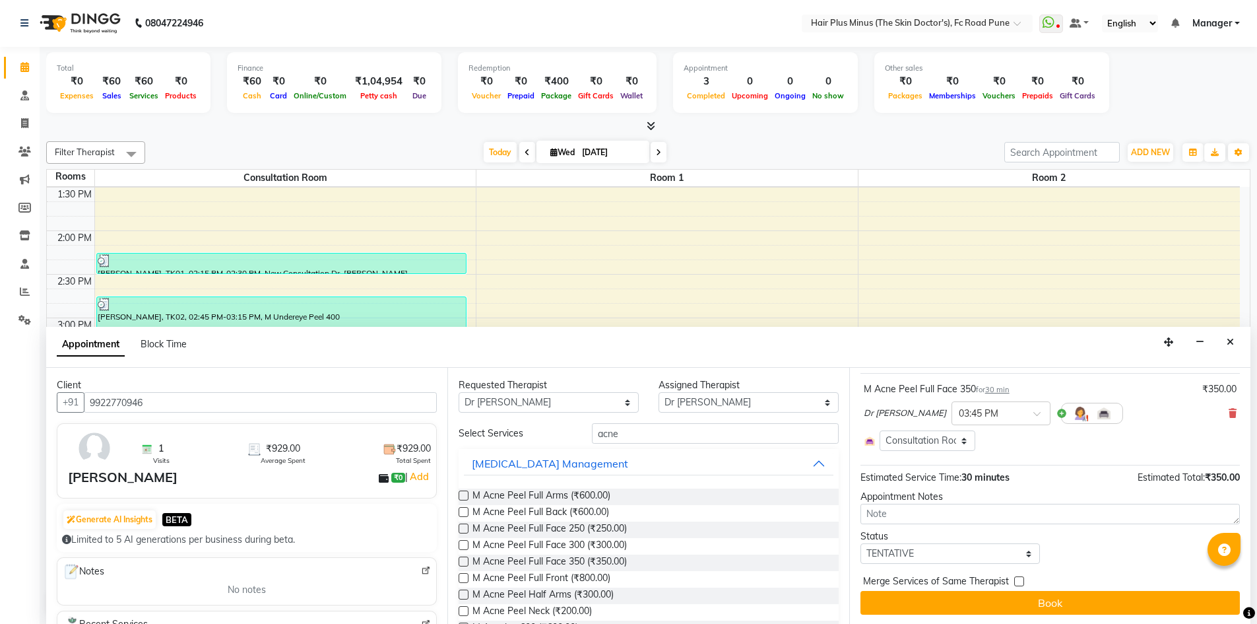
scroll to position [77, 0]
click at [936, 552] on select "Select TENTATIVE CONFIRM CHECK-IN UPCOMING" at bounding box center [951, 552] width 180 height 20
click at [921, 552] on select "Select TENTATIVE CONFIRM CHECK-IN UPCOMING" at bounding box center [951, 552] width 180 height 20
select select "confirm booking"
click at [861, 542] on select "Select TENTATIVE CONFIRM CHECK-IN UPCOMING" at bounding box center [951, 552] width 180 height 20
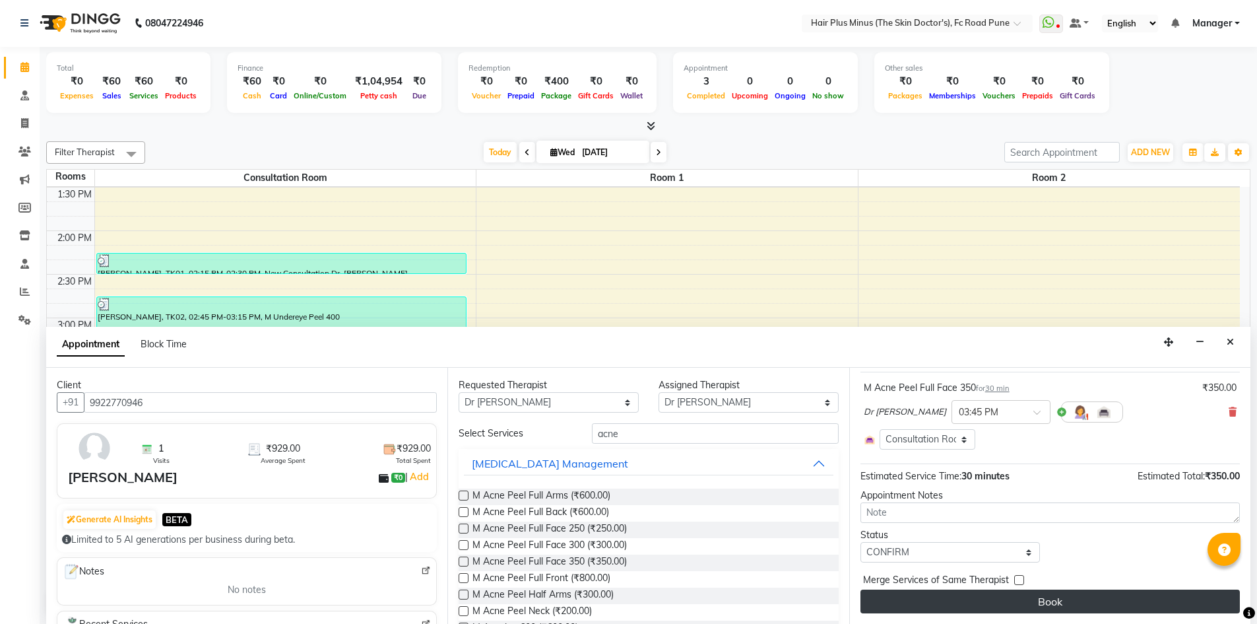
click at [943, 595] on button "Book" at bounding box center [1051, 601] width 380 height 24
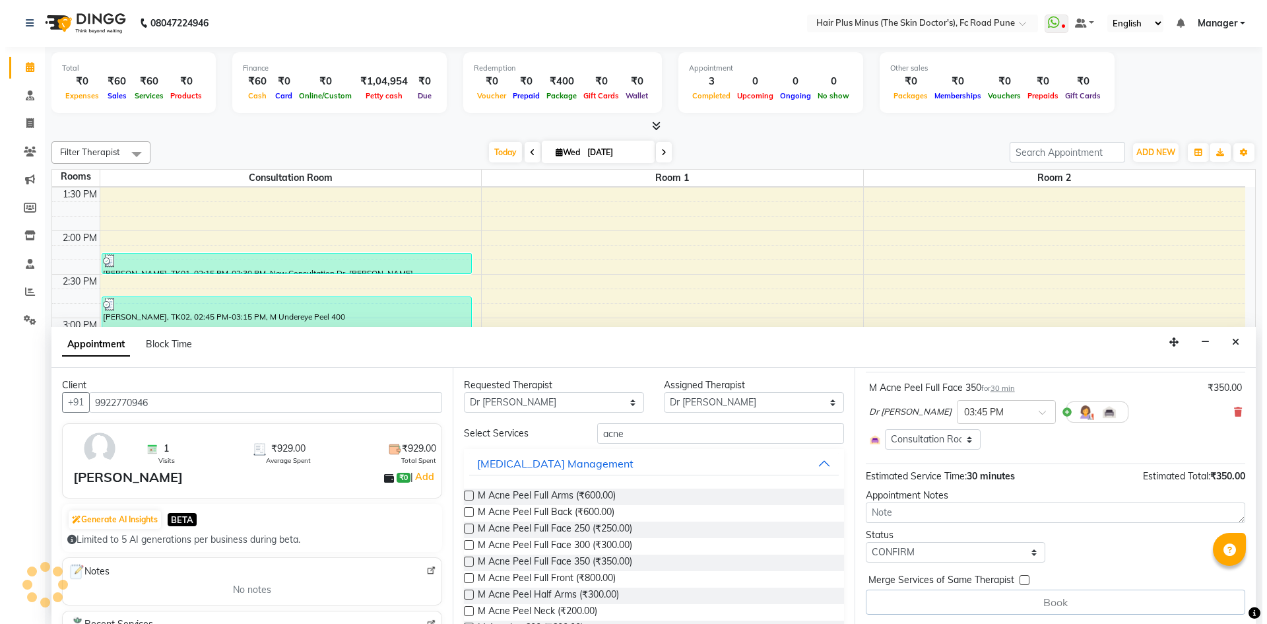
scroll to position [0, 0]
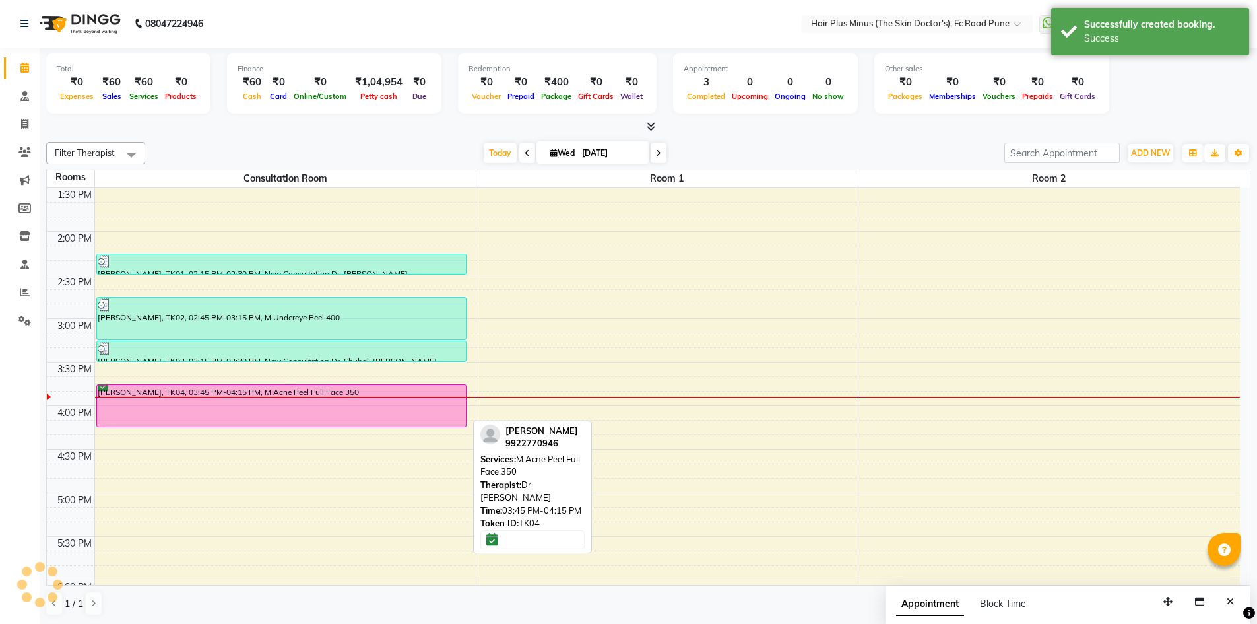
click at [269, 394] on div "[PERSON_NAME], TK04, 03:45 PM-04:15 PM, M Acne Peel Full Face 350" at bounding box center [281, 406] width 369 height 42
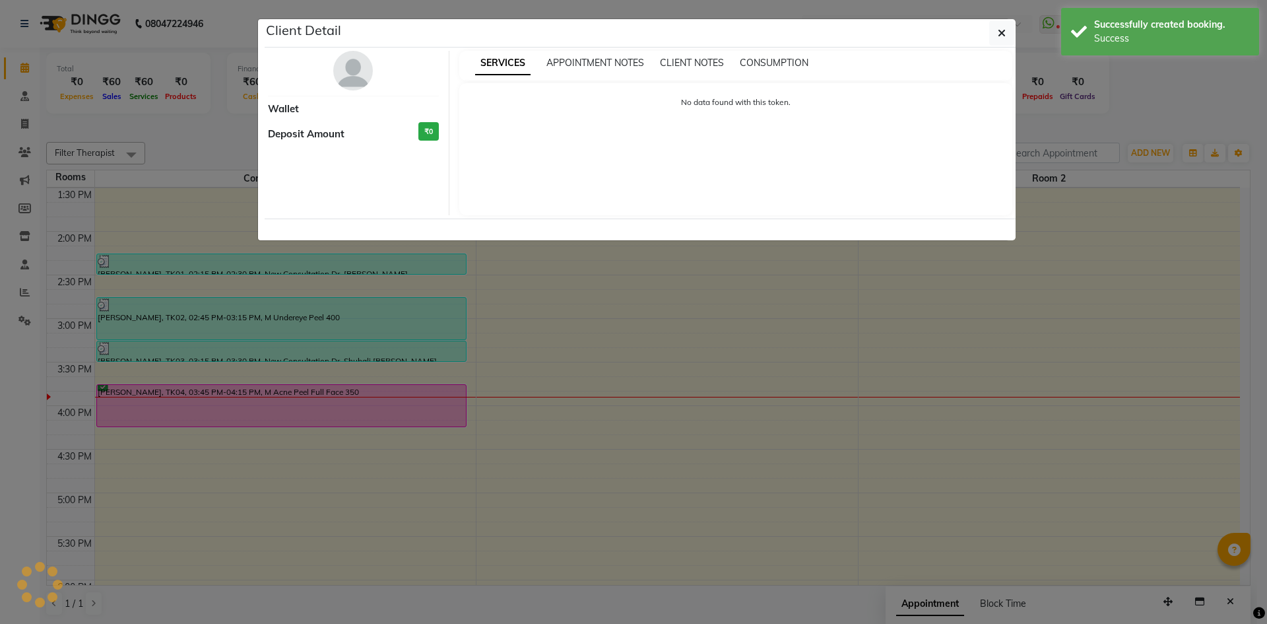
select select "6"
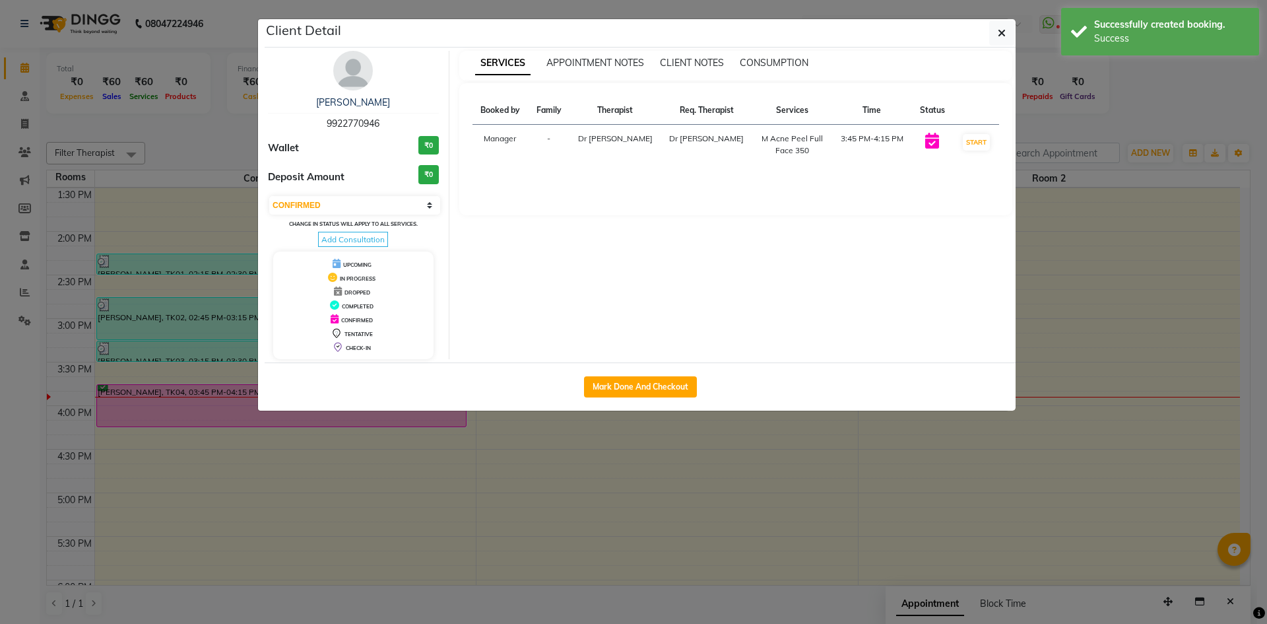
click at [658, 360] on div "[PERSON_NAME] 9922770946 Wallet ₹0 Deposit Amount ₹0 Select IN SERVICE CONFIRME…" at bounding box center [640, 205] width 751 height 315
click at [659, 379] on button "Mark Done And Checkout" at bounding box center [640, 386] width 113 height 21
select select "service"
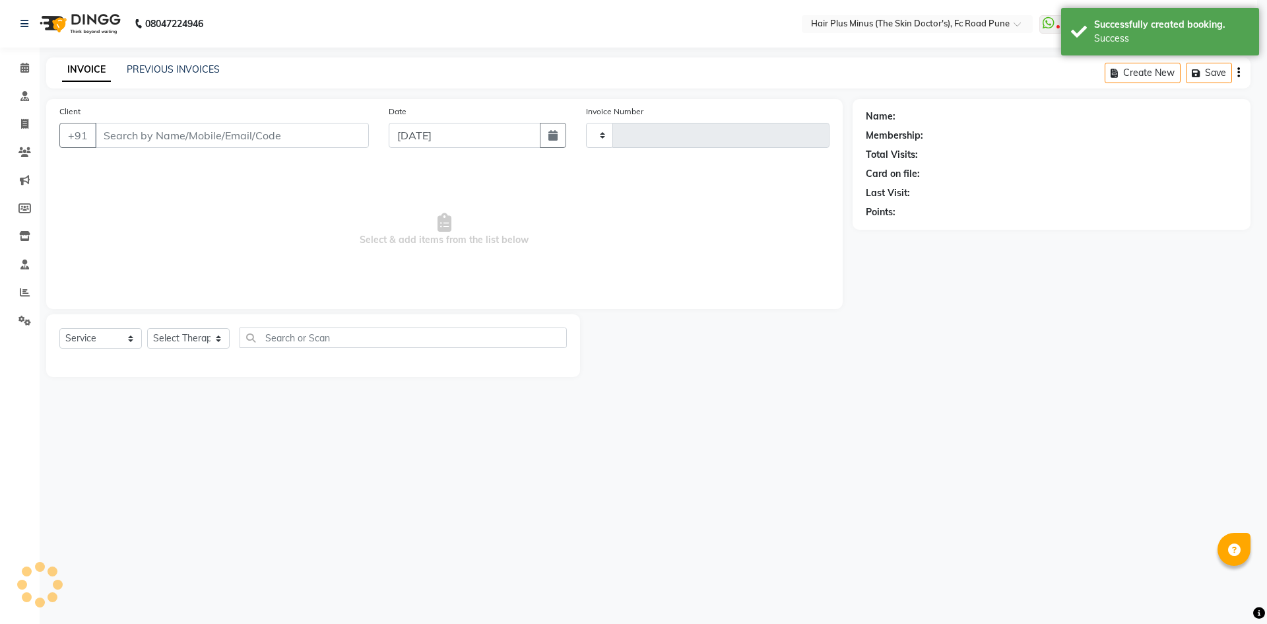
type input "1469"
select select "7911"
type input "9922770946"
select select "84390"
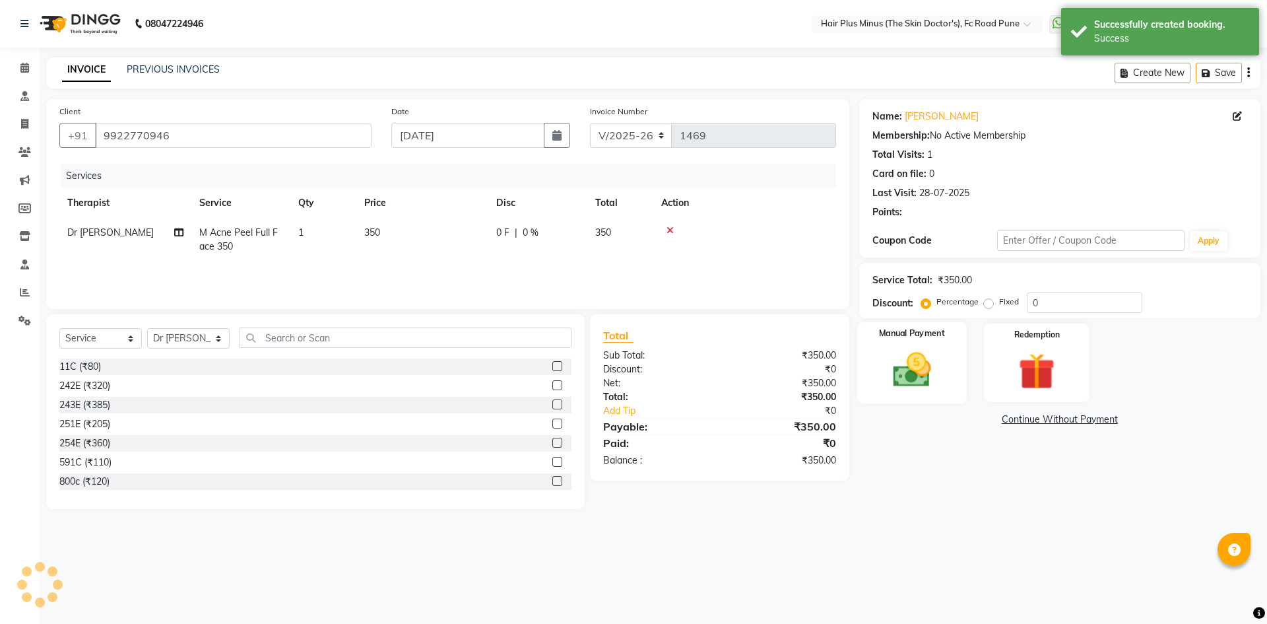
click at [914, 345] on div "Manual Payment" at bounding box center [912, 362] width 110 height 81
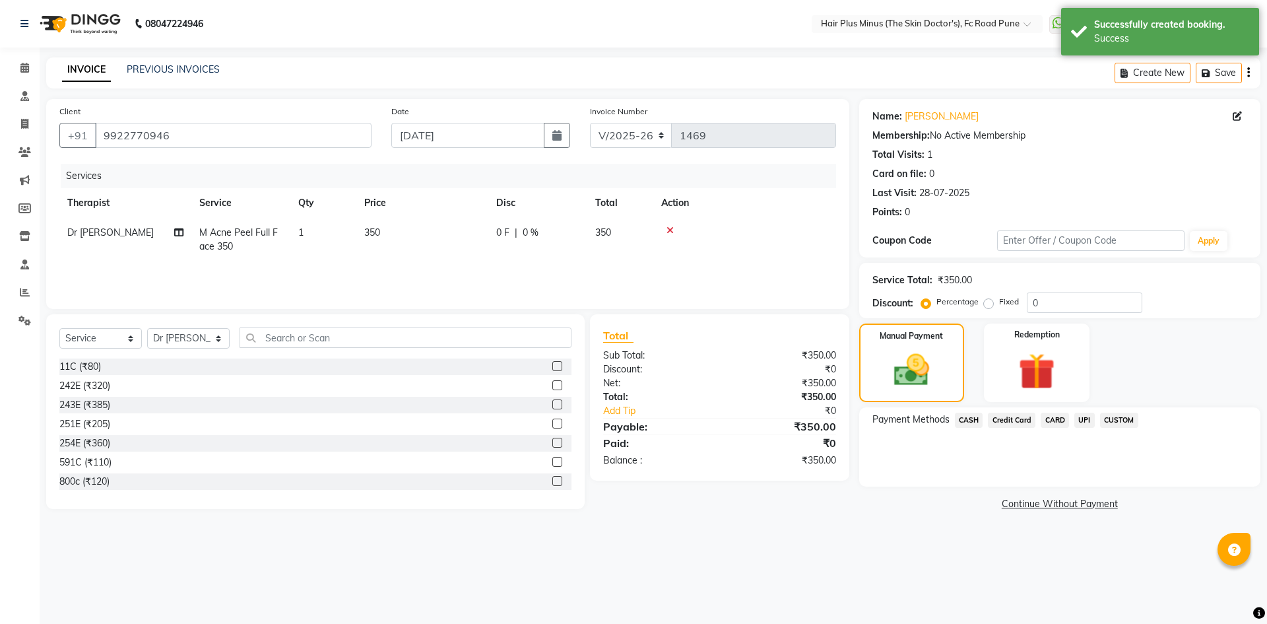
click at [956, 420] on span "CASH" at bounding box center [969, 420] width 28 height 15
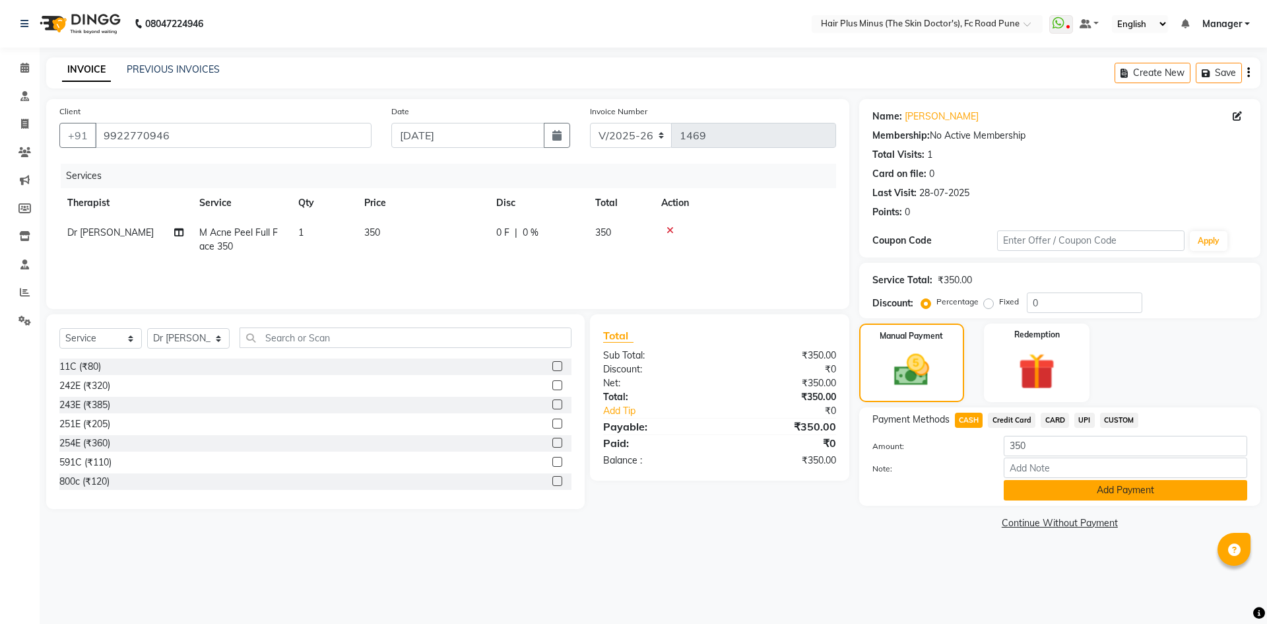
click at [1054, 483] on button "Add Payment" at bounding box center [1126, 490] width 244 height 20
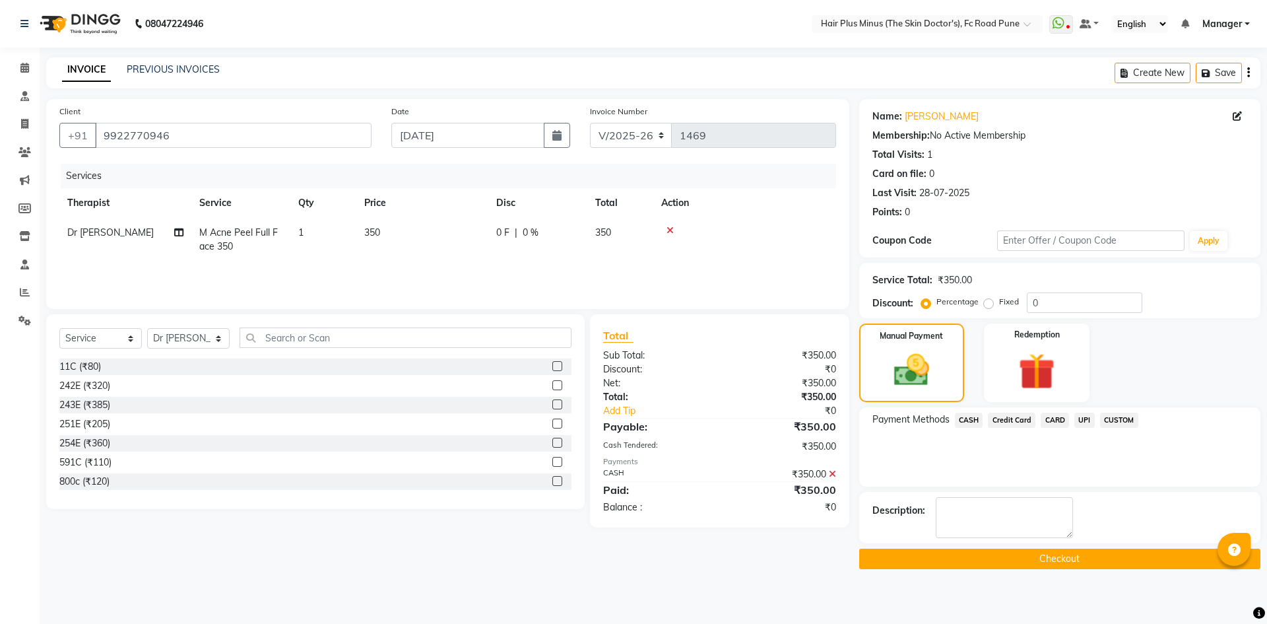
click at [1015, 552] on button "Checkout" at bounding box center [1059, 559] width 401 height 20
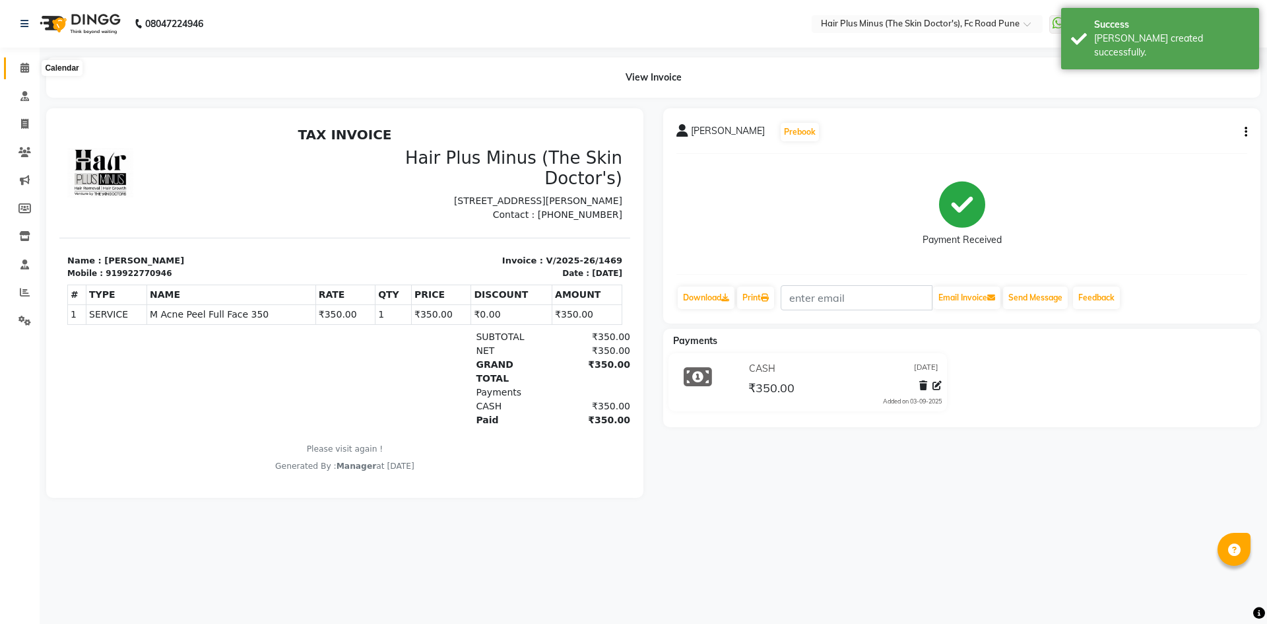
click at [19, 64] on span at bounding box center [24, 68] width 23 height 15
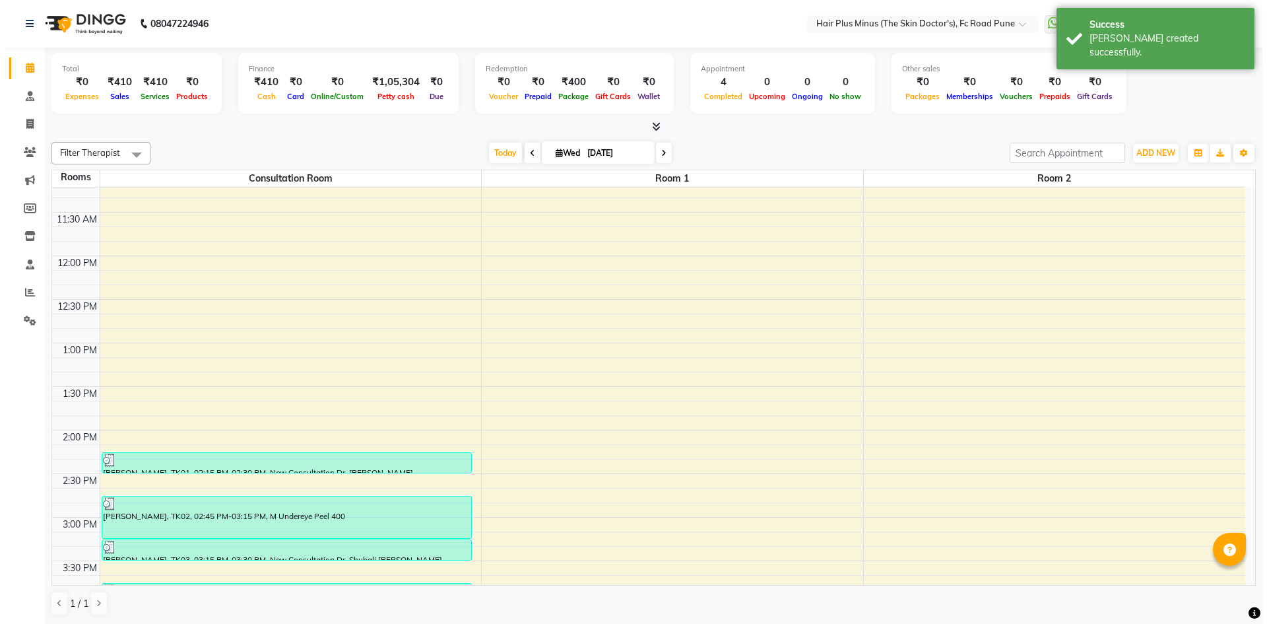
scroll to position [132, 0]
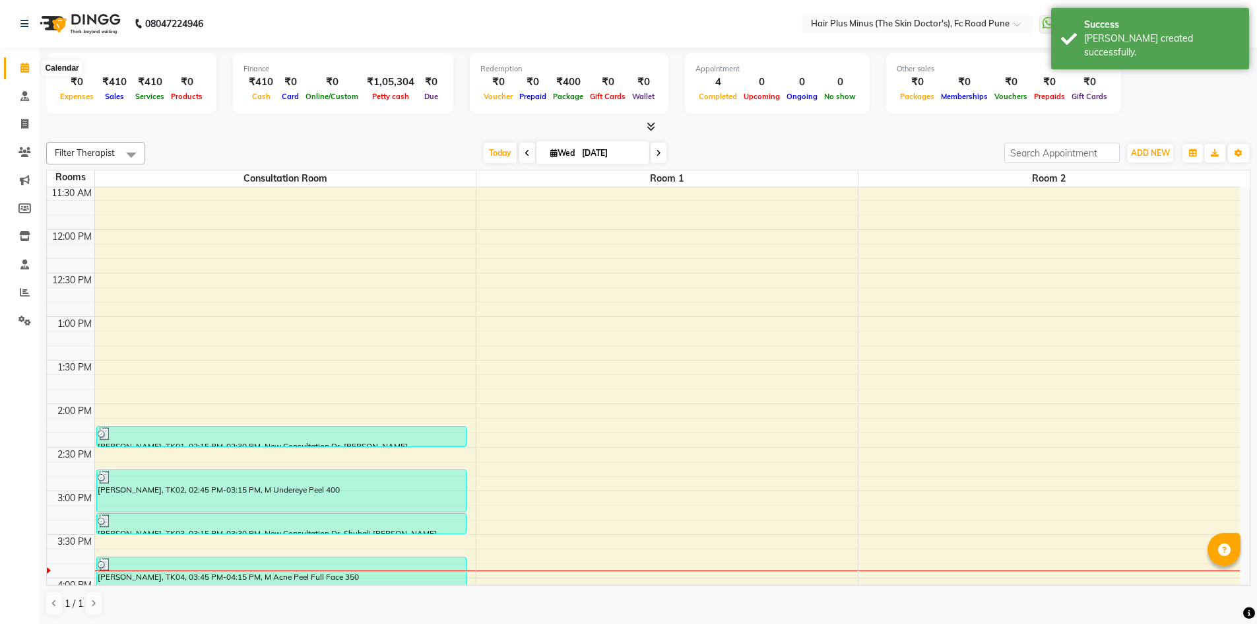
click at [24, 65] on icon at bounding box center [24, 68] width 9 height 10
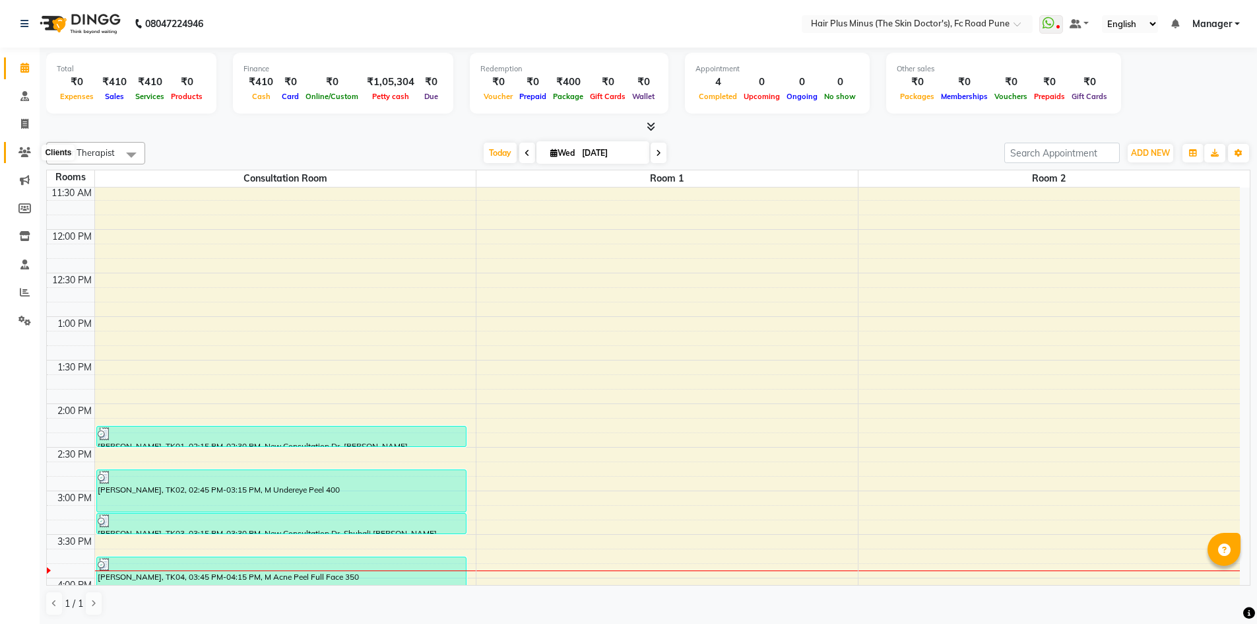
click at [26, 145] on span at bounding box center [24, 152] width 23 height 15
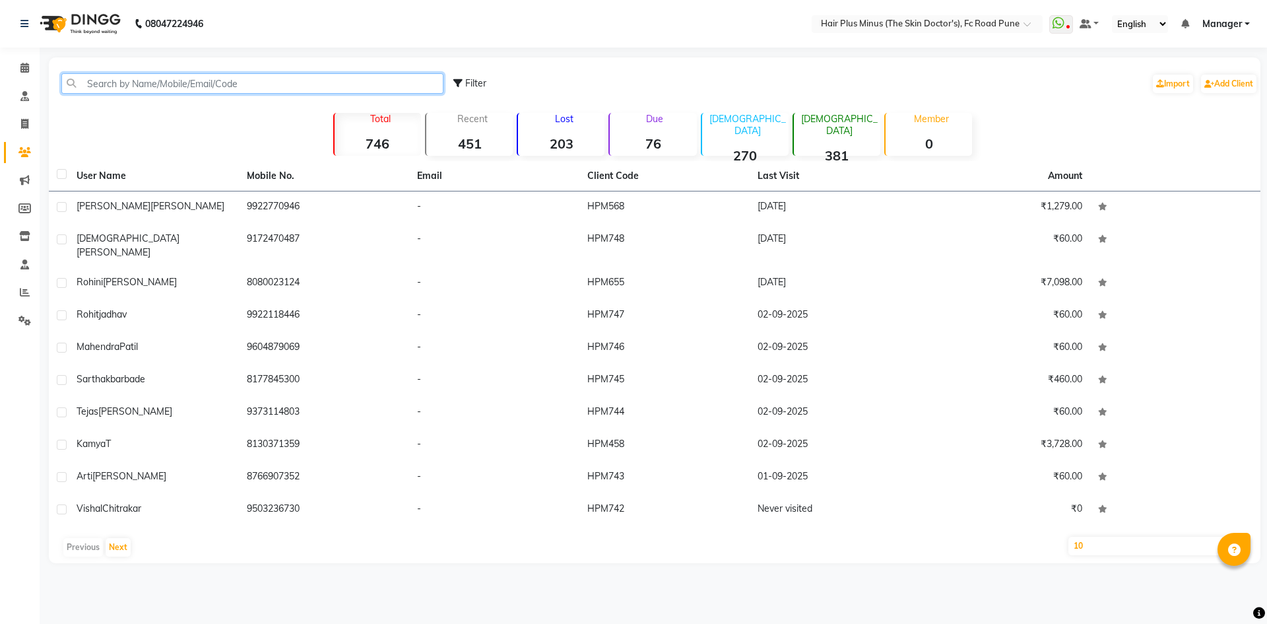
click at [125, 81] on input "text" at bounding box center [252, 83] width 382 height 20
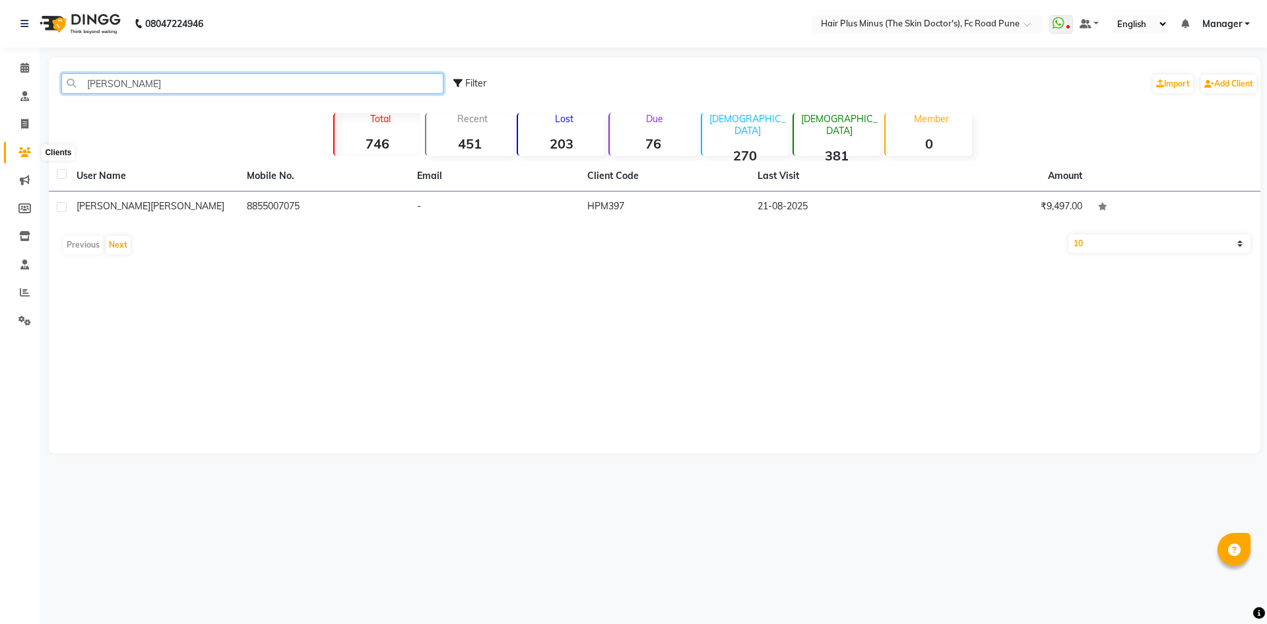
type input "[PERSON_NAME]"
click at [27, 146] on span at bounding box center [24, 152] width 23 height 15
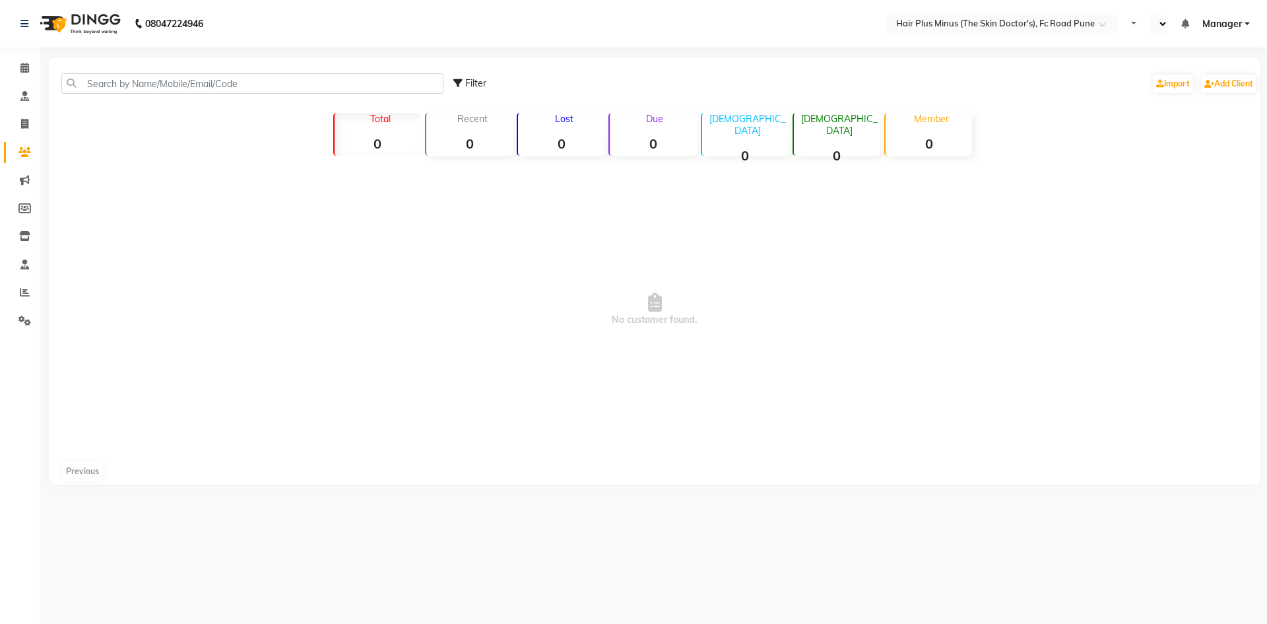
select select "en"
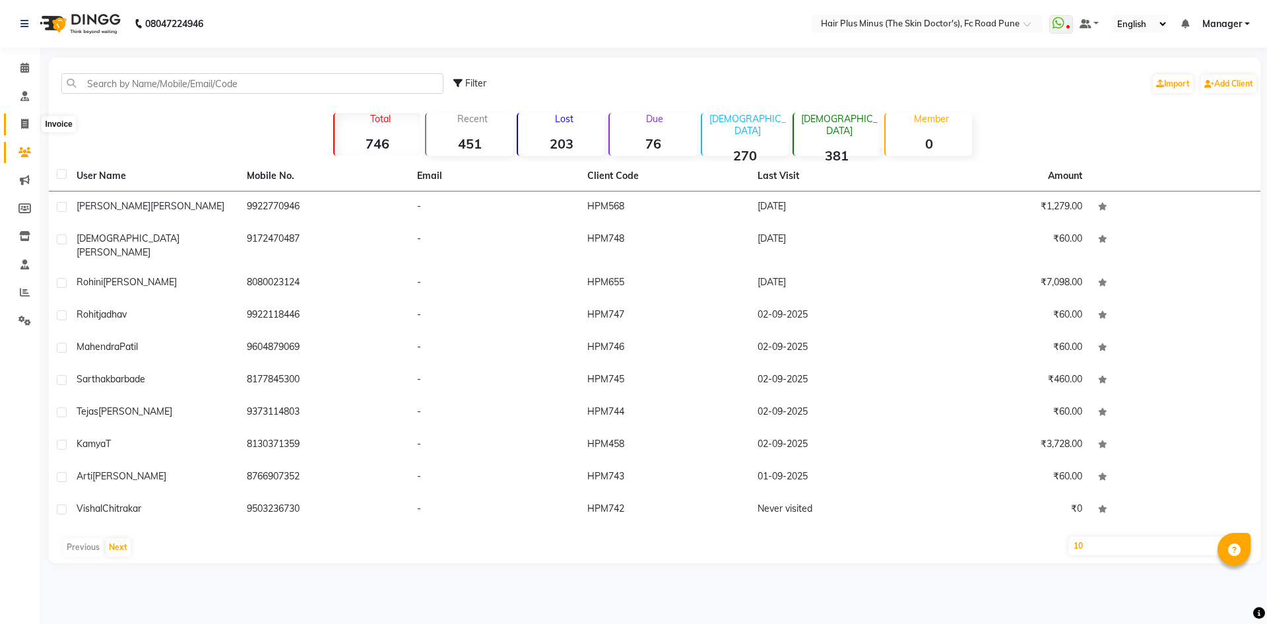
click at [30, 128] on span at bounding box center [24, 124] width 23 height 15
select select "service"
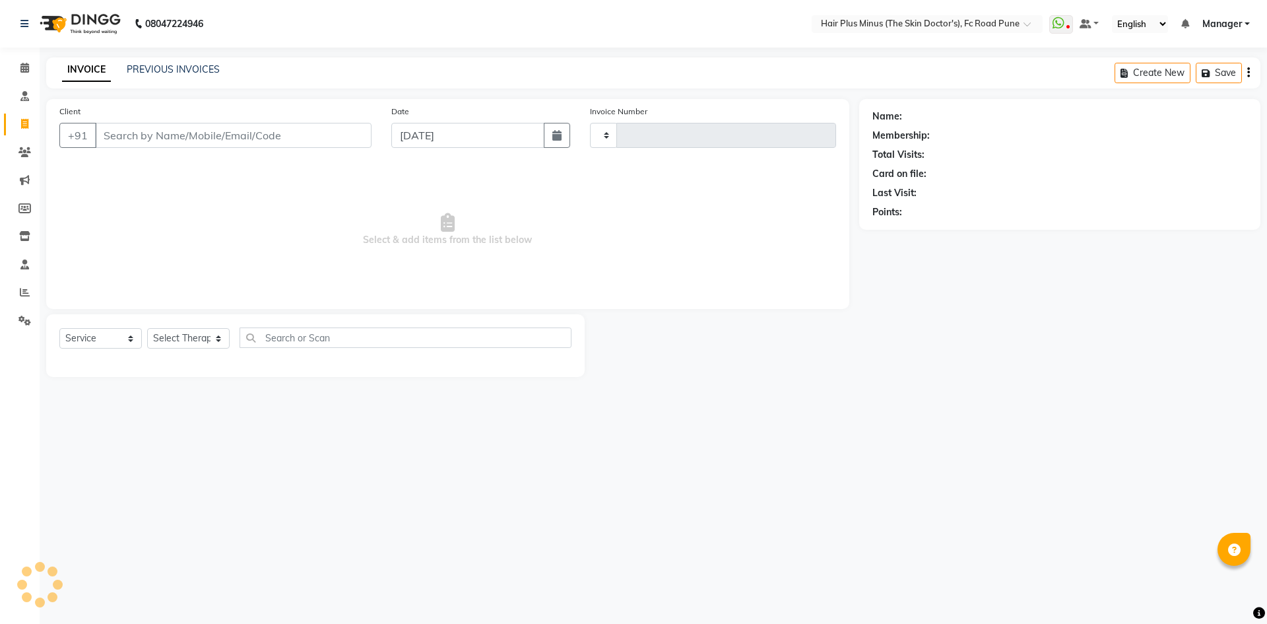
type input "1470"
select select "7911"
click at [24, 69] on icon at bounding box center [24, 68] width 9 height 10
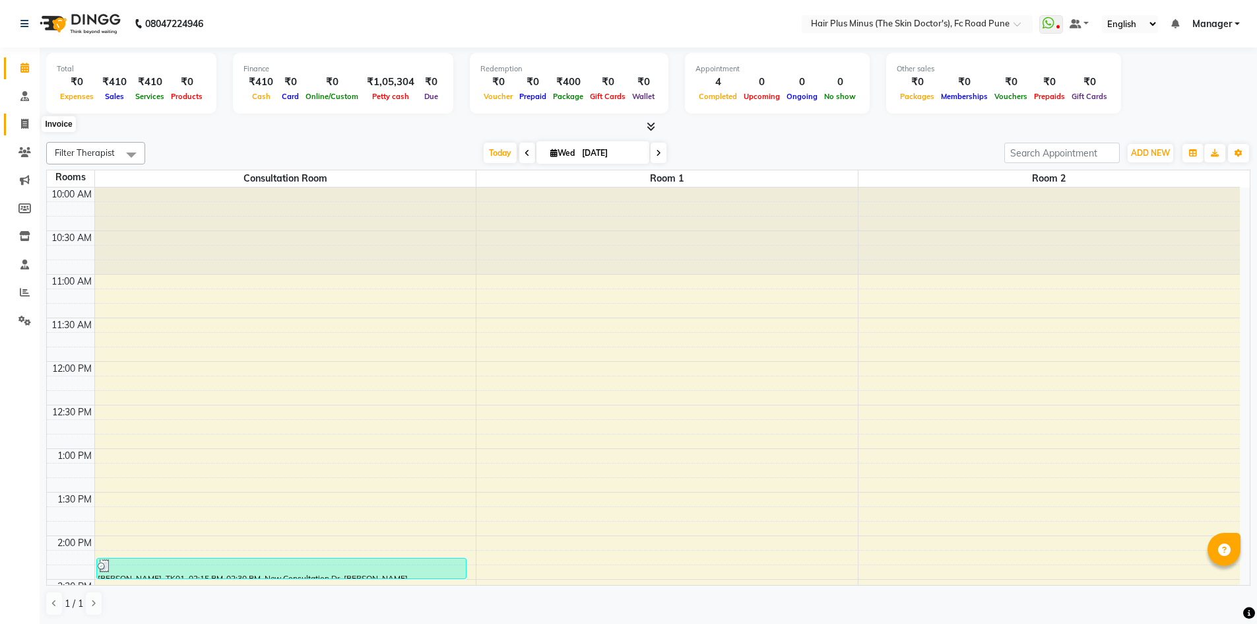
click at [26, 121] on icon at bounding box center [24, 124] width 7 height 10
select select "service"
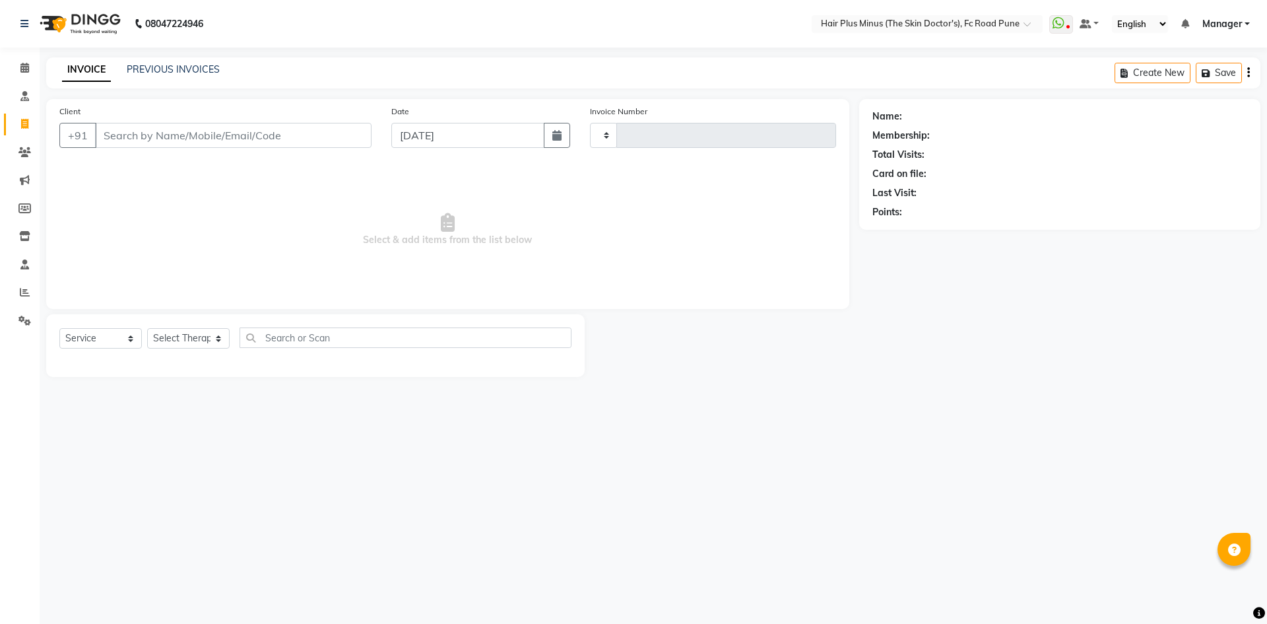
type input "1470"
select select "7911"
click at [21, 121] on icon at bounding box center [24, 124] width 7 height 10
select select "service"
type input "1470"
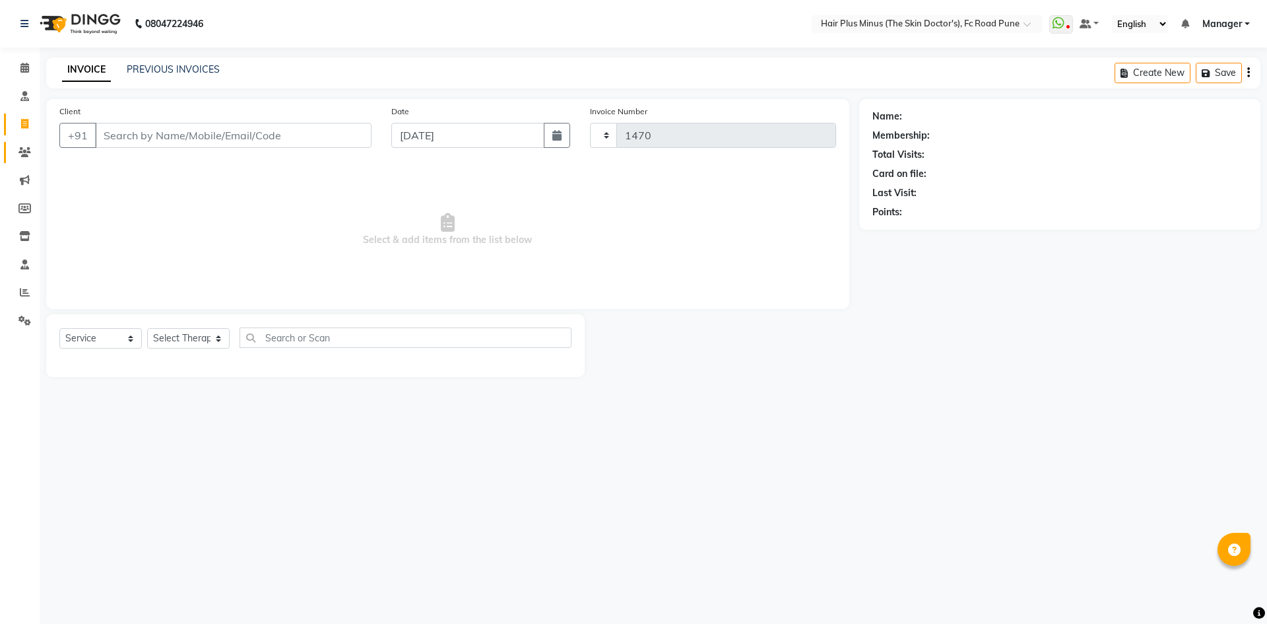
select select "7911"
click at [28, 155] on icon at bounding box center [24, 152] width 13 height 10
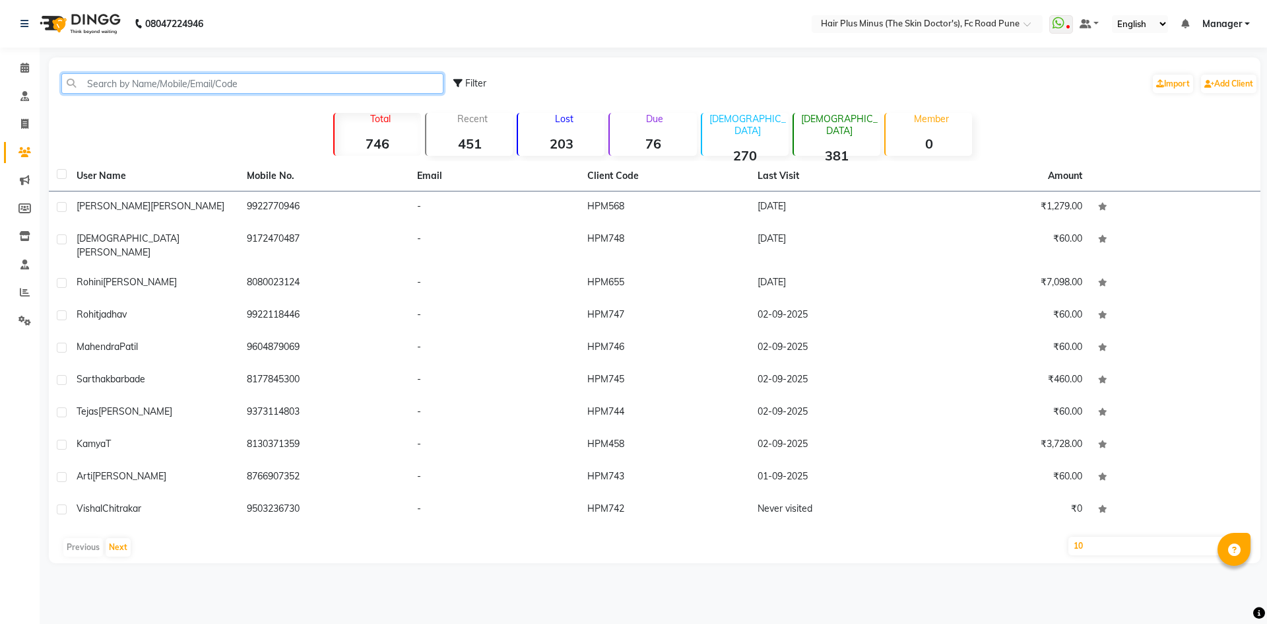
click at [144, 86] on input "text" at bounding box center [252, 83] width 382 height 20
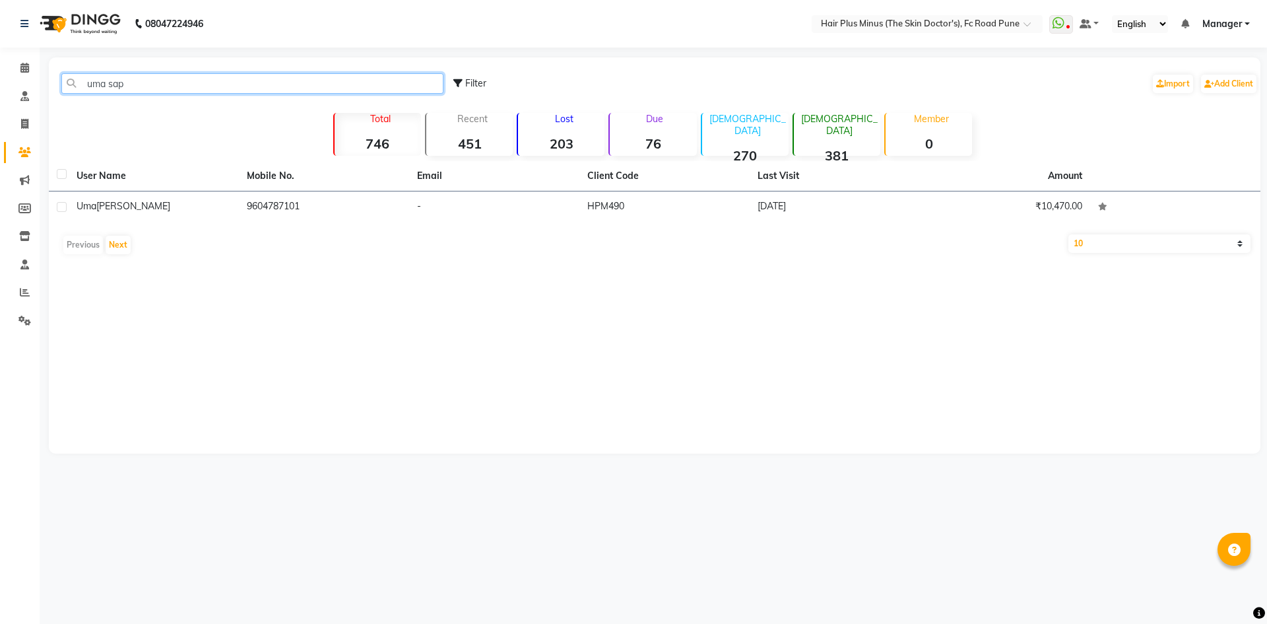
type input "uma sap"
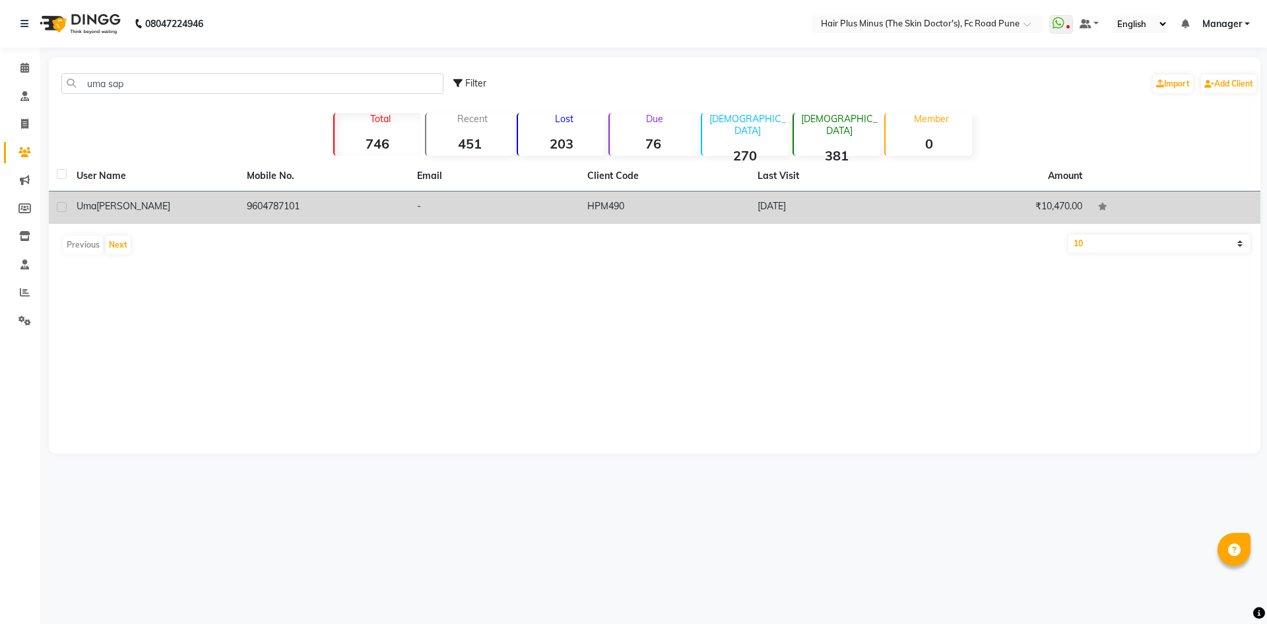
click at [112, 214] on td "uma sapkal" at bounding box center [154, 207] width 170 height 32
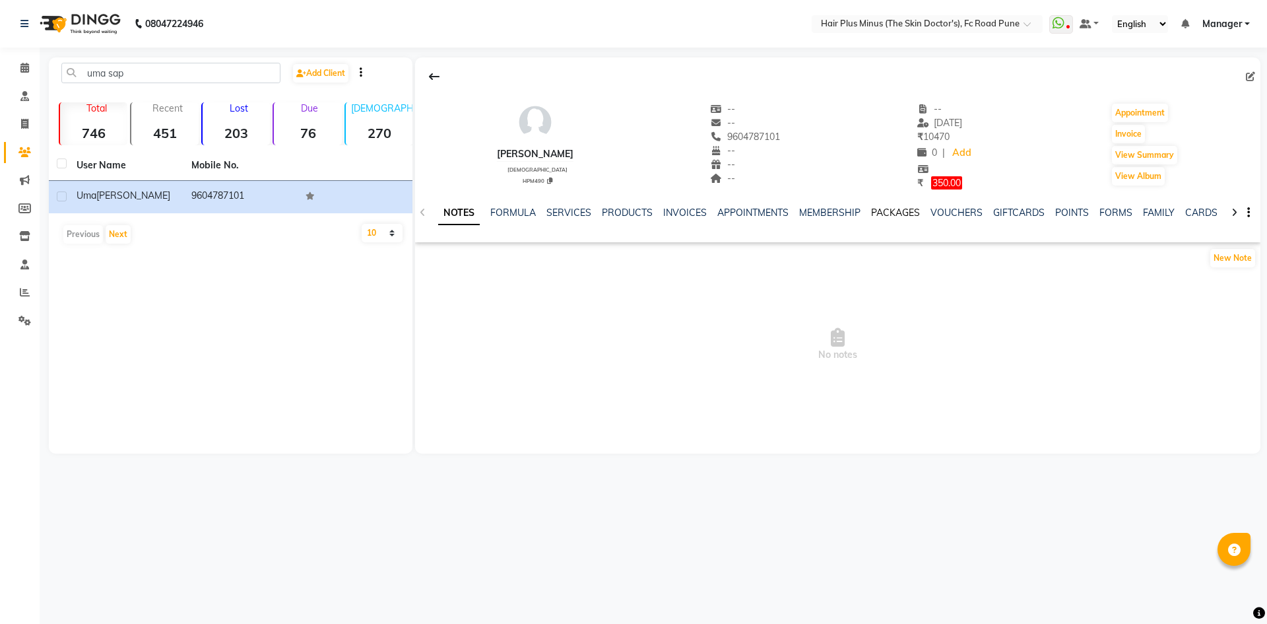
click at [894, 215] on link "PACKAGES" at bounding box center [895, 213] width 49 height 12
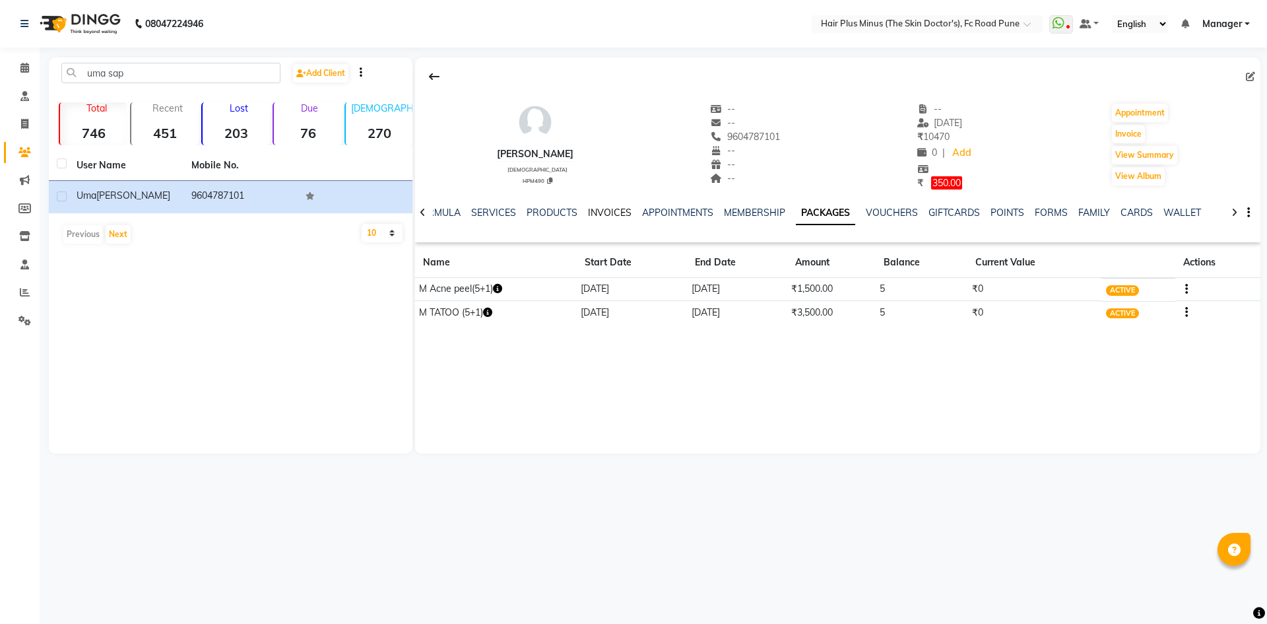
click at [598, 211] on link "INVOICES" at bounding box center [610, 213] width 44 height 12
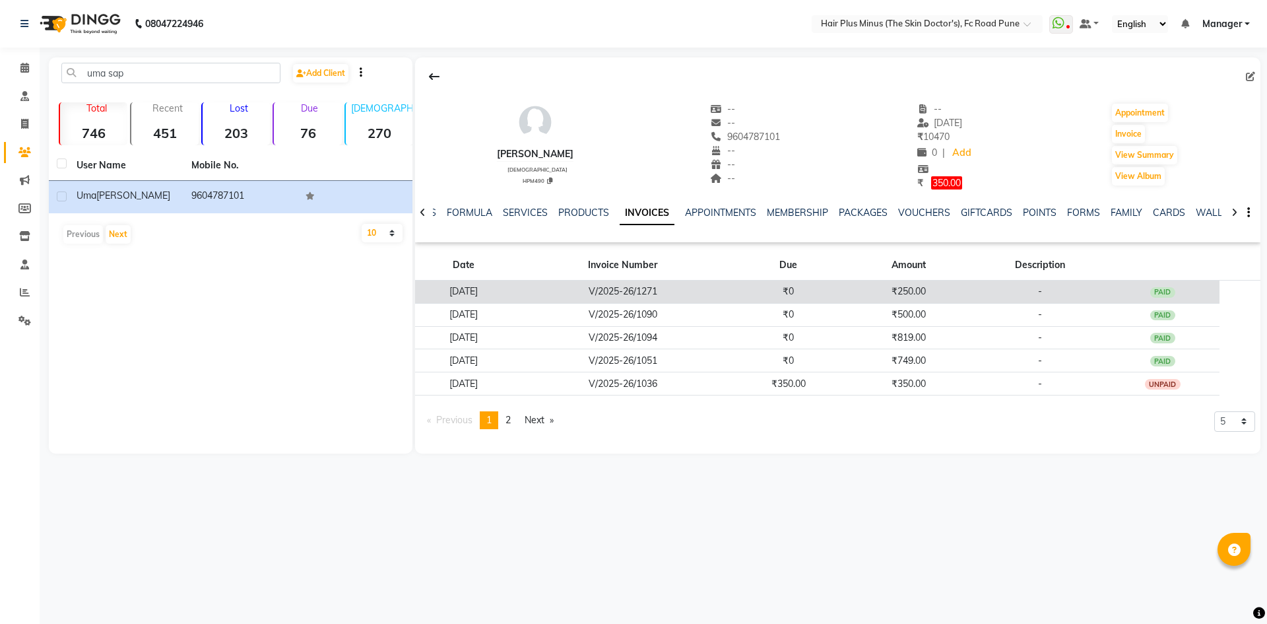
click at [1174, 288] on div "PAID" at bounding box center [1162, 292] width 25 height 11
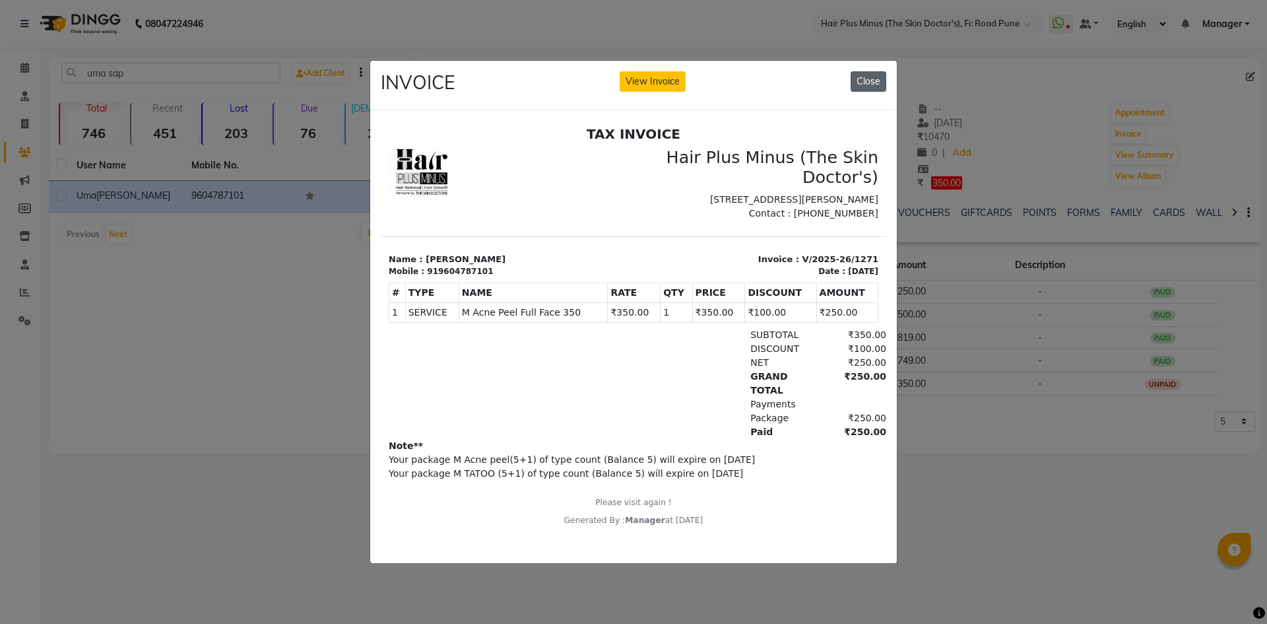
click at [873, 80] on button "Close" at bounding box center [869, 81] width 36 height 20
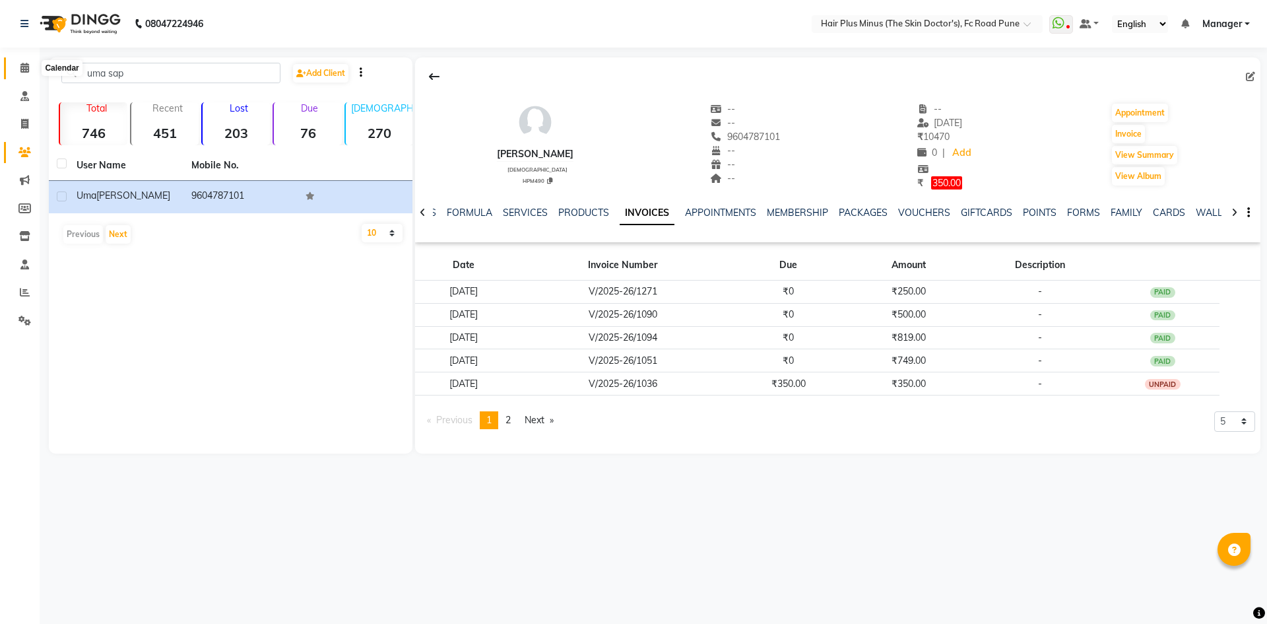
click at [28, 70] on icon at bounding box center [24, 68] width 9 height 10
